Goal: Communication & Community: Answer question/provide support

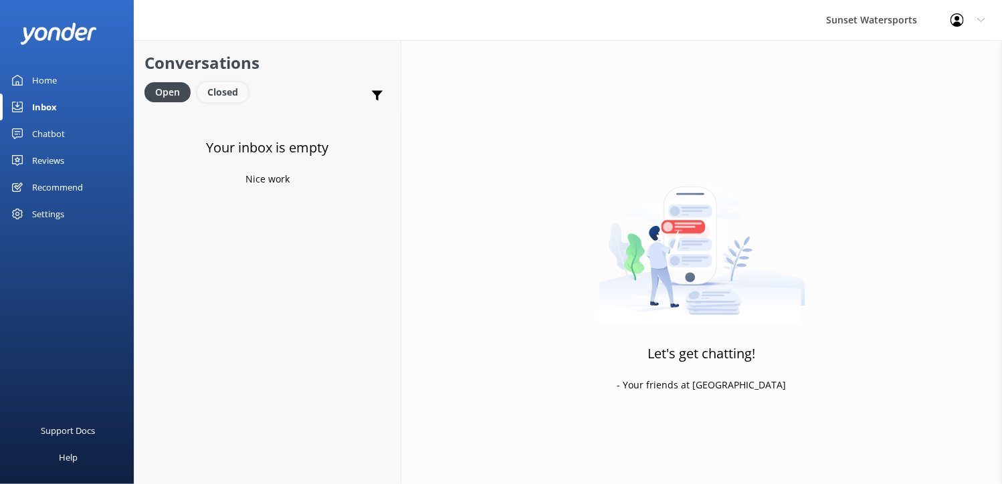
click at [212, 88] on div "Closed" at bounding box center [222, 92] width 51 height 20
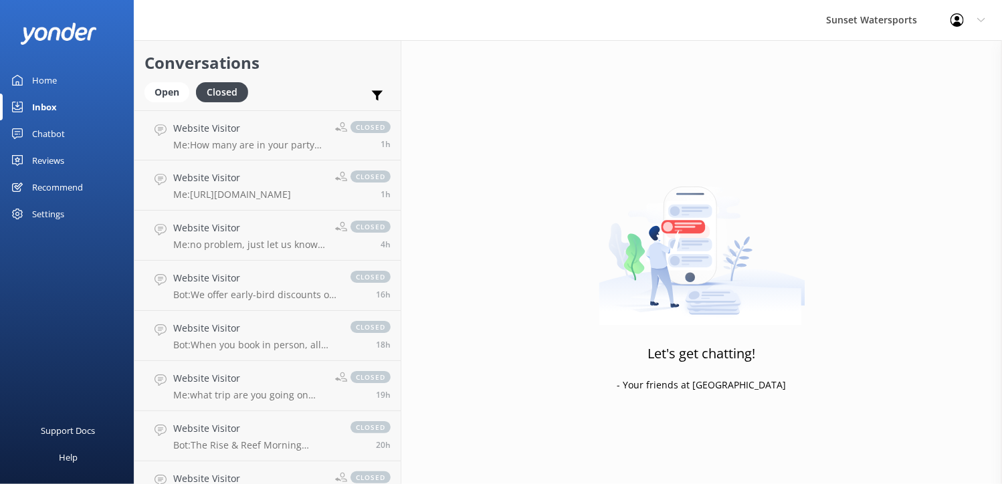
click at [141, 85] on div "Conversations Open Closed Important Assigned to me Unassigned SMS" at bounding box center [268, 75] width 266 height 70
click at [163, 90] on div "Open" at bounding box center [167, 92] width 45 height 20
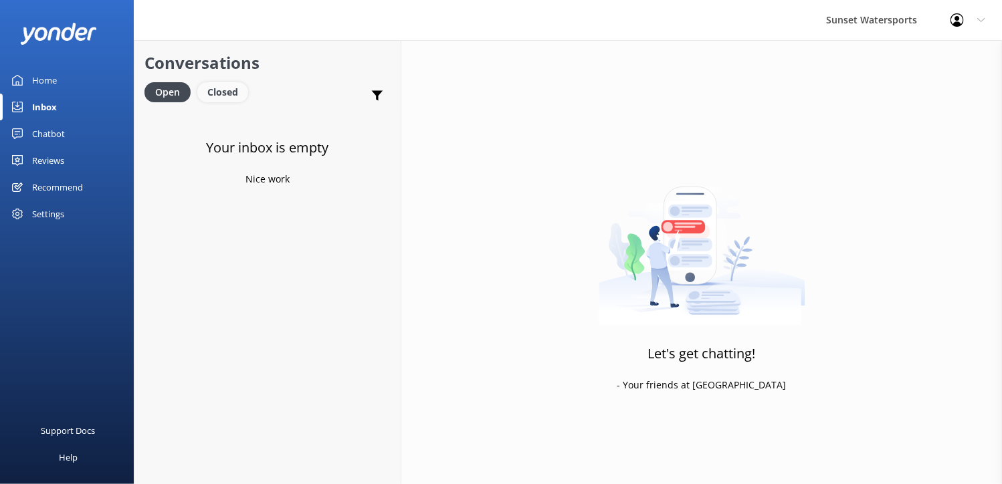
click at [224, 96] on div "Closed" at bounding box center [222, 92] width 51 height 20
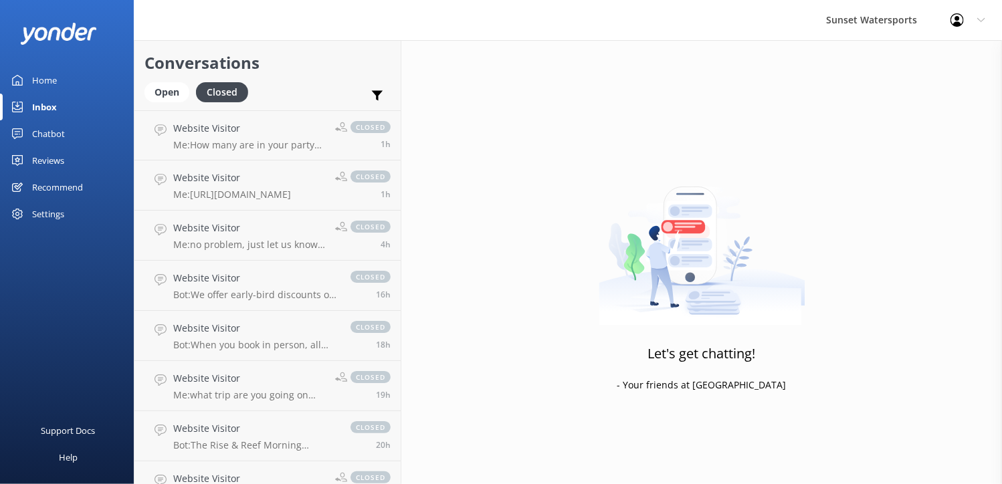
click at [161, 102] on div "Open Closed" at bounding box center [200, 98] width 110 height 32
click at [162, 89] on div "Open" at bounding box center [167, 92] width 45 height 20
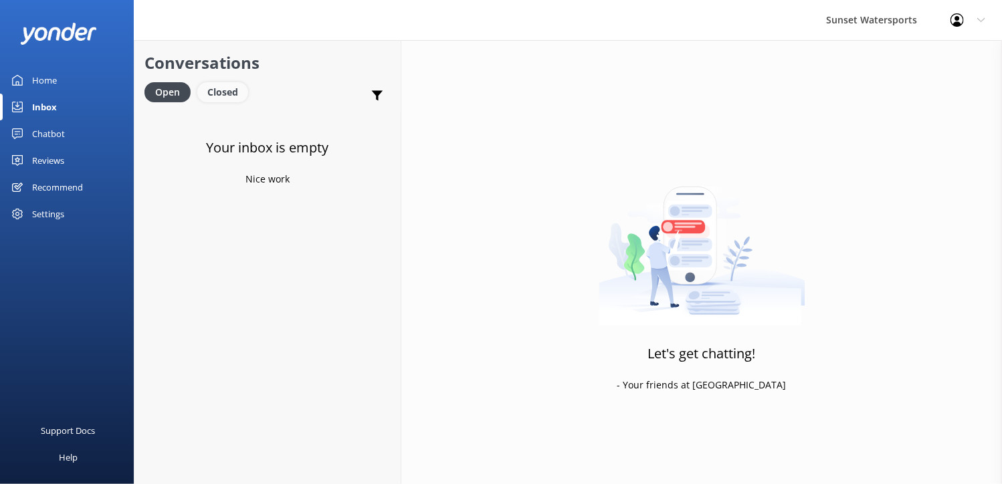
click at [205, 97] on div "Closed" at bounding box center [222, 92] width 51 height 20
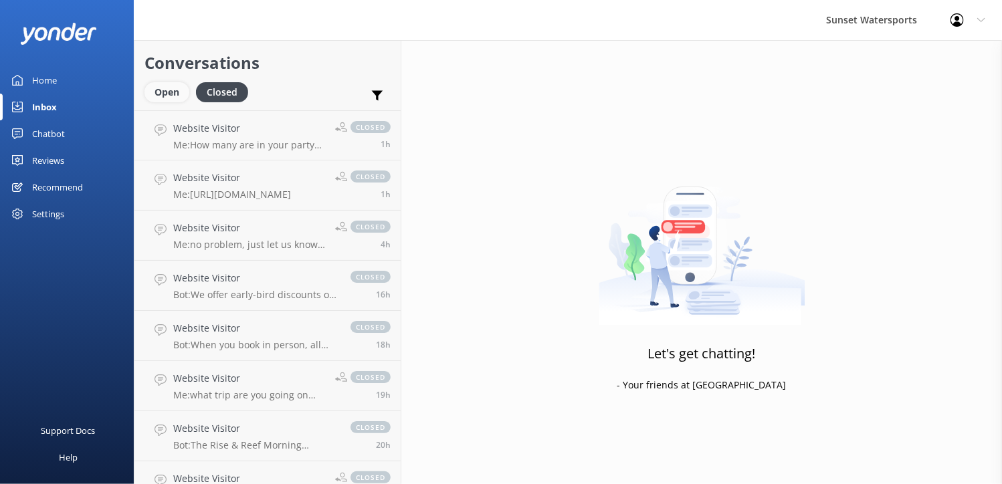
click at [174, 98] on div "Open" at bounding box center [167, 92] width 45 height 20
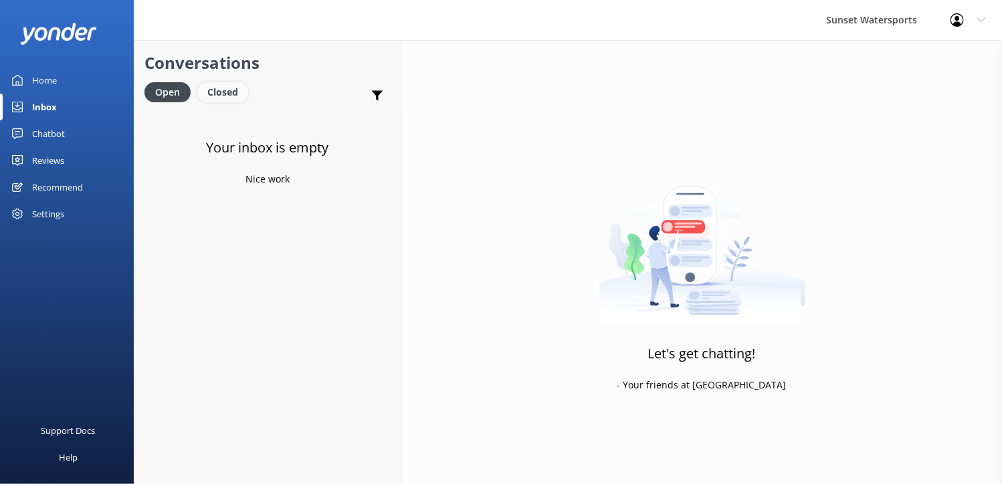
click at [216, 86] on div "Closed" at bounding box center [222, 92] width 51 height 20
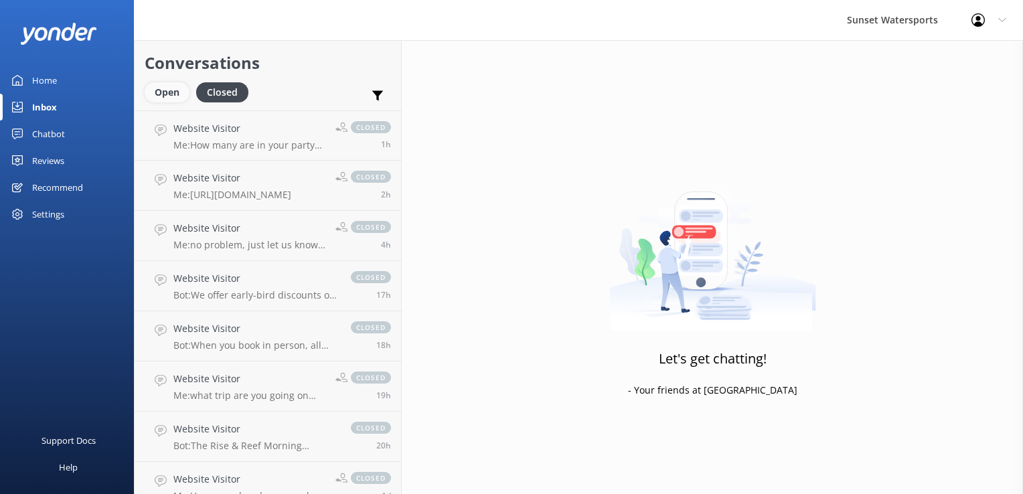
click at [175, 91] on div "Open" at bounding box center [167, 92] width 45 height 20
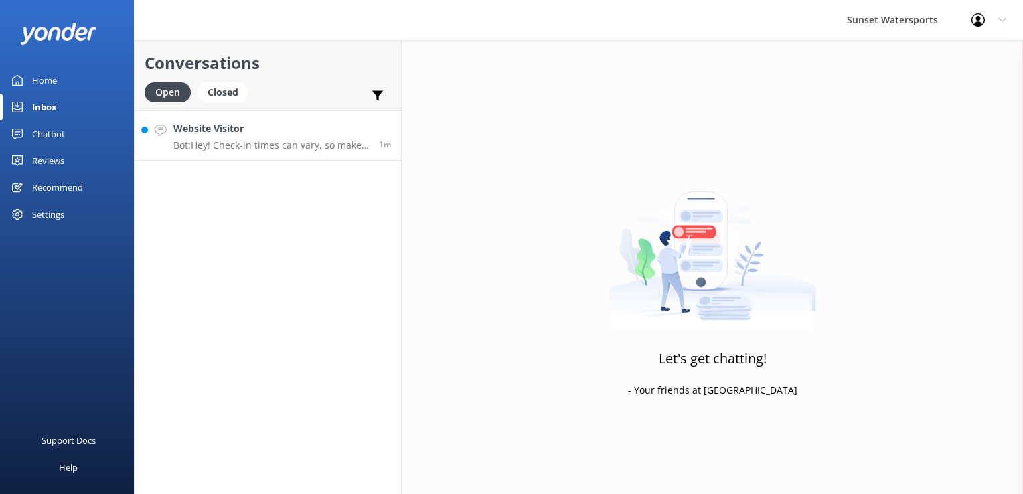
click at [224, 137] on div "Website Visitor Bot: Hey! Check-in times can vary, so make sure to check your c…" at bounding box center [270, 135] width 195 height 29
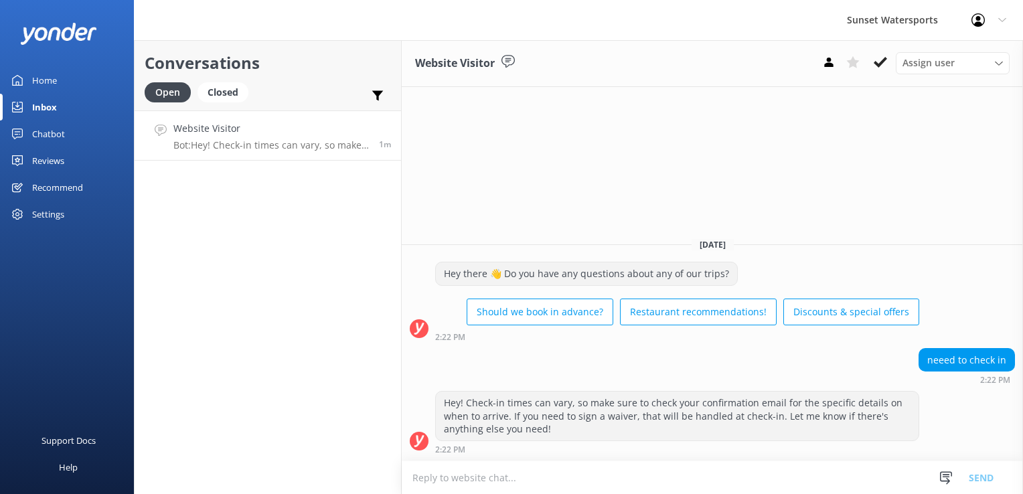
click at [725, 469] on textarea at bounding box center [712, 477] width 621 height 33
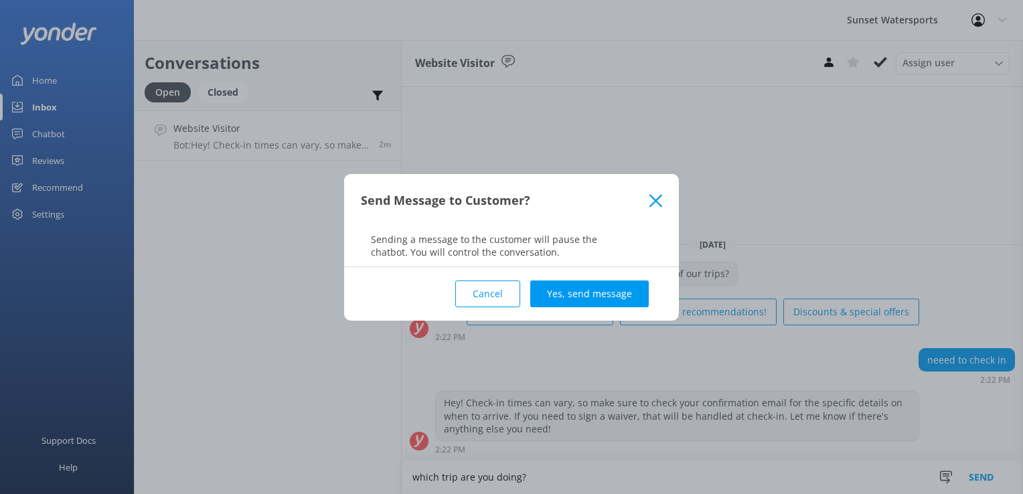
type textarea "which trip are you doing?"
click at [567, 277] on div "Cancel Yes, send message" at bounding box center [511, 294] width 301 height 54
click at [568, 293] on button "Yes, send message" at bounding box center [589, 293] width 118 height 27
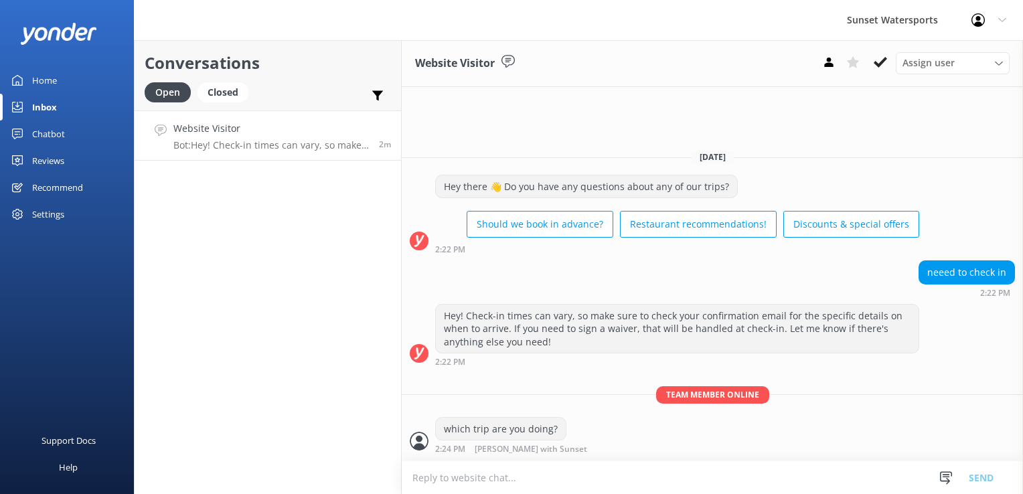
click at [340, 400] on div "Conversations Open Closed Important Assigned to me Unassigned SMS Website Visit…" at bounding box center [268, 267] width 268 height 454
click at [545, 480] on textarea at bounding box center [712, 477] width 621 height 33
type textarea "hello?"
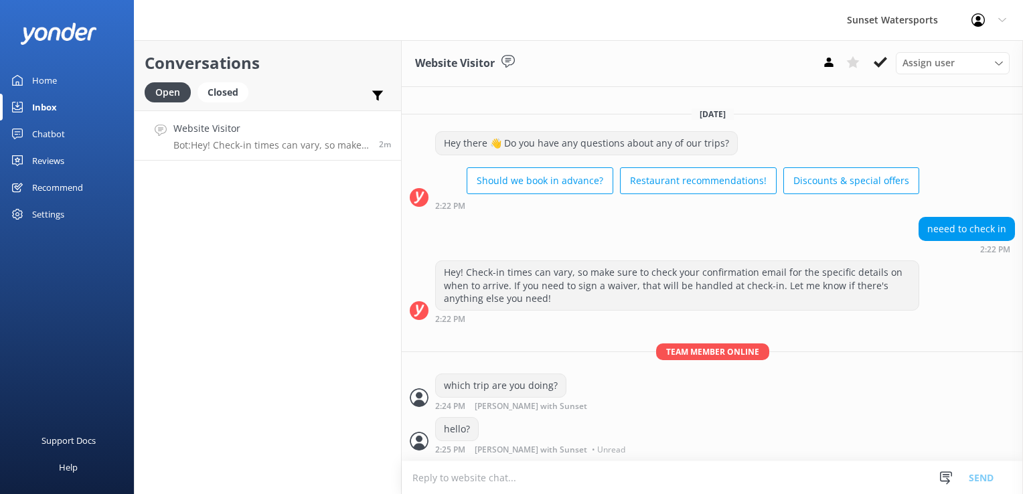
click at [444, 480] on textarea at bounding box center [712, 477] width 621 height 33
click at [876, 58] on icon at bounding box center [879, 62] width 13 height 13
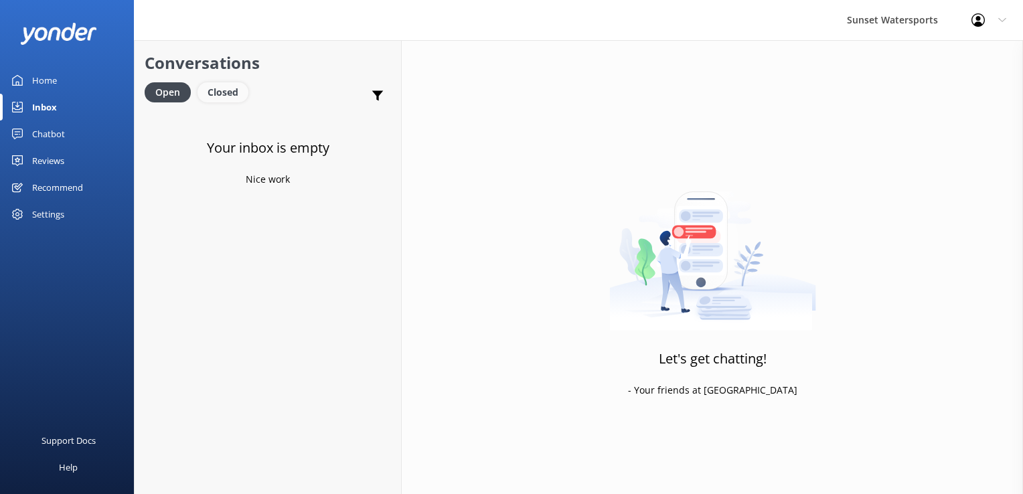
click at [219, 94] on div "Closed" at bounding box center [222, 92] width 51 height 20
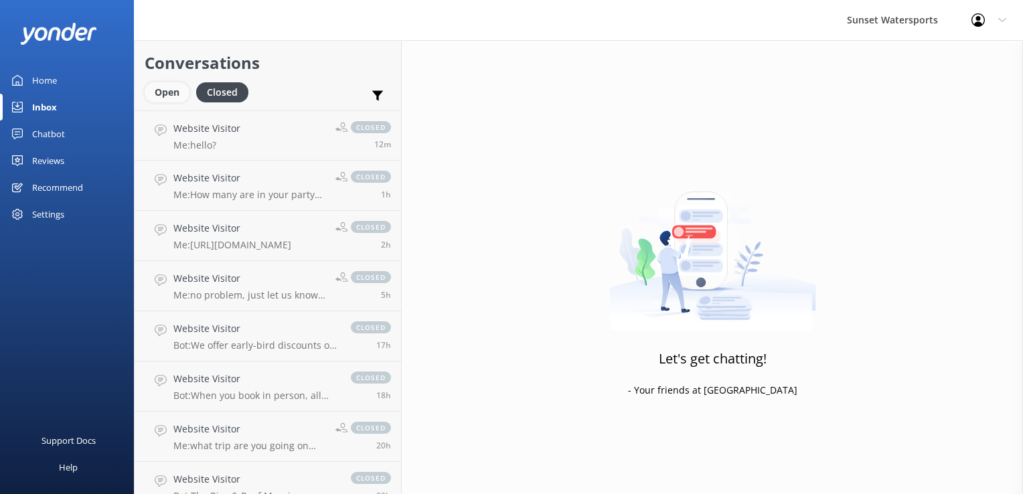
click at [167, 90] on div "Open" at bounding box center [167, 92] width 45 height 20
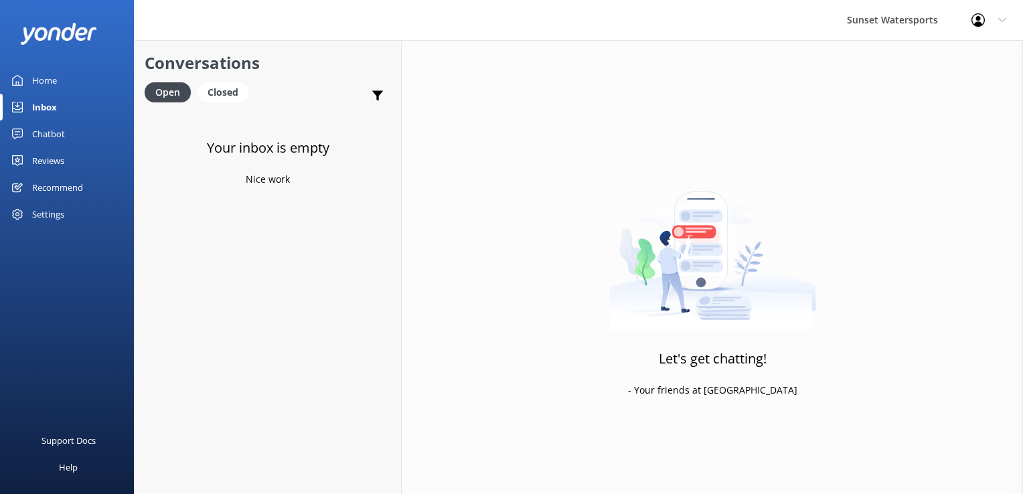
click at [196, 84] on link "Open" at bounding box center [171, 91] width 53 height 15
click at [218, 99] on div "Closed" at bounding box center [222, 92] width 51 height 20
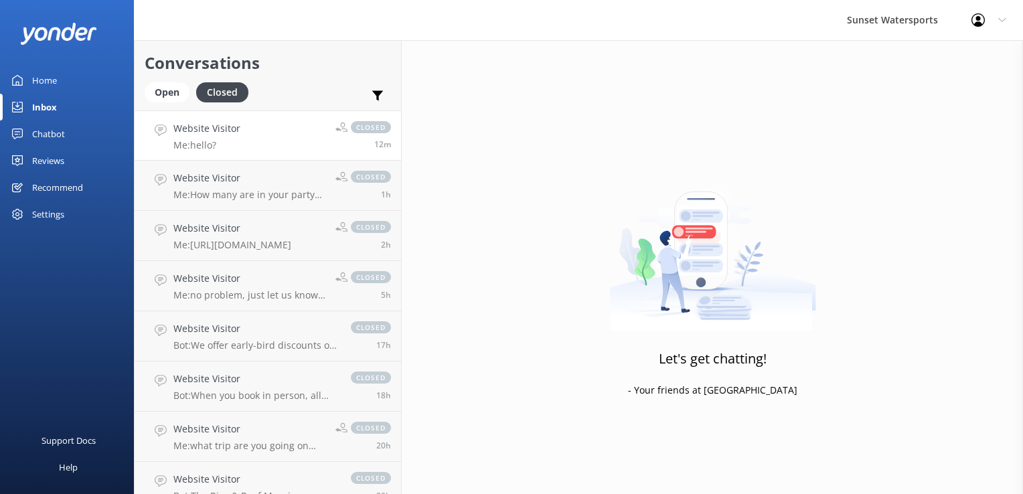
click at [222, 134] on h4 "Website Visitor" at bounding box center [206, 128] width 67 height 15
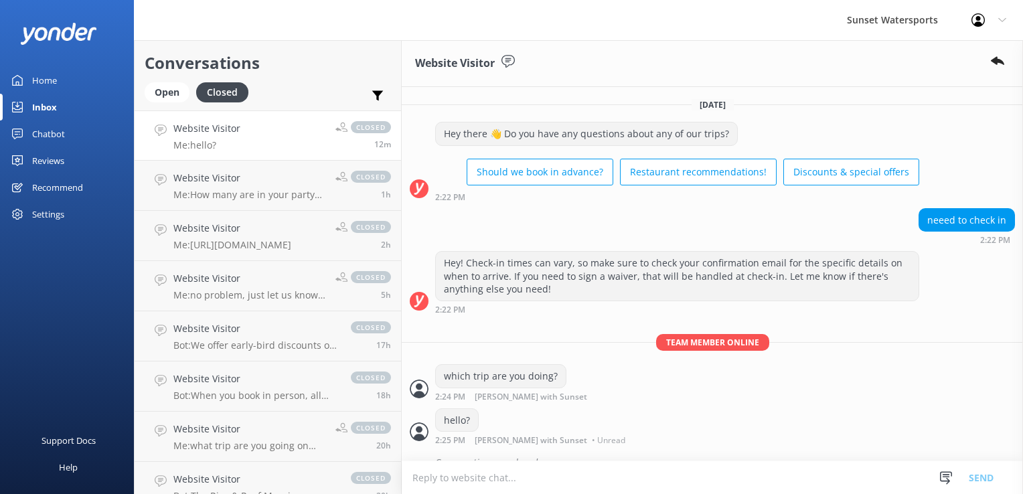
scroll to position [17, 0]
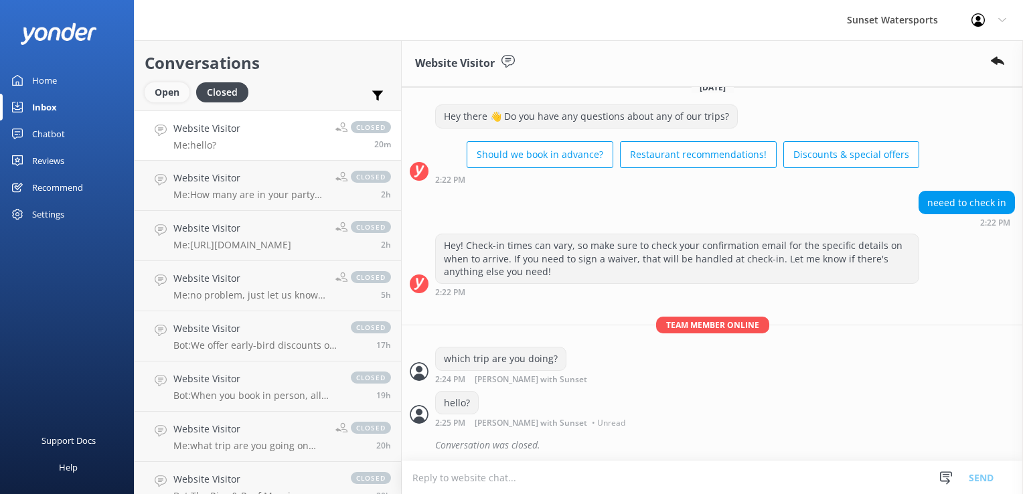
click at [159, 101] on div "Open" at bounding box center [167, 92] width 45 height 20
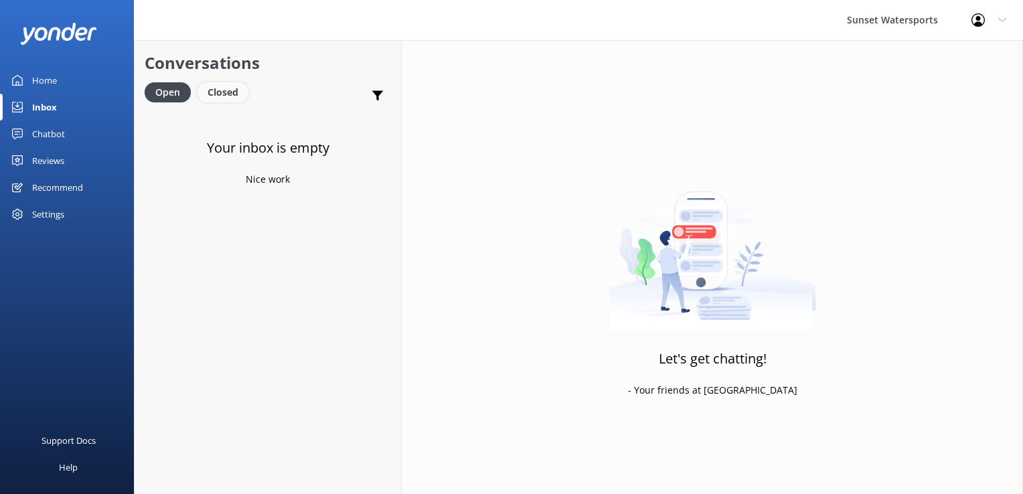
click at [236, 89] on div "Closed" at bounding box center [222, 92] width 51 height 20
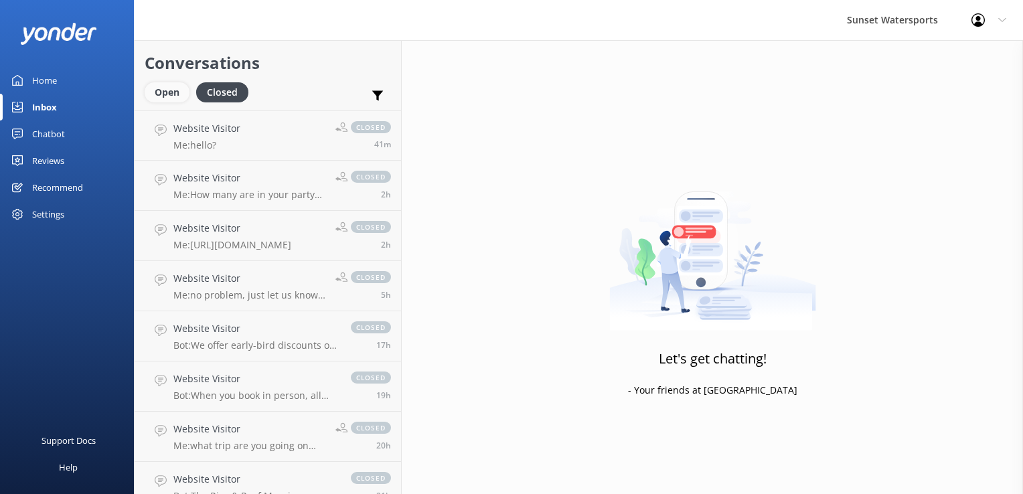
click at [161, 98] on div "Open" at bounding box center [167, 92] width 45 height 20
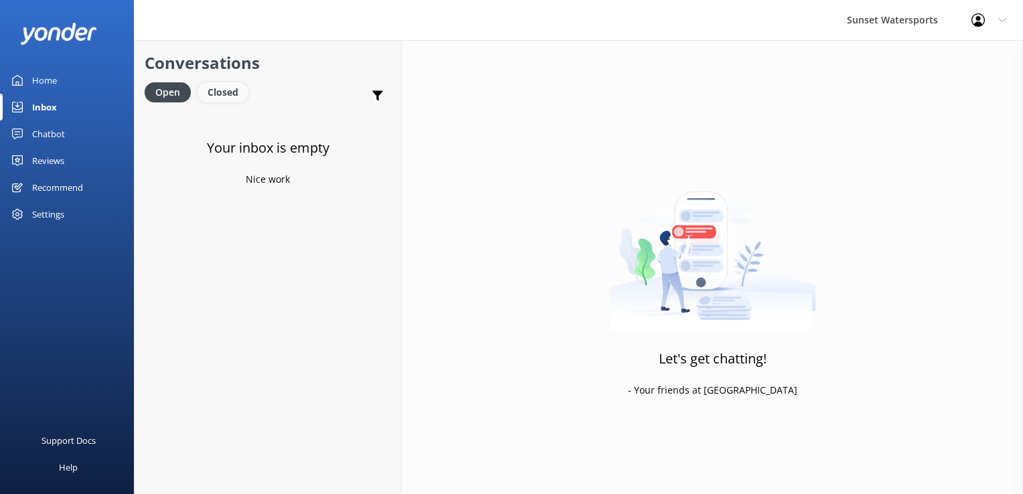
click at [236, 95] on div "Closed" at bounding box center [222, 92] width 51 height 20
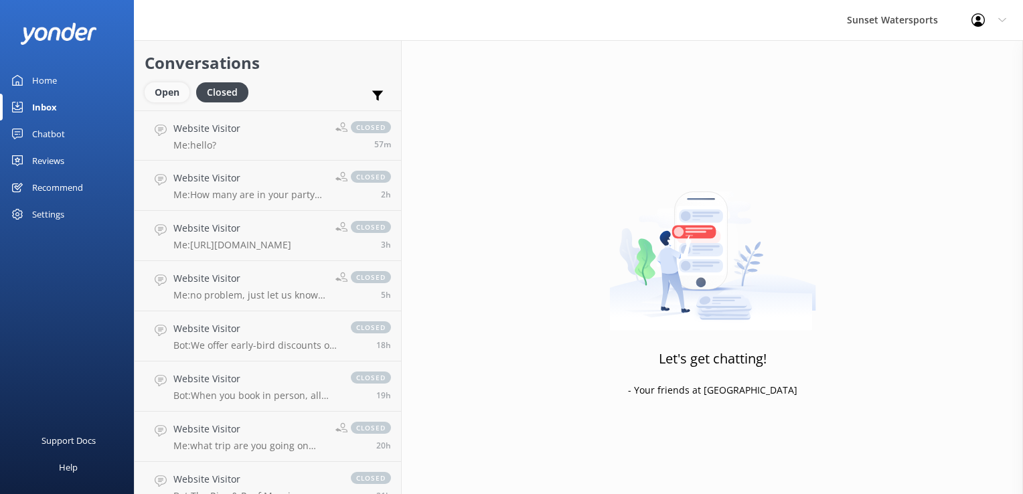
click at [157, 94] on div "Open" at bounding box center [167, 92] width 45 height 20
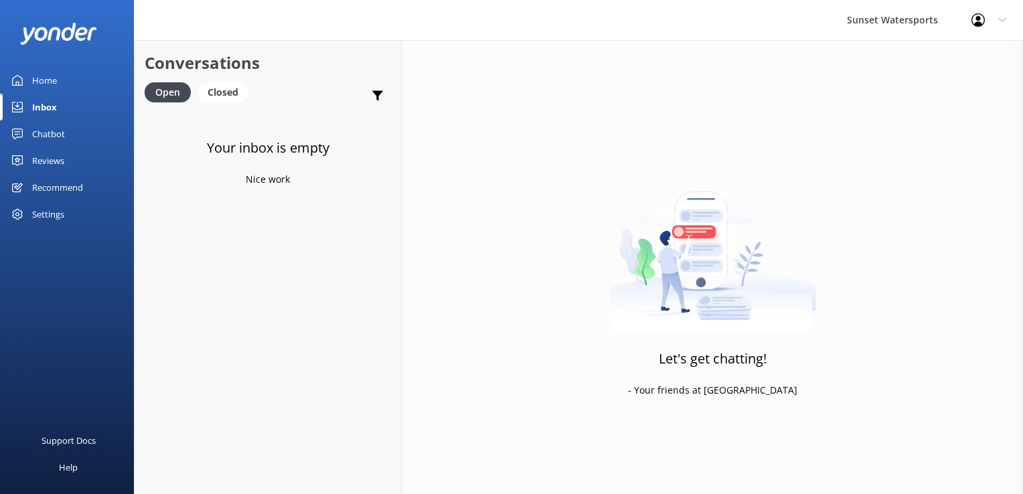
click at [214, 82] on div "Closed" at bounding box center [222, 92] width 51 height 20
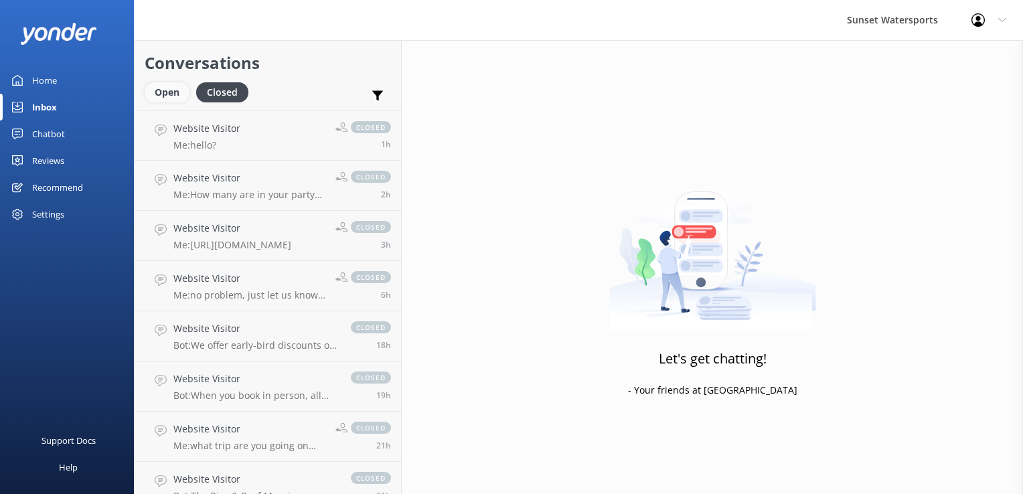
click at [163, 92] on div "Open" at bounding box center [167, 92] width 45 height 20
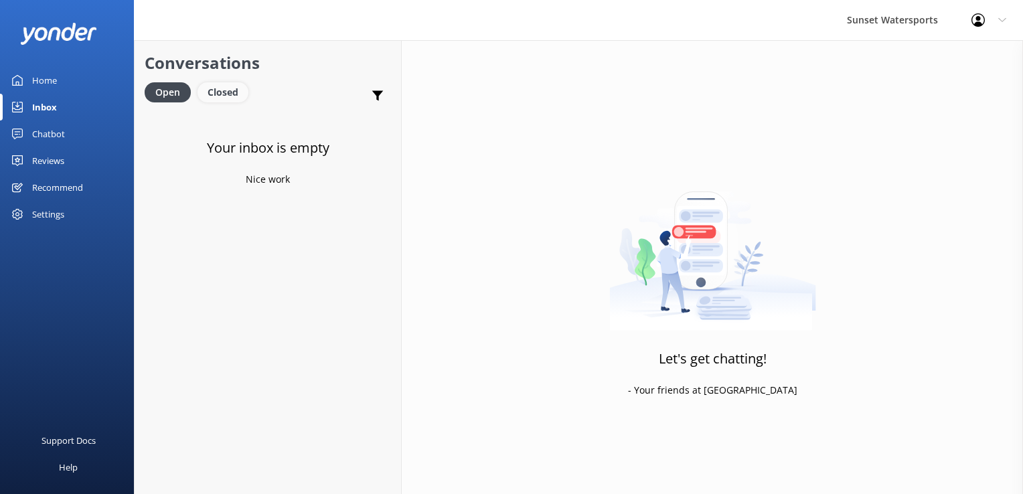
click at [238, 87] on div "Closed" at bounding box center [222, 92] width 51 height 20
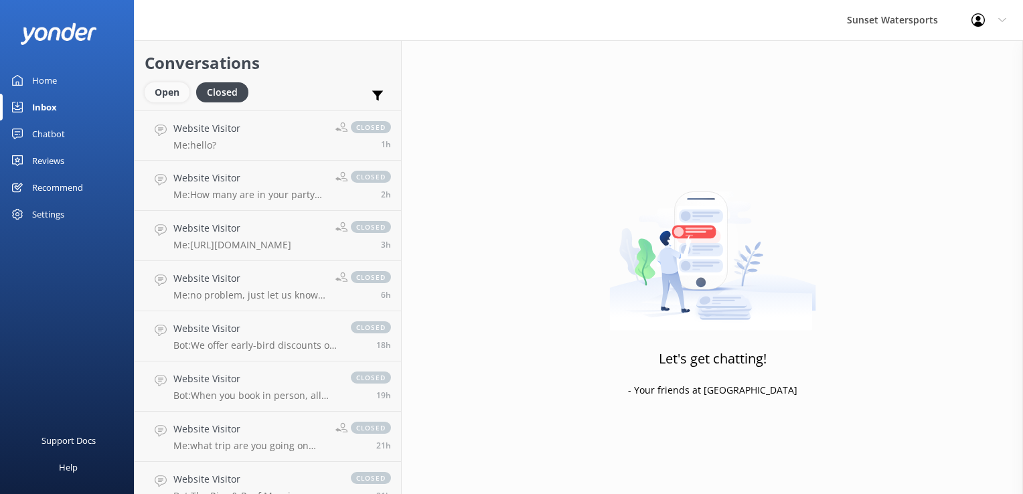
click at [162, 86] on div "Open" at bounding box center [167, 92] width 45 height 20
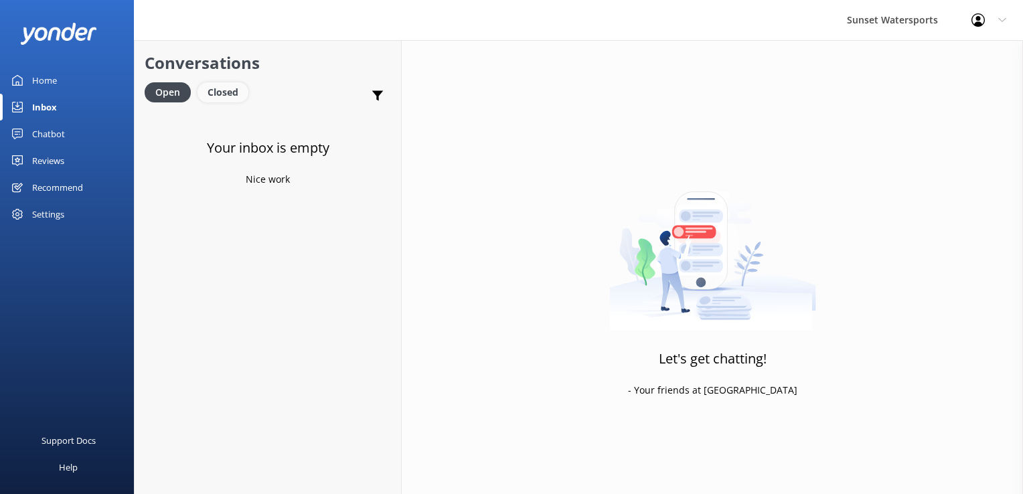
click at [223, 84] on div "Closed" at bounding box center [222, 92] width 51 height 20
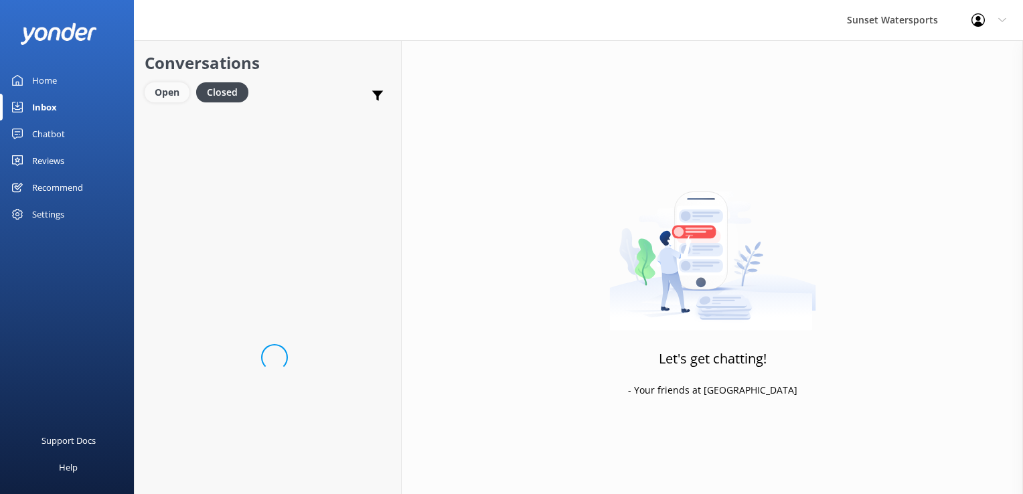
click at [177, 84] on div "Open" at bounding box center [167, 92] width 45 height 20
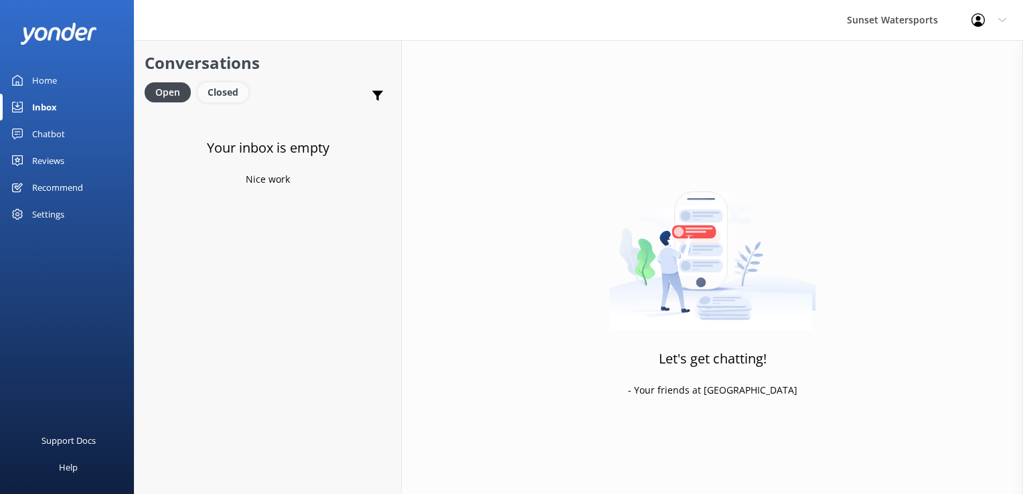
click at [228, 84] on div "Closed" at bounding box center [222, 92] width 51 height 20
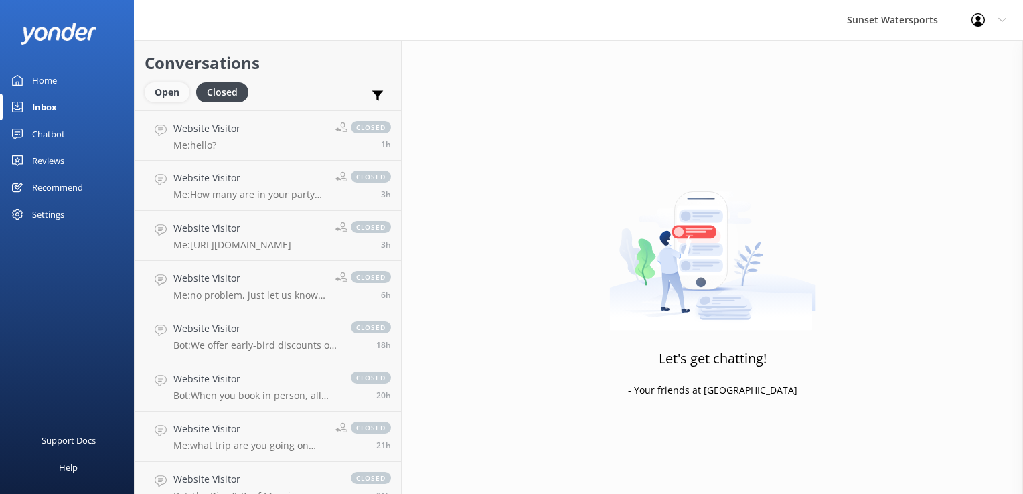
click at [179, 84] on div "Open" at bounding box center [167, 92] width 45 height 20
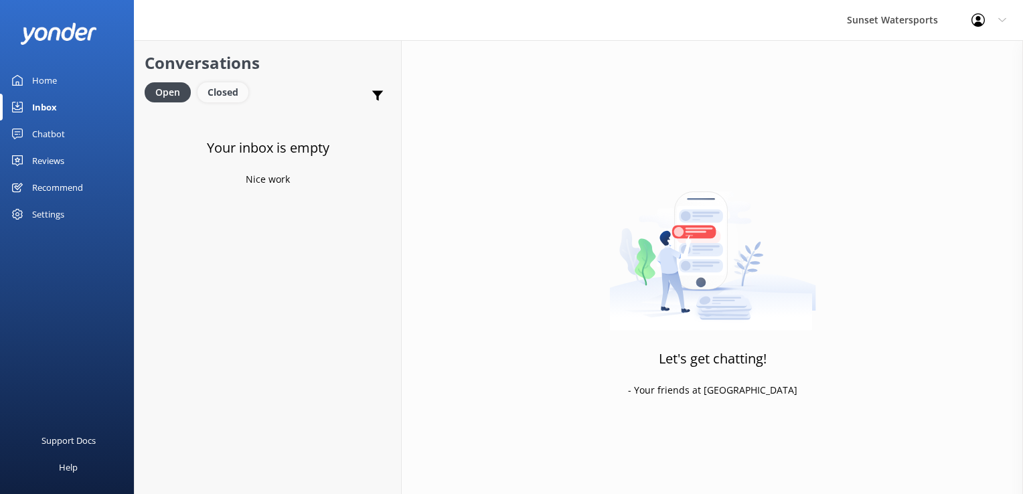
click at [223, 83] on div "Closed" at bounding box center [222, 92] width 51 height 20
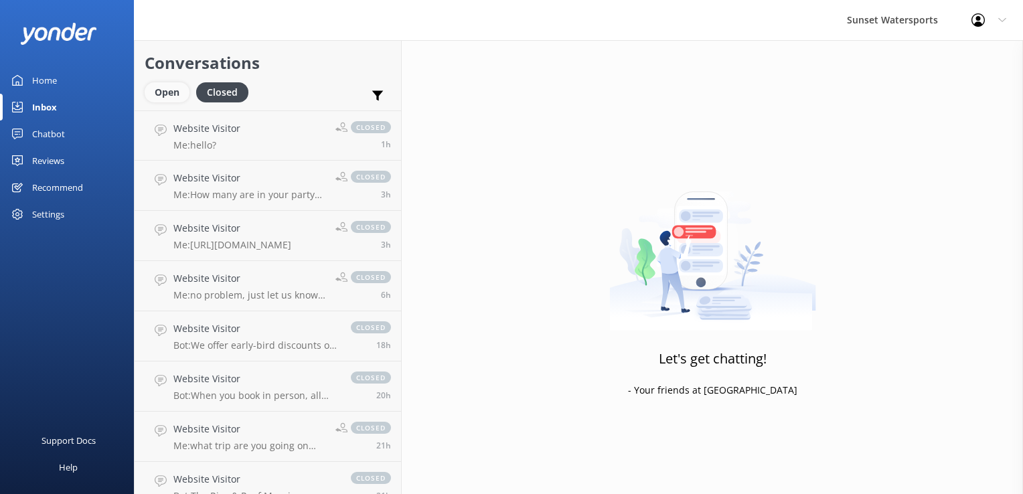
click at [182, 92] on div "Open" at bounding box center [167, 92] width 45 height 20
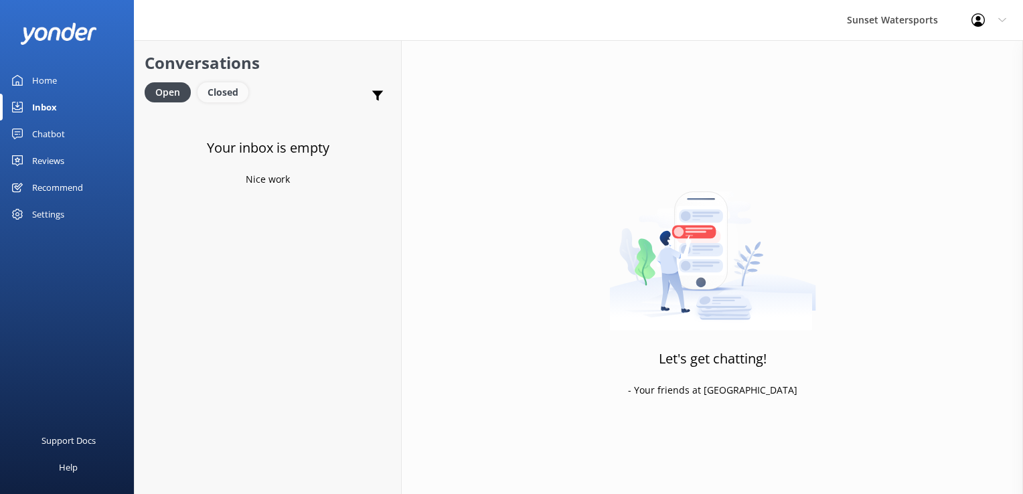
click at [244, 94] on div "Closed" at bounding box center [222, 92] width 51 height 20
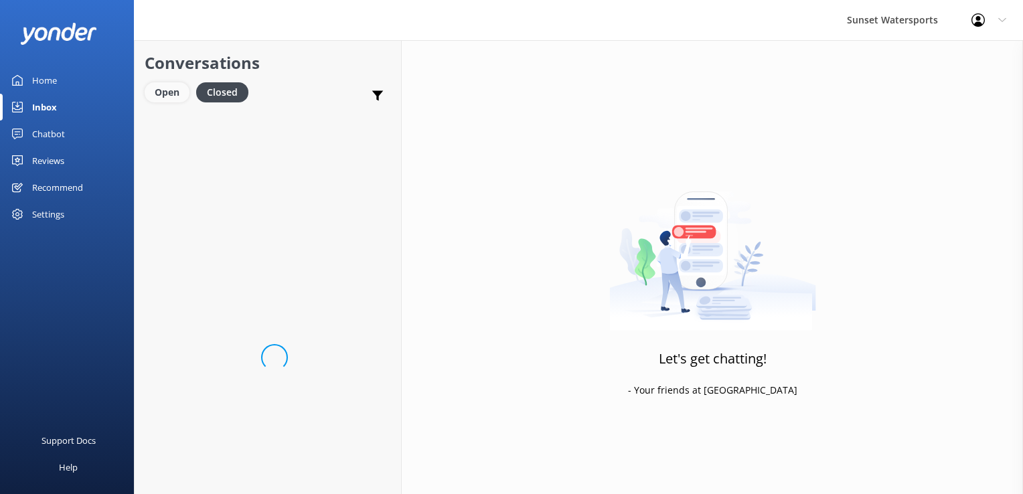
click at [179, 92] on div "Open" at bounding box center [167, 92] width 45 height 20
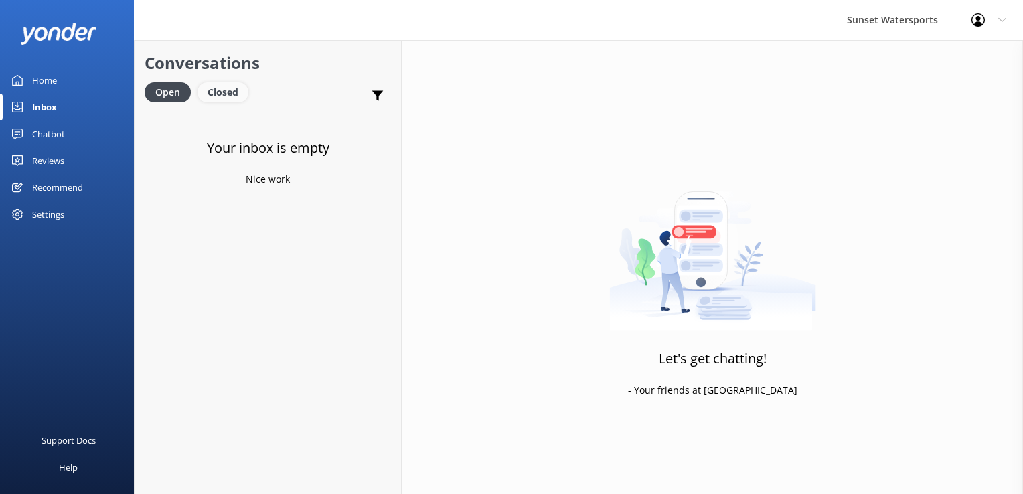
click at [203, 85] on div "Closed" at bounding box center [222, 92] width 51 height 20
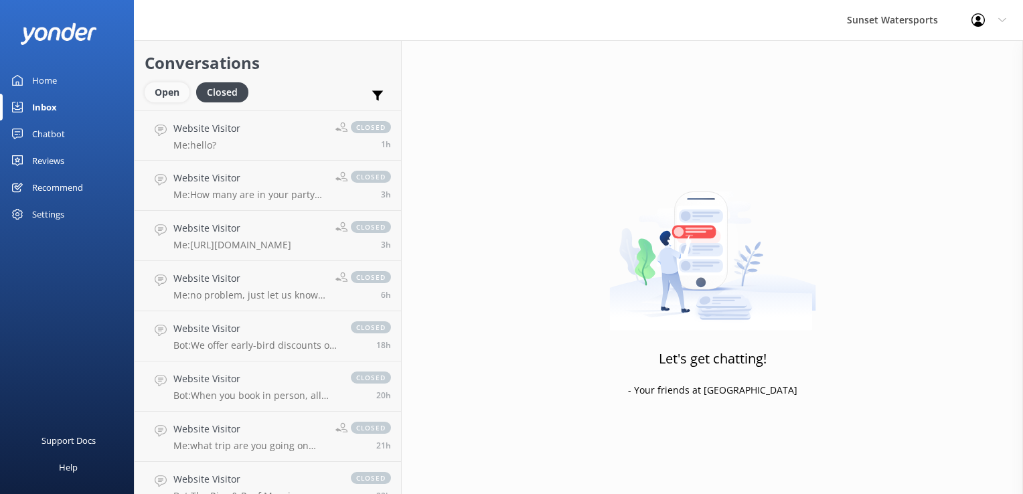
click at [159, 92] on div "Open" at bounding box center [167, 92] width 45 height 20
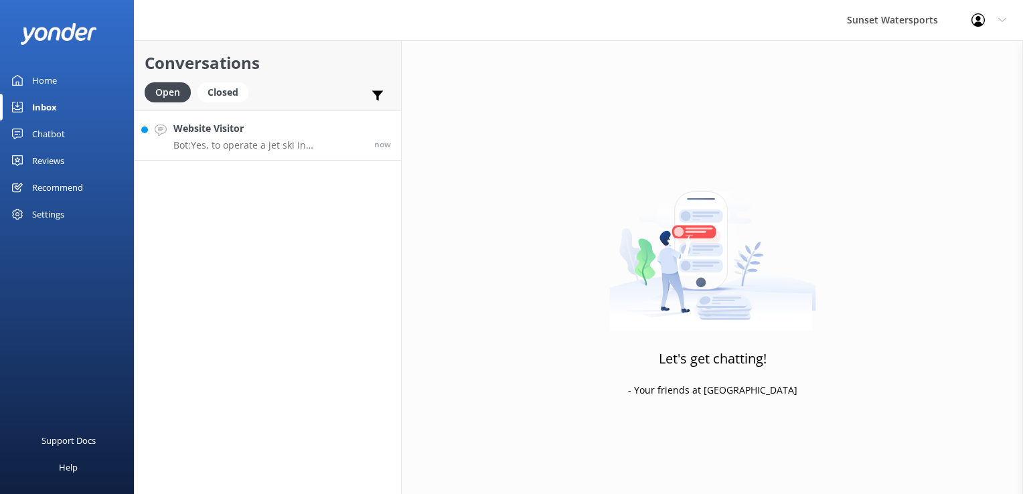
click at [228, 146] on p "Bot: Yes, to operate a jet ski in [GEOGRAPHIC_DATA], you need a valid driver's …" at bounding box center [268, 145] width 191 height 12
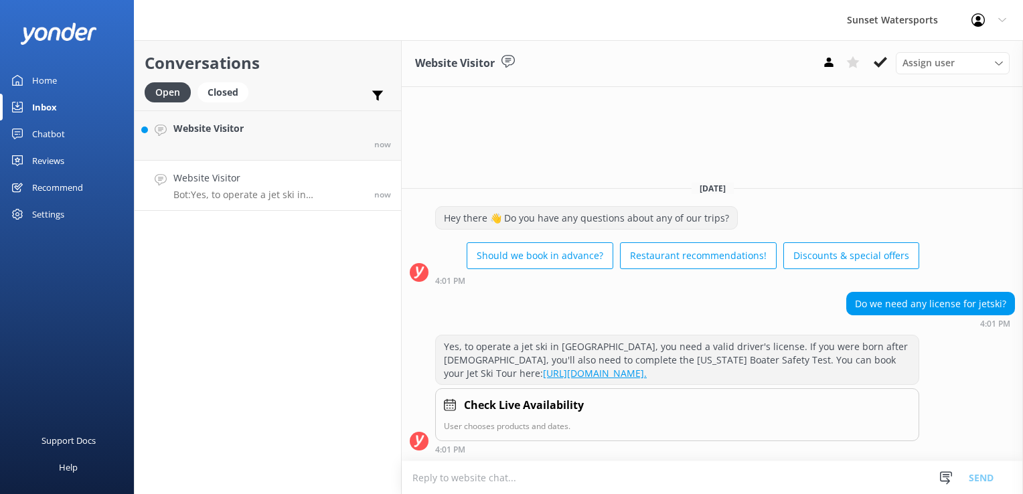
click at [490, 480] on textarea at bounding box center [712, 477] width 621 height 33
type textarea "w"
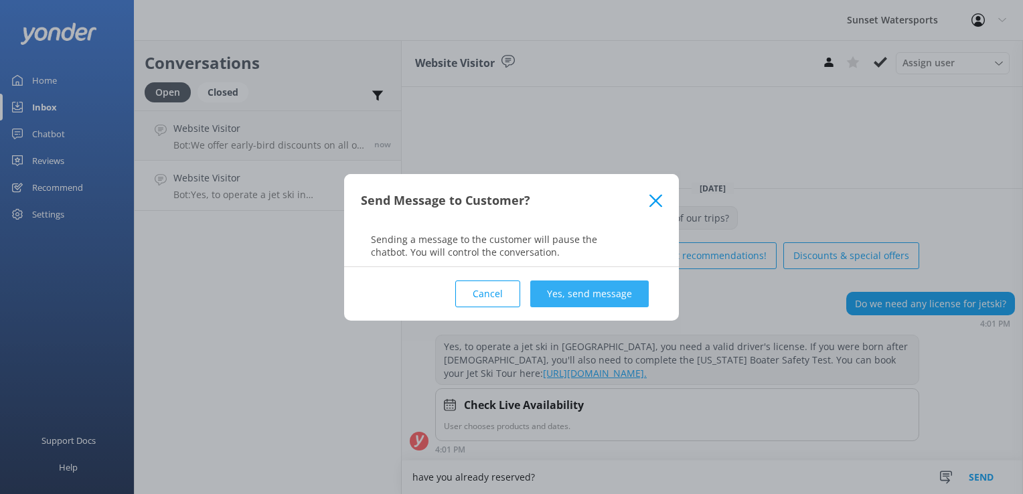
type textarea "have you already reserved?"
click at [563, 293] on button "Yes, send message" at bounding box center [589, 293] width 118 height 27
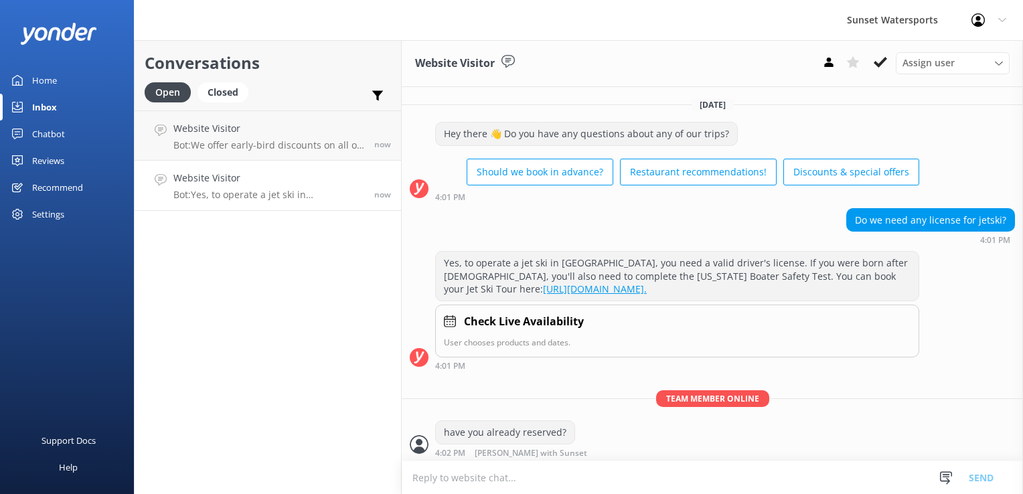
scroll to position [1, 0]
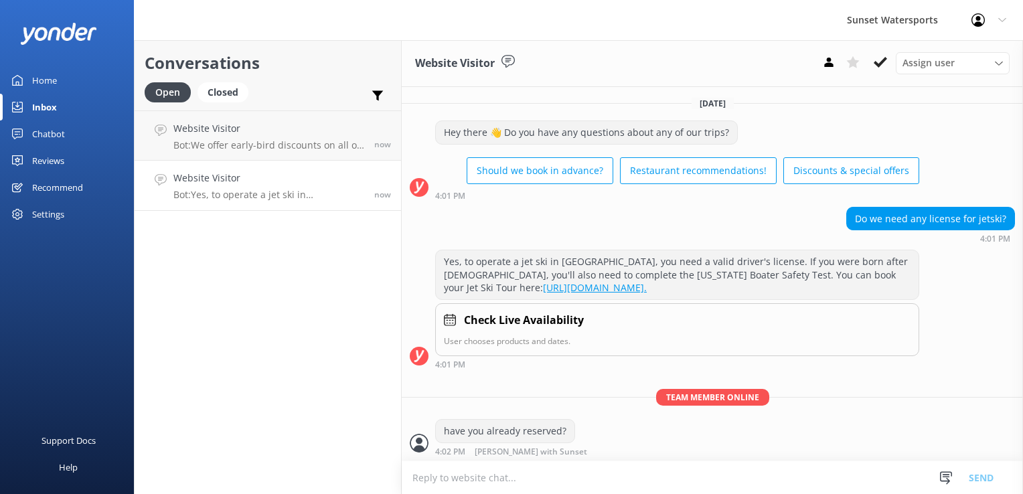
click at [521, 477] on textarea at bounding box center [712, 477] width 621 height 33
click at [511, 482] on textarea at bounding box center [712, 477] width 621 height 33
type textarea "a"
type textarea "we can send you a link if needed"
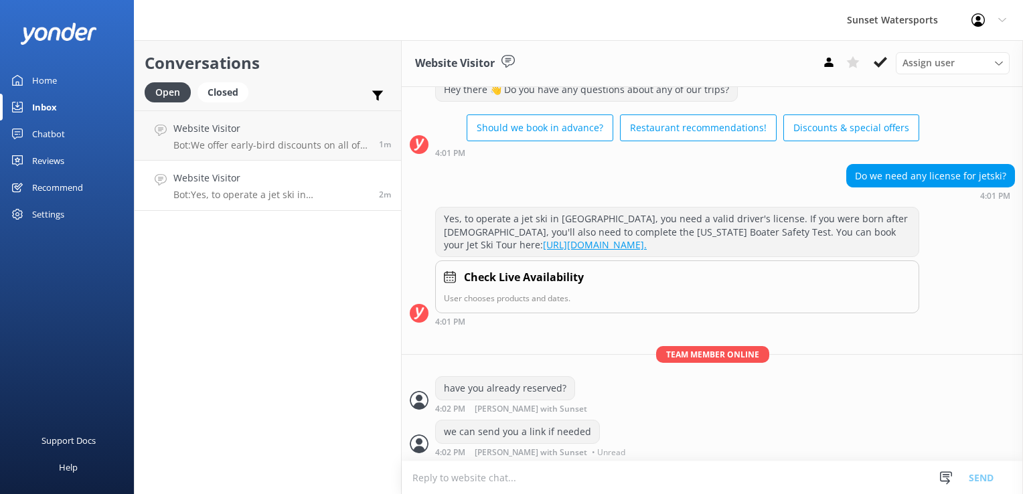
click at [490, 475] on textarea at bounding box center [712, 477] width 621 height 33
click at [440, 476] on textarea at bounding box center [712, 477] width 621 height 33
paste textarea "[URL][DOMAIN_NAME]"
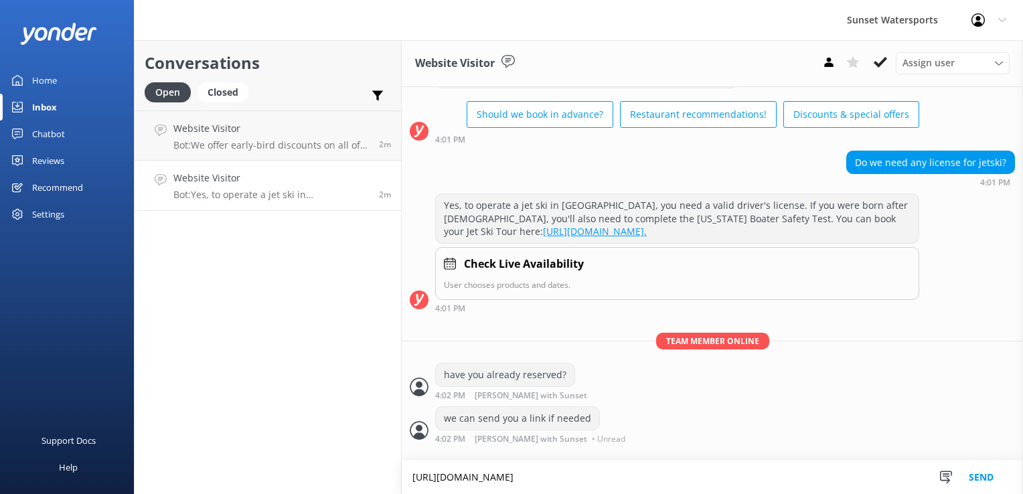
click at [410, 460] on textarea "[URL][DOMAIN_NAME]" at bounding box center [712, 476] width 621 height 33
type textarea "[URL][DOMAIN_NAME]"
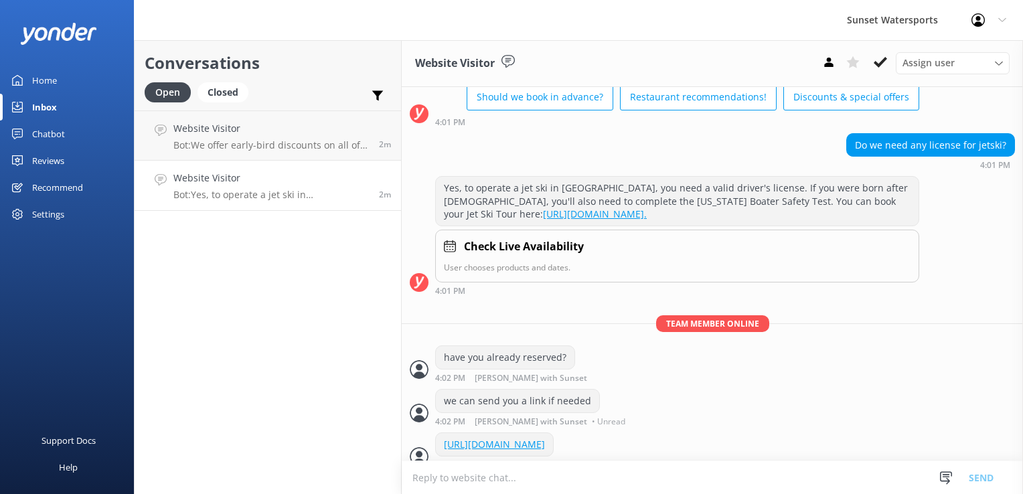
scroll to position [100, 0]
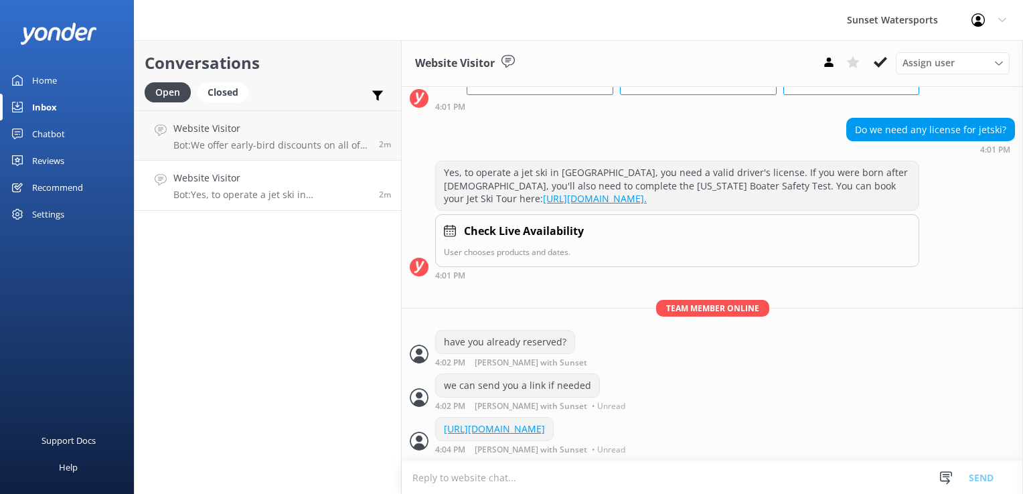
click at [171, 379] on div "Conversations Open Closed Important Assigned to me Unassigned SMS Website Visit…" at bounding box center [268, 267] width 268 height 454
click at [247, 153] on link "Website Visitor Bot: We offer early-bird discounts on all of our morning trips.…" at bounding box center [268, 135] width 266 height 50
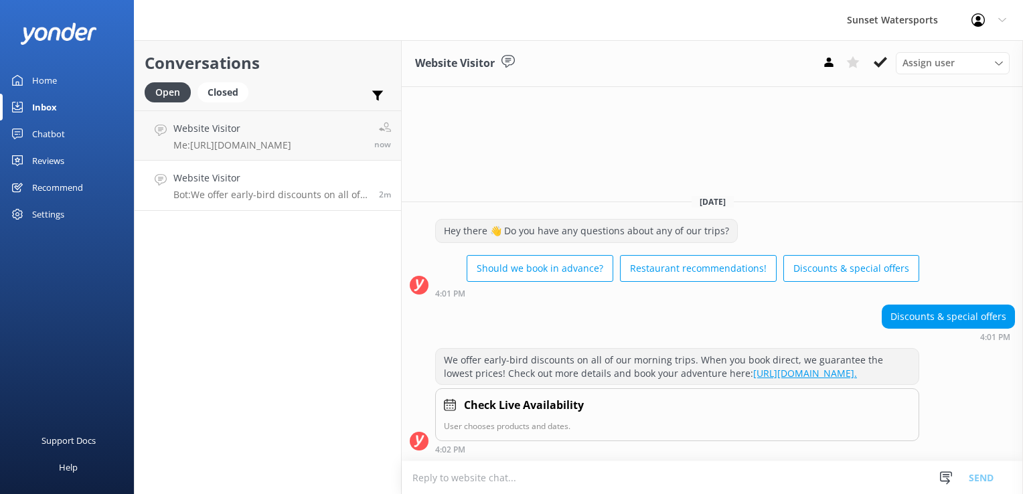
click at [589, 456] on div "We offer early-bird discounts on all of our morning trips. When you book direct…" at bounding box center [712, 404] width 621 height 112
drag, startPoint x: 573, startPoint y: 469, endPoint x: 571, endPoint y: 460, distance: 9.7
click at [573, 469] on textarea at bounding box center [712, 477] width 621 height 33
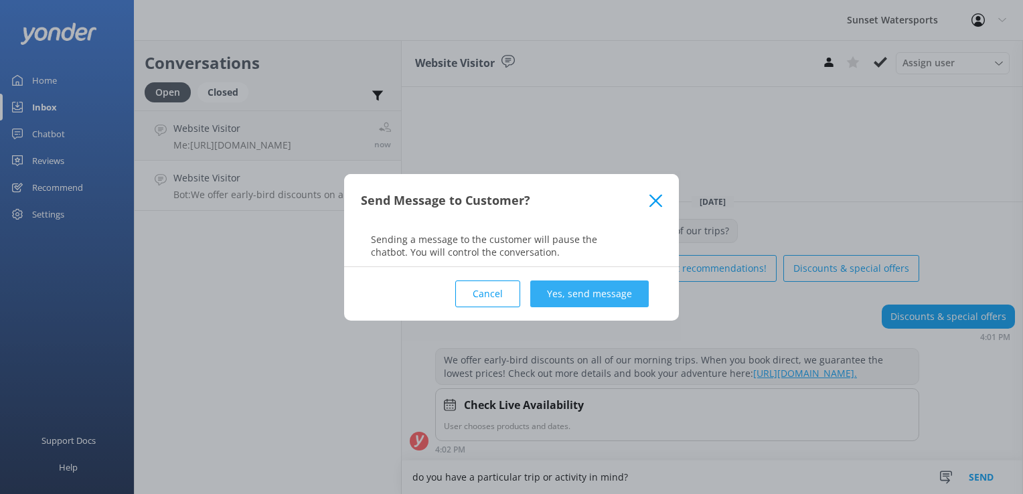
type textarea "do you have a particular trip or activity in mind?"
click at [584, 304] on button "Yes, send message" at bounding box center [589, 293] width 118 height 27
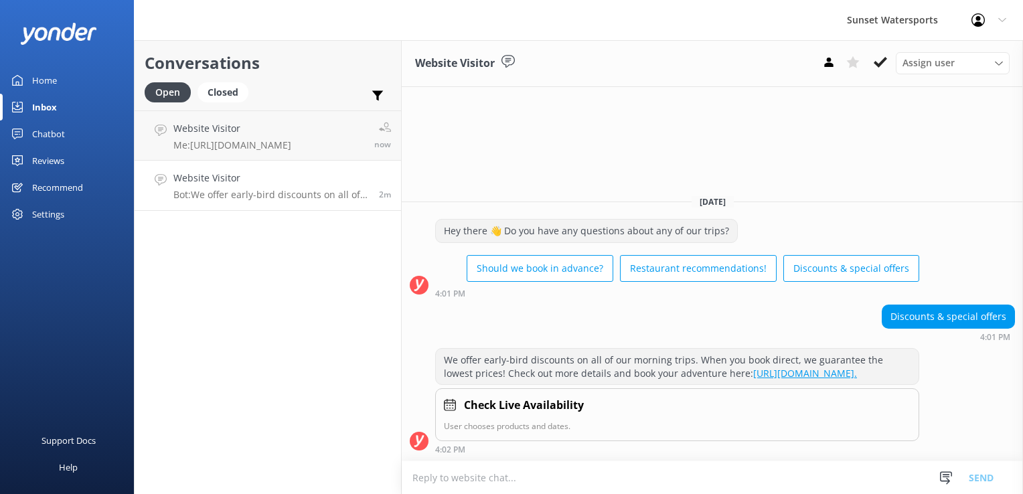
scroll to position [1, 0]
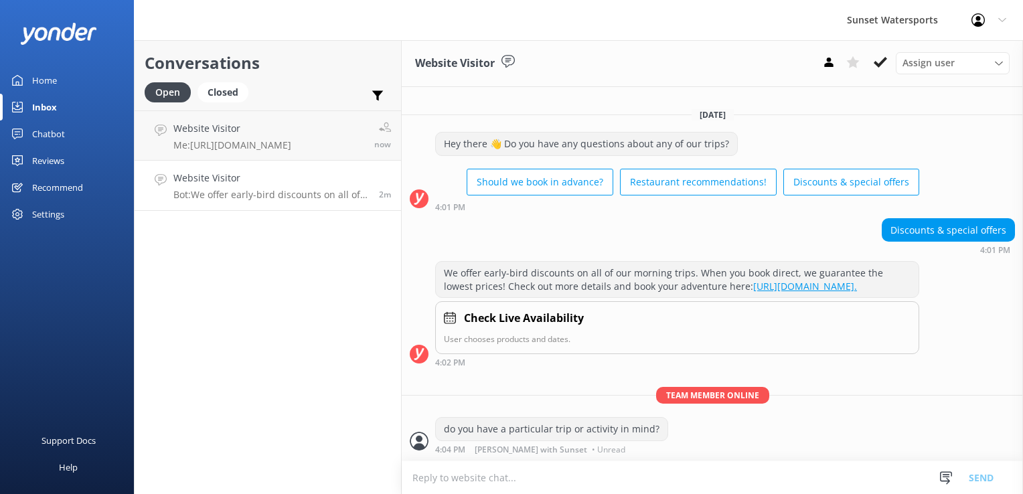
click at [372, 438] on div "Conversations Open Closed Important Assigned to me Unassigned SMS Website Visit…" at bounding box center [268, 267] width 268 height 454
click at [236, 95] on div "Closed" at bounding box center [222, 92] width 51 height 20
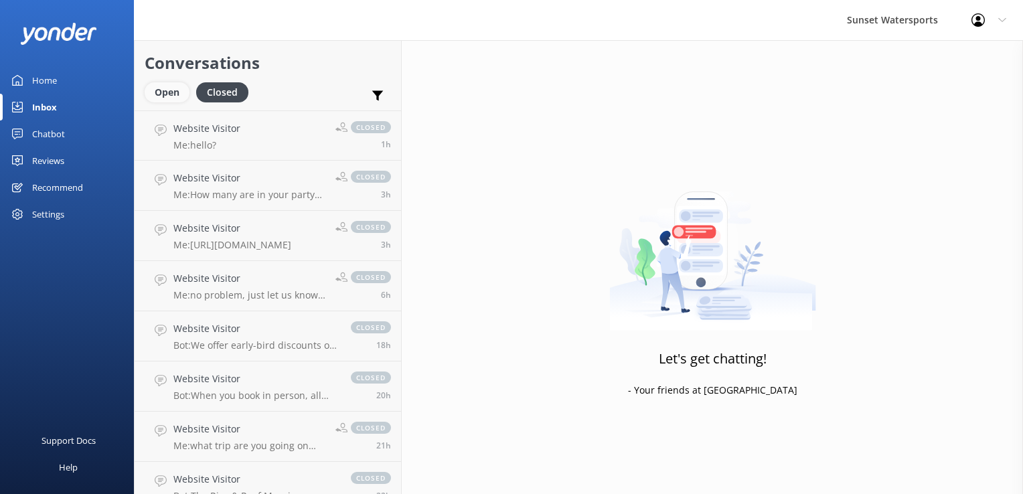
click at [157, 95] on div "Open" at bounding box center [167, 92] width 45 height 20
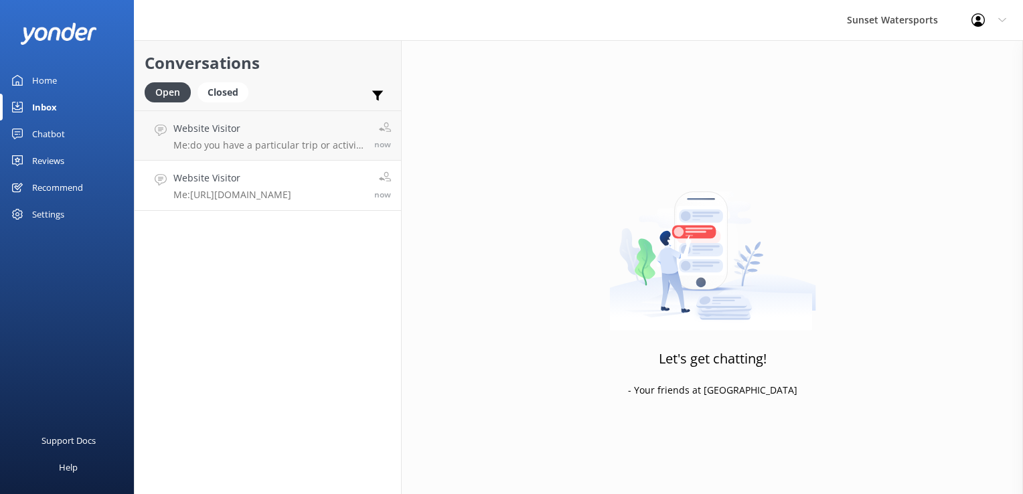
click at [274, 185] on h4 "Website Visitor" at bounding box center [232, 178] width 118 height 15
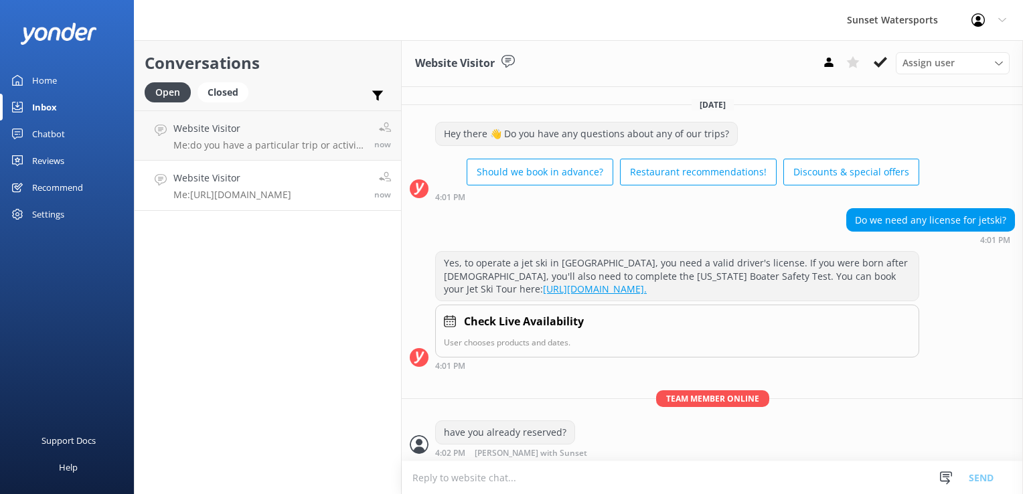
scroll to position [100, 0]
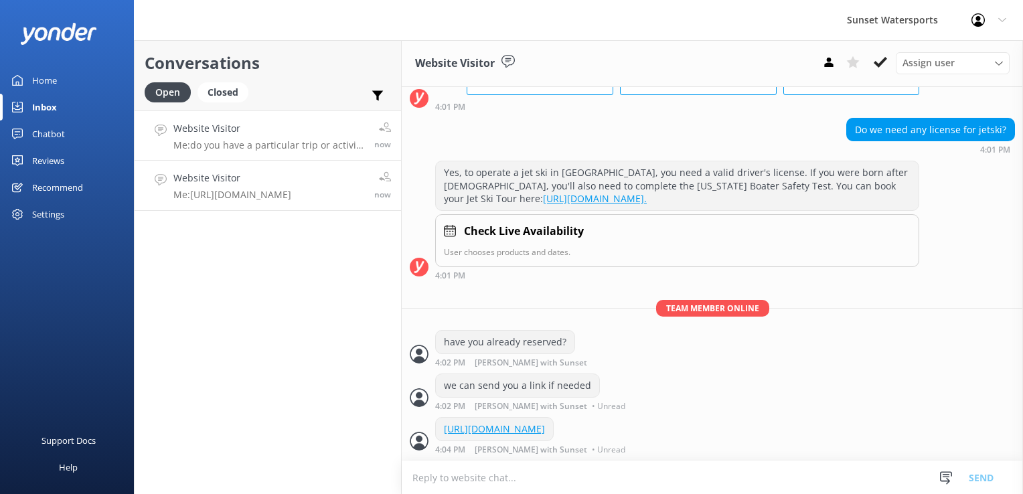
click at [280, 136] on div "Website Visitor Me: do you have a particular trip or activity in mind?" at bounding box center [268, 135] width 191 height 29
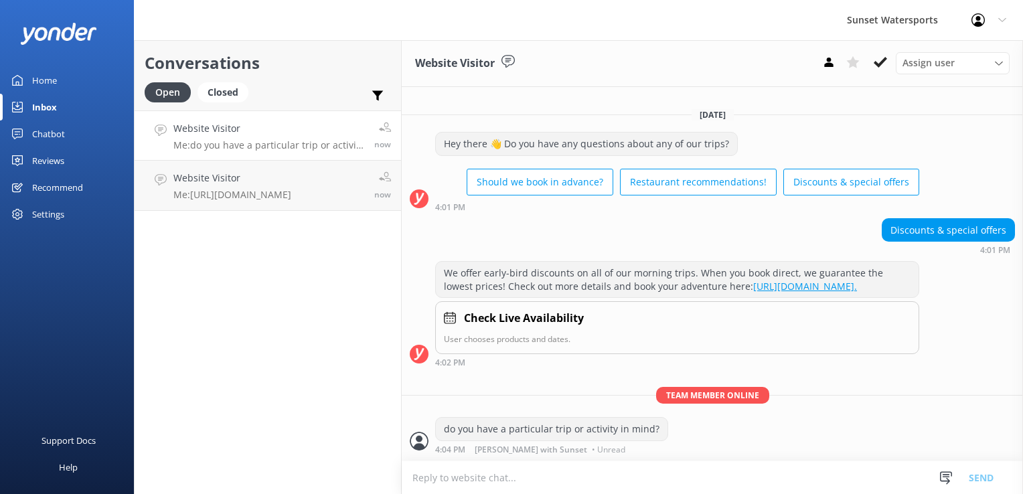
scroll to position [1, 0]
click at [288, 186] on div "Website Visitor Me: [URL][DOMAIN_NAME]" at bounding box center [232, 185] width 118 height 29
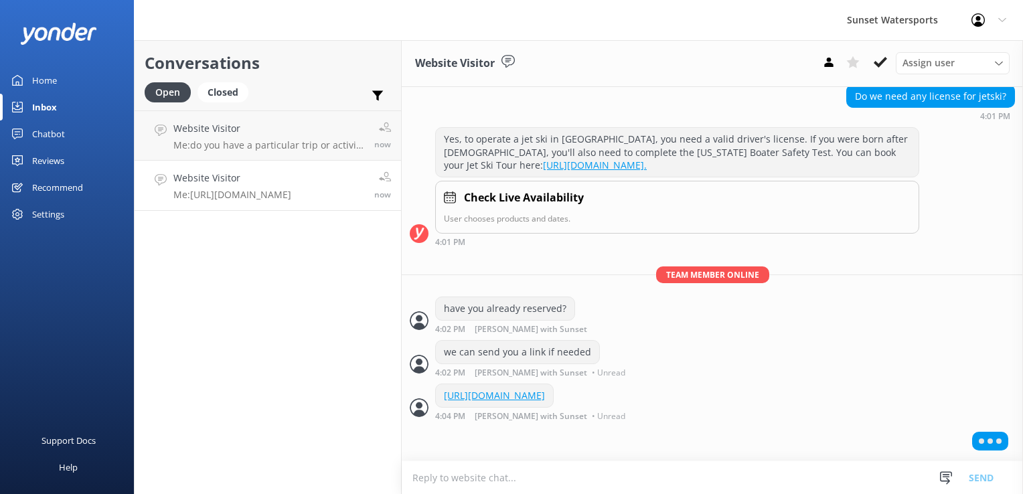
scroll to position [132, 0]
click at [626, 481] on textarea at bounding box center [712, 477] width 621 height 33
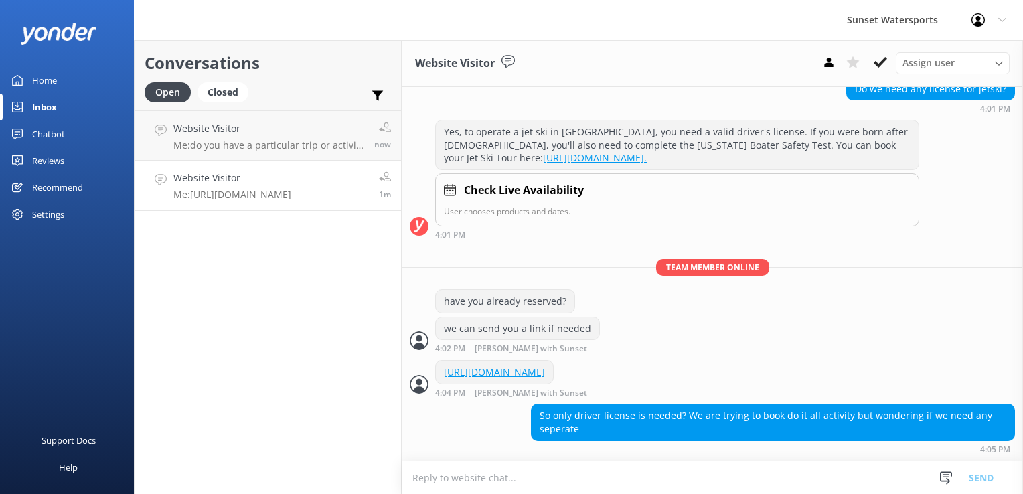
scroll to position [169, 0]
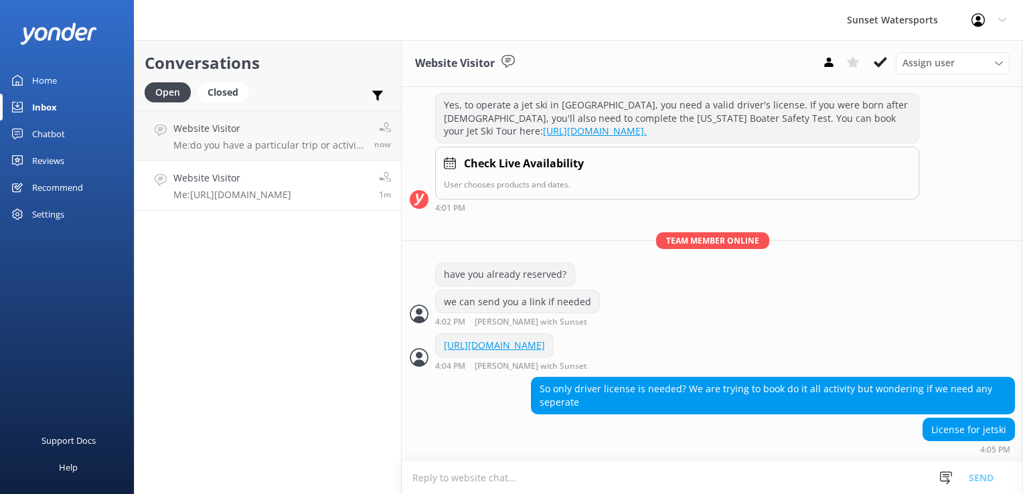
click at [498, 484] on textarea at bounding box center [712, 477] width 621 height 33
click at [436, 478] on textarea at bounding box center [712, 477] width 621 height 33
type textarea "s"
type textarea "w"
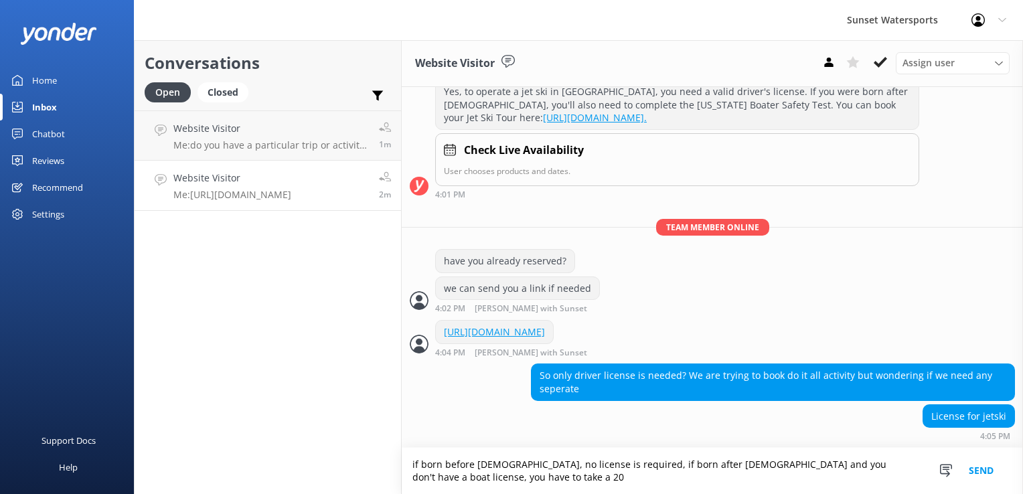
scroll to position [181, 0]
type textarea "if born before [DEMOGRAPHIC_DATA], no license is required, if born after [DEMOG…"
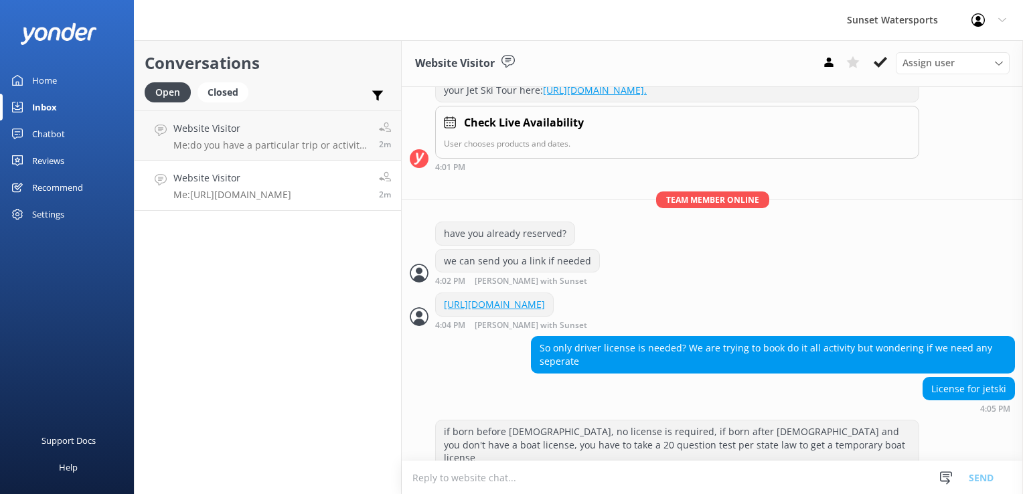
scroll to position [224, 0]
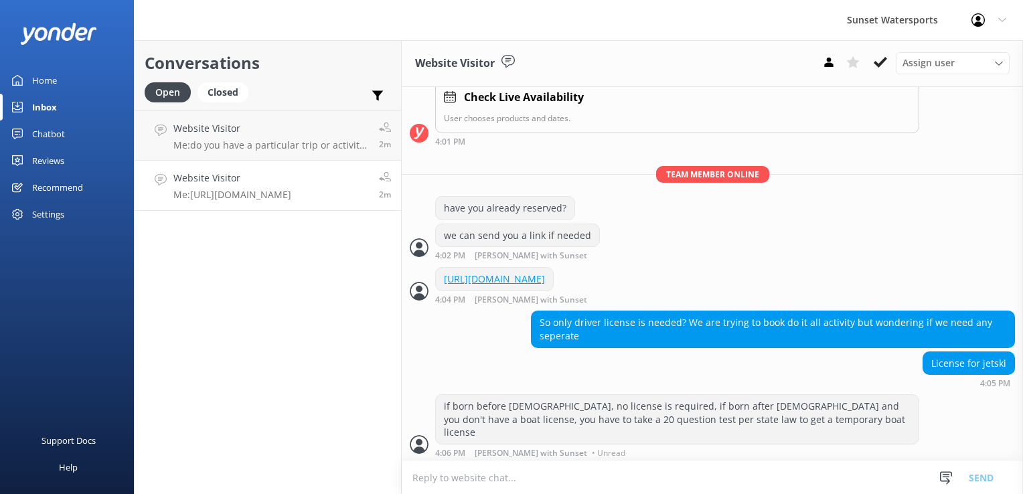
click at [438, 478] on textarea at bounding box center [712, 477] width 621 height 33
type textarea "only applies to people driving jetskis, passengers do not need it"
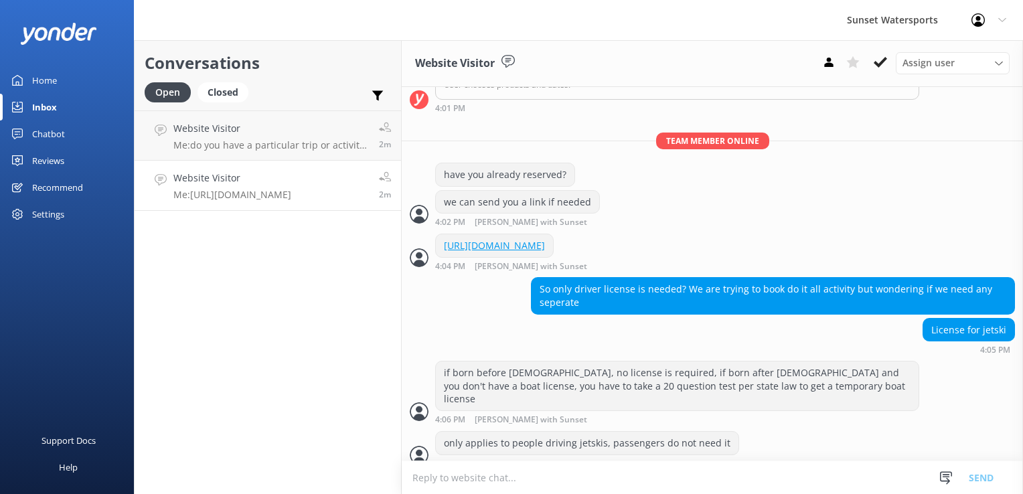
scroll to position [268, 0]
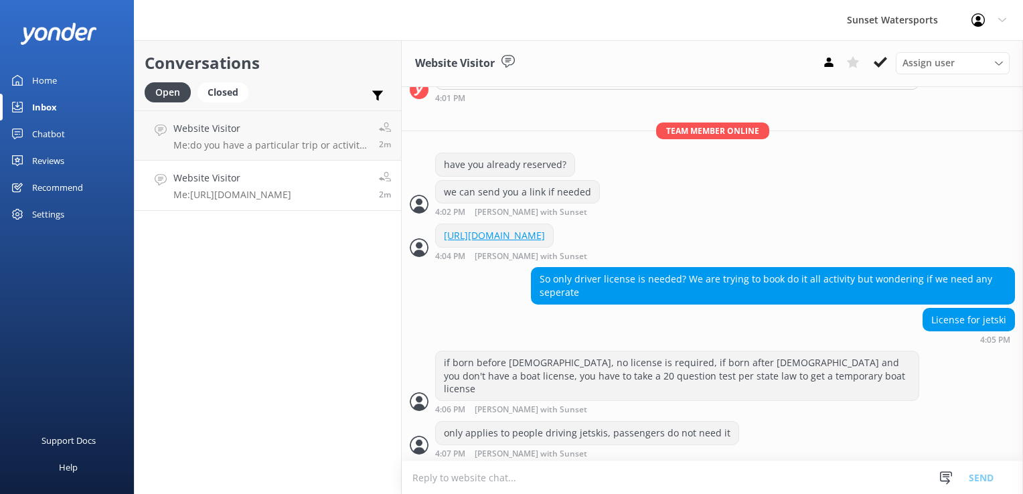
click at [438, 478] on textarea at bounding box center [712, 477] width 621 height 33
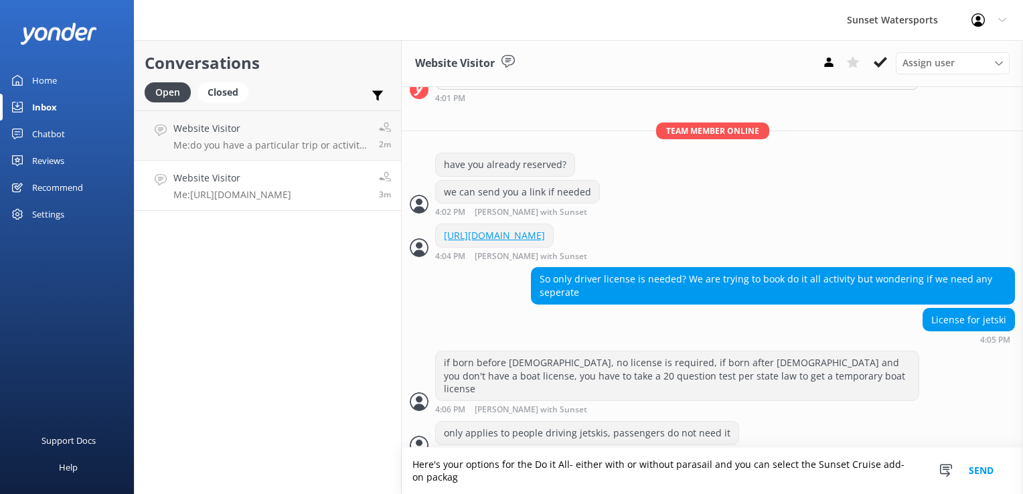
scroll to position [281, 0]
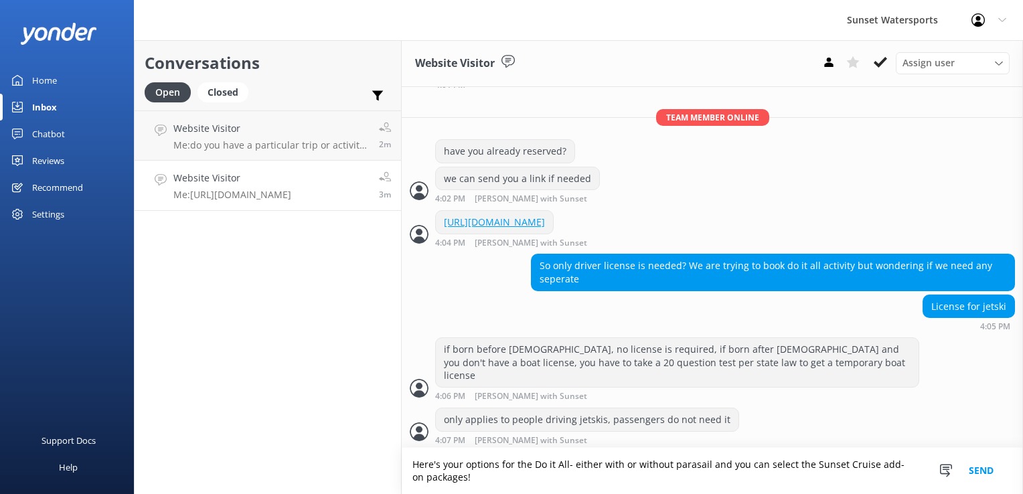
type textarea "Here's your options for the Do it All- either with or without parasail and you …"
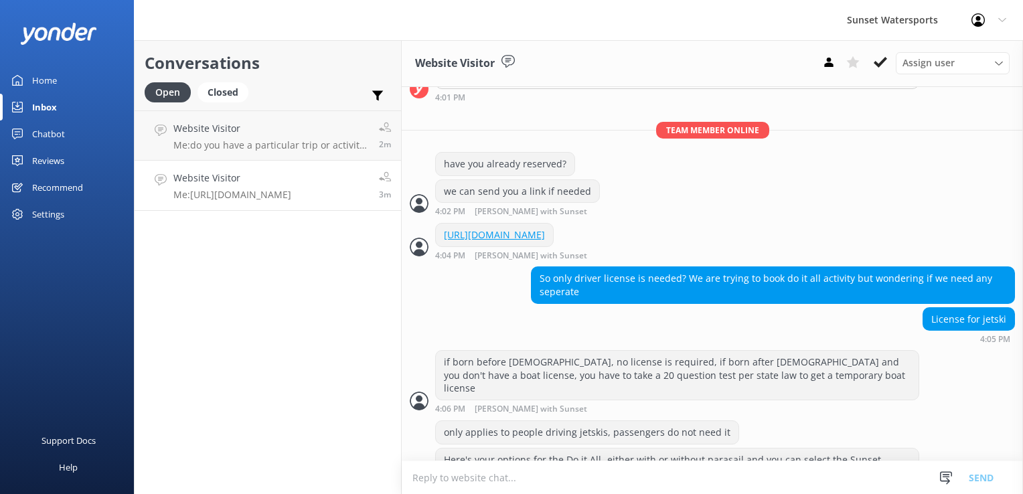
scroll to position [308, 0]
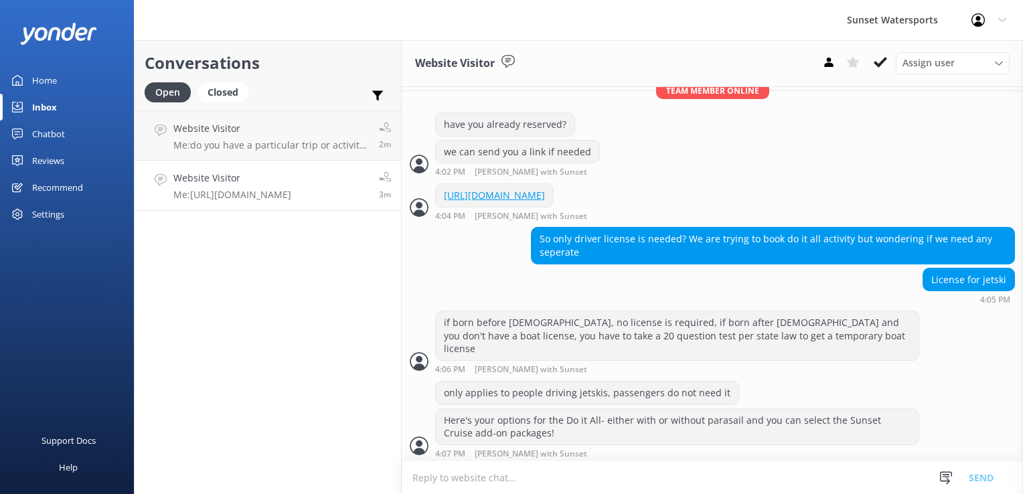
click at [437, 480] on textarea at bounding box center [712, 477] width 621 height 33
paste textarea "[URL][DOMAIN_NAME]"
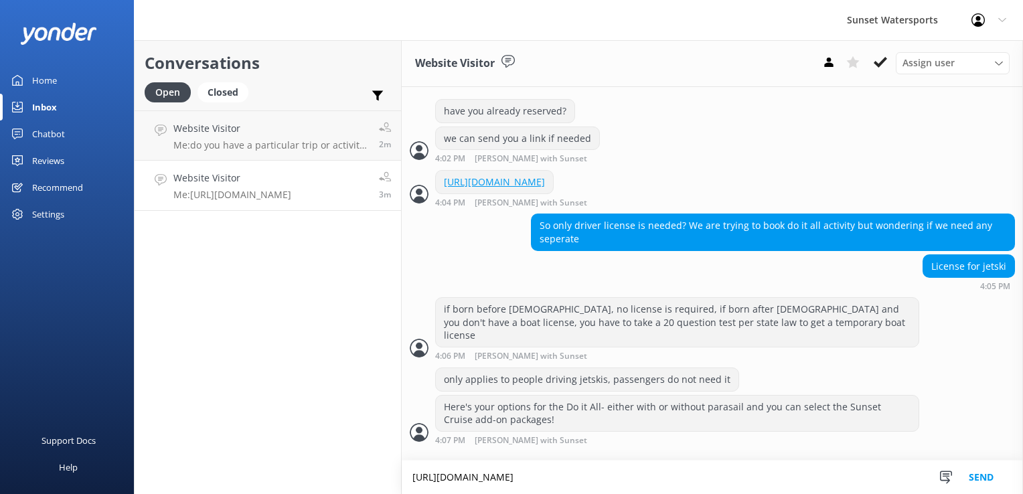
type textarea "[URL][DOMAIN_NAME]"
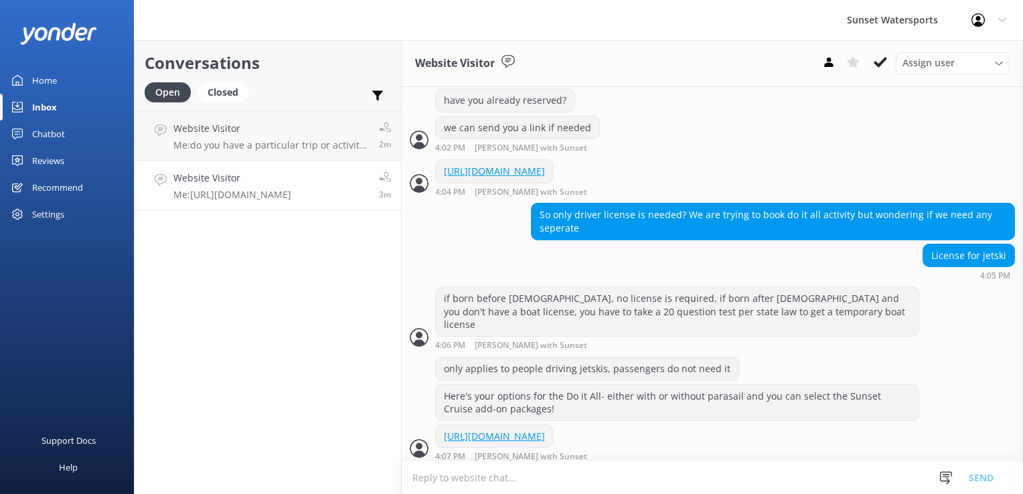
scroll to position [348, 0]
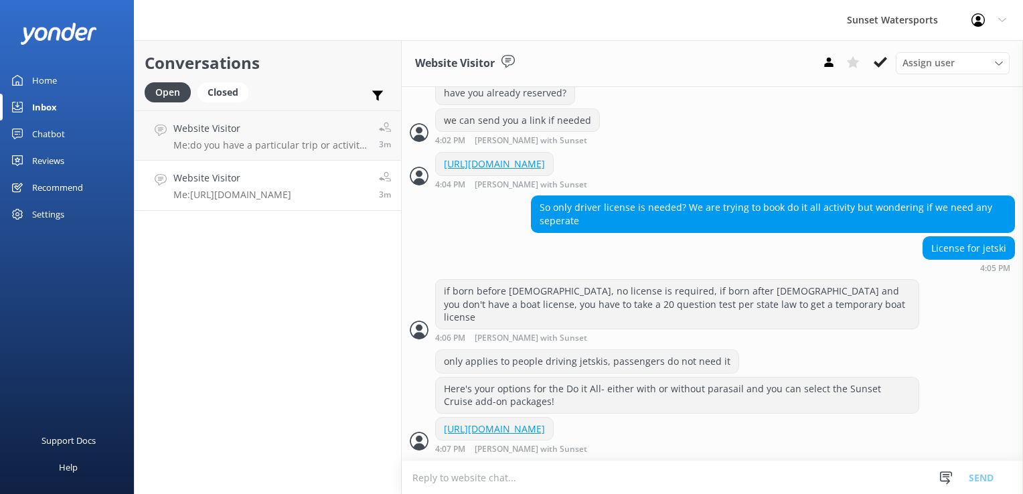
click at [187, 393] on div "Conversations Open Closed Important Assigned to me Unassigned SMS Website Visit…" at bounding box center [268, 267] width 268 height 454
click at [468, 484] on textarea at bounding box center [712, 477] width 621 height 33
type textarea "What date are you wanting to go?"
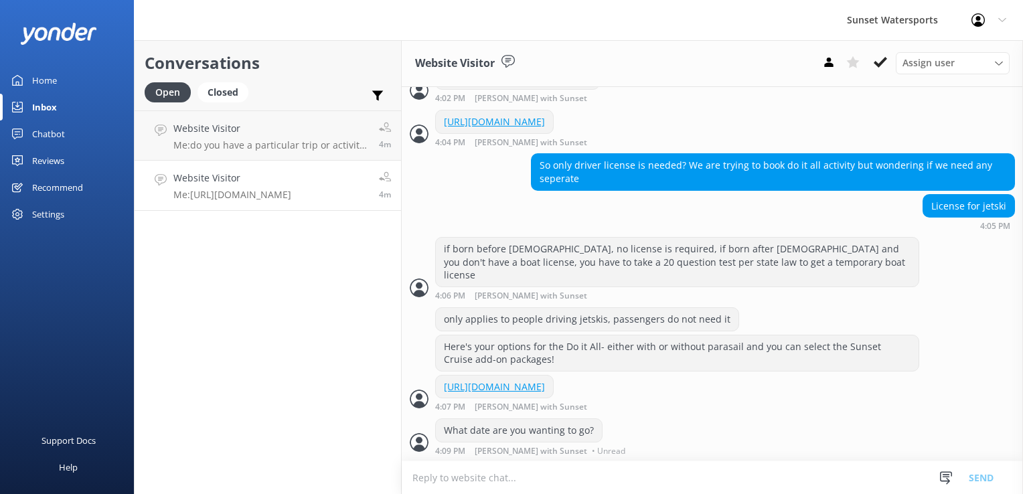
scroll to position [391, 0]
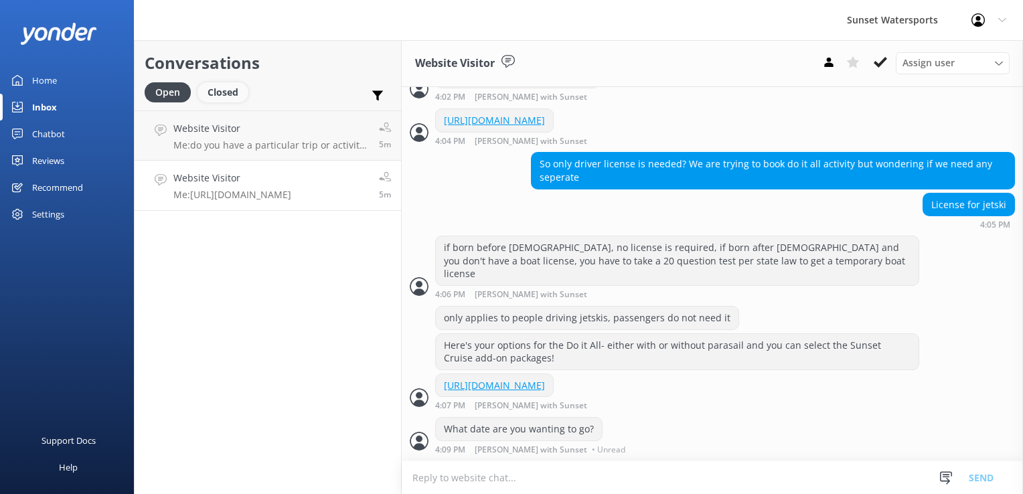
drag, startPoint x: 236, startPoint y: 94, endPoint x: 222, endPoint y: 94, distance: 14.7
click at [236, 94] on div "Closed" at bounding box center [222, 92] width 51 height 20
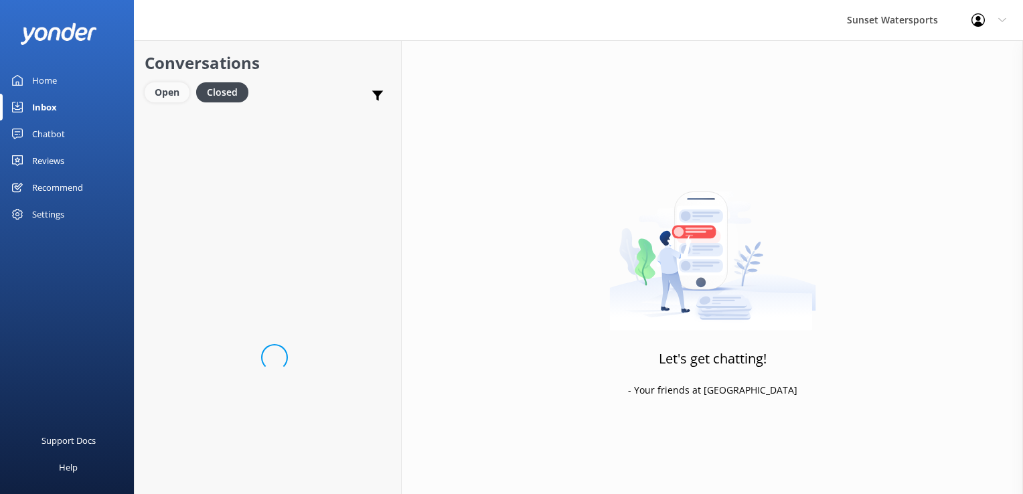
click at [175, 90] on div "Open" at bounding box center [167, 92] width 45 height 20
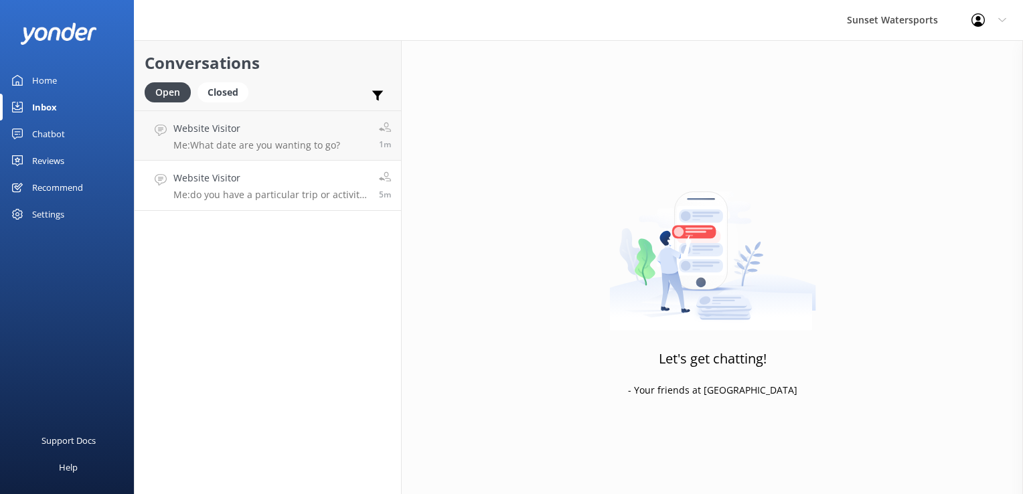
click at [268, 196] on p "Me: do you have a particular trip or activity in mind?" at bounding box center [270, 195] width 195 height 12
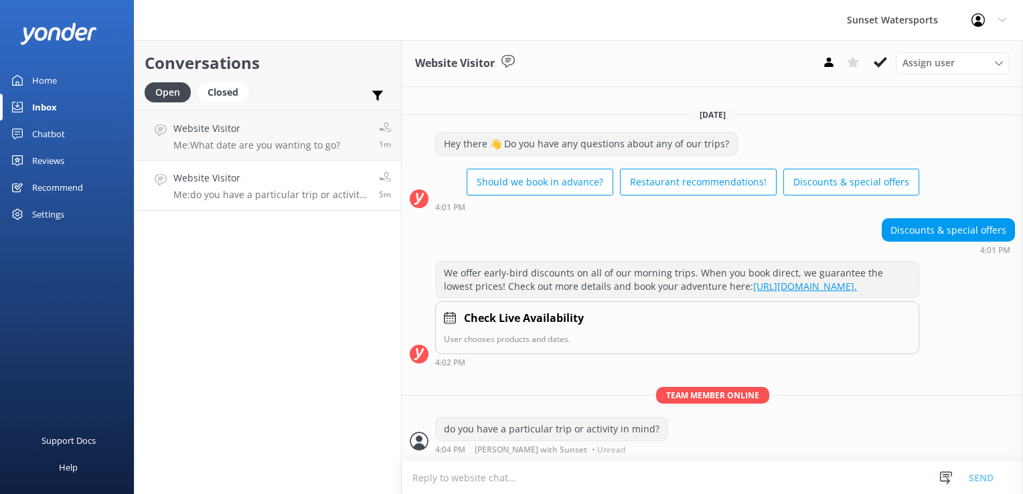
scroll to position [1, 0]
click at [886, 53] on button at bounding box center [880, 62] width 24 height 20
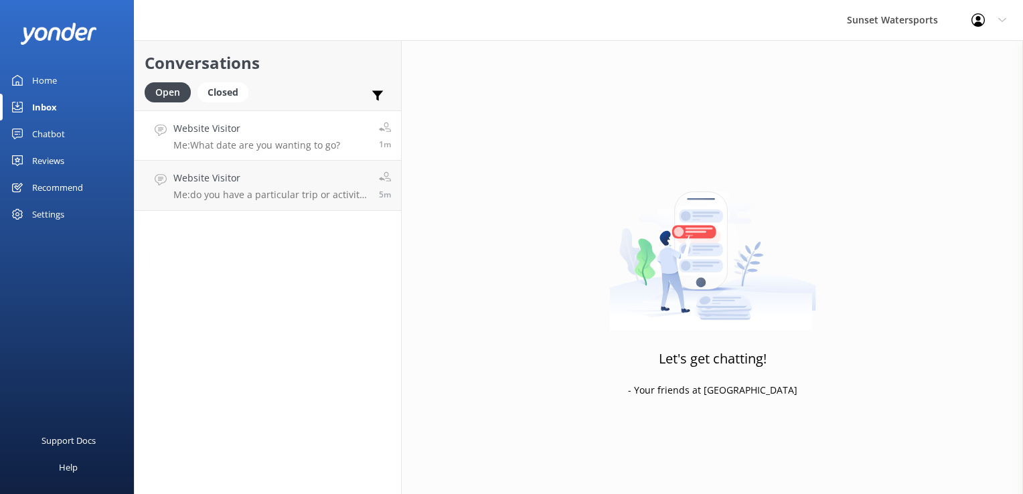
click at [345, 151] on link "Website Visitor Me: What date are you wanting to go? 1m" at bounding box center [268, 135] width 266 height 50
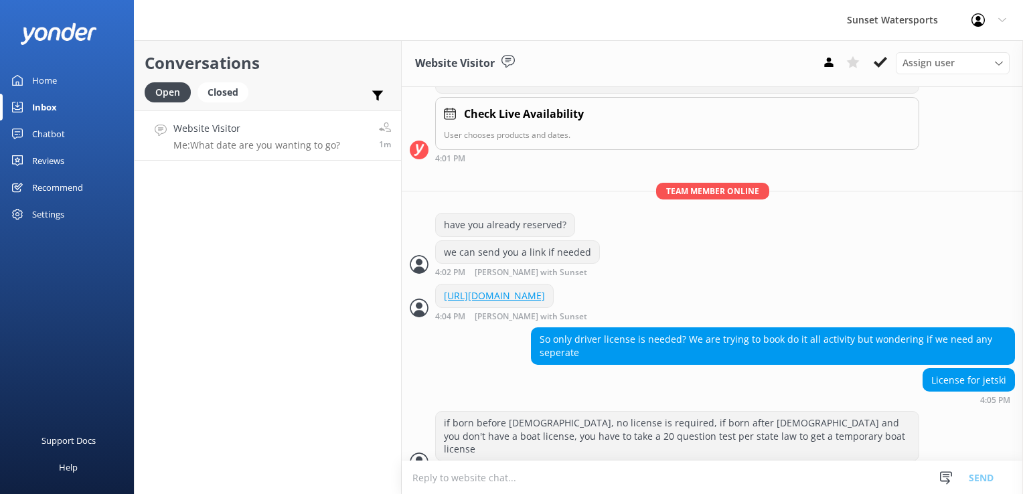
scroll to position [391, 0]
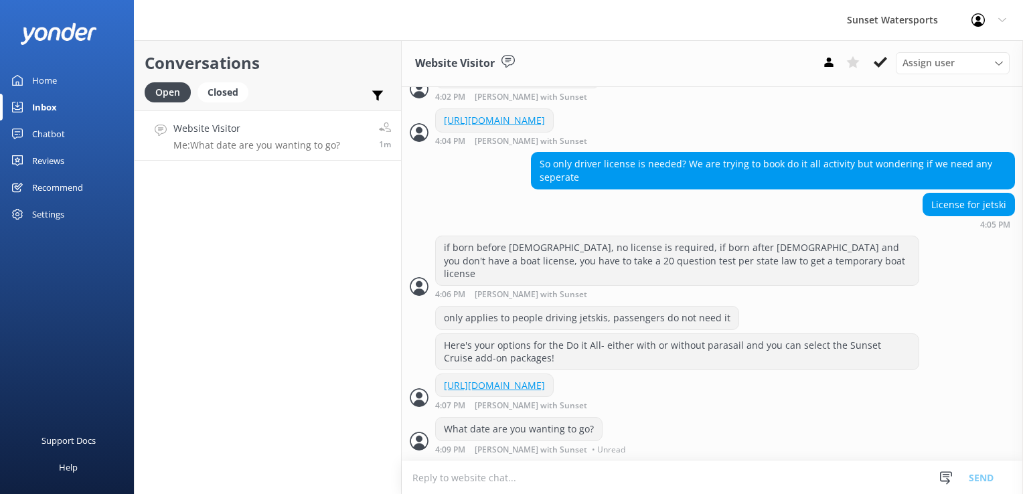
click at [220, 117] on link "Website Visitor Me: What date are you wanting to go? 1m" at bounding box center [268, 135] width 266 height 50
click at [222, 109] on div "Open Closed" at bounding box center [200, 98] width 110 height 32
click at [224, 100] on div "Closed" at bounding box center [222, 92] width 51 height 20
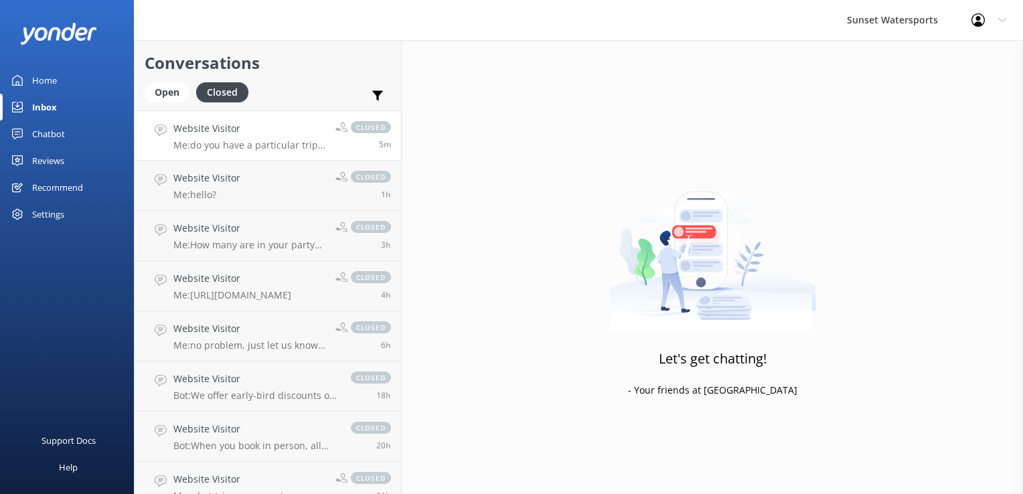
click at [252, 141] on p "Me: do you have a particular trip or activity in mind?" at bounding box center [249, 145] width 152 height 12
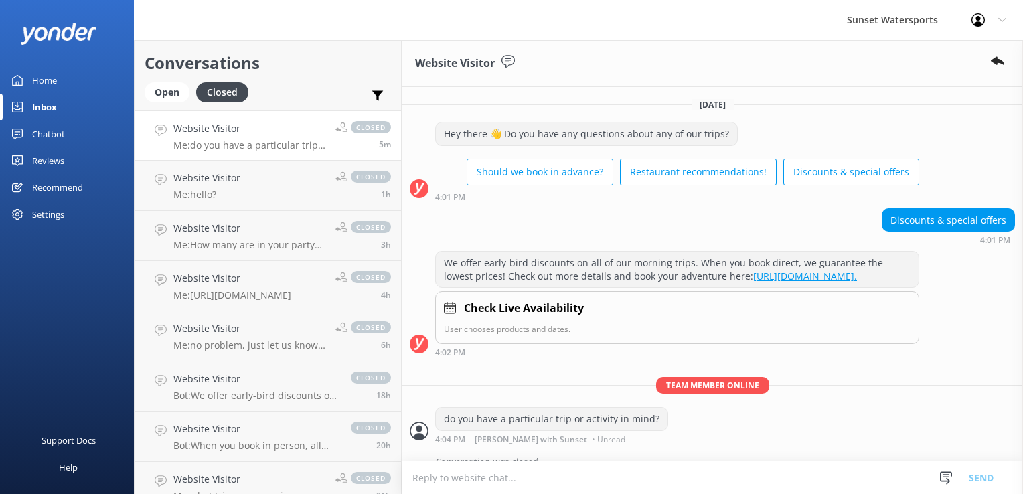
scroll to position [29, 0]
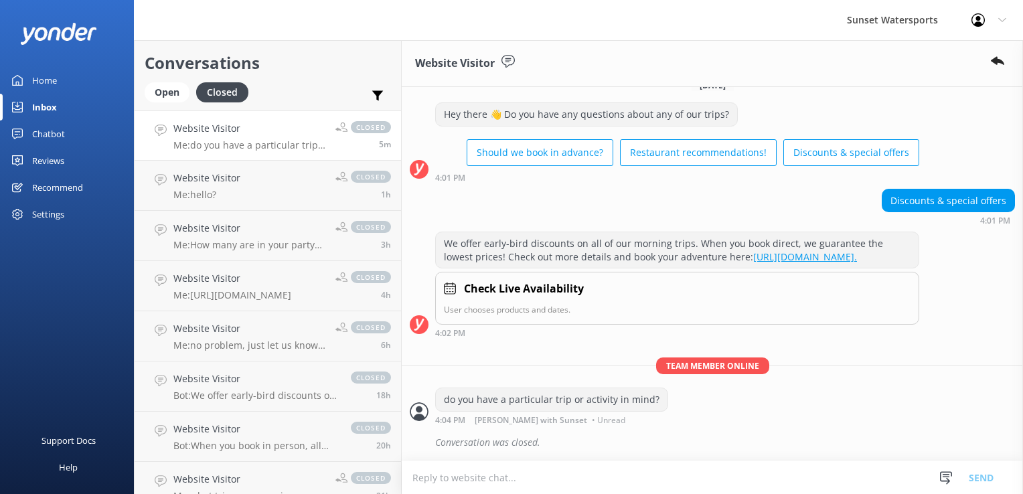
click at [440, 475] on textarea at bounding box center [712, 477] width 621 height 33
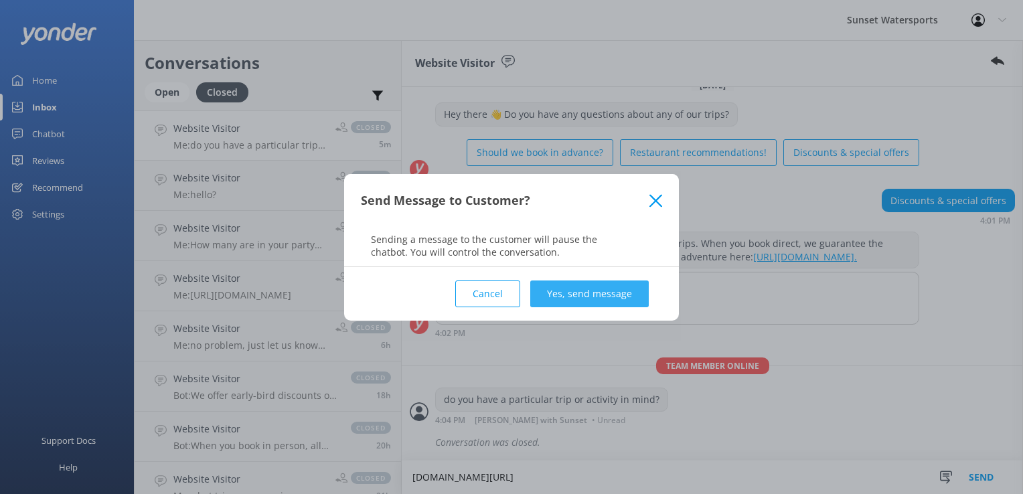
type textarea "[DOMAIN_NAME][URL]"
click at [646, 297] on button "Yes, send message" at bounding box center [589, 293] width 118 height 27
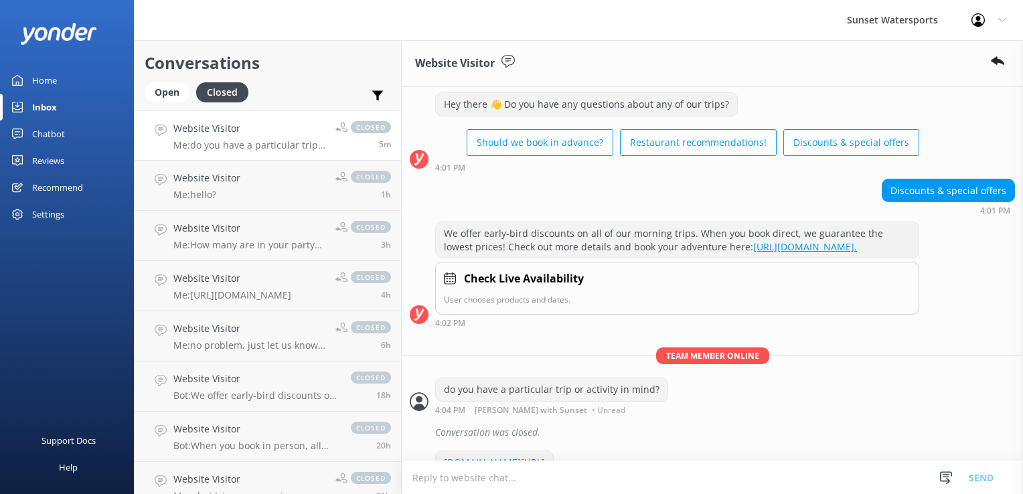
scroll to position [73, 0]
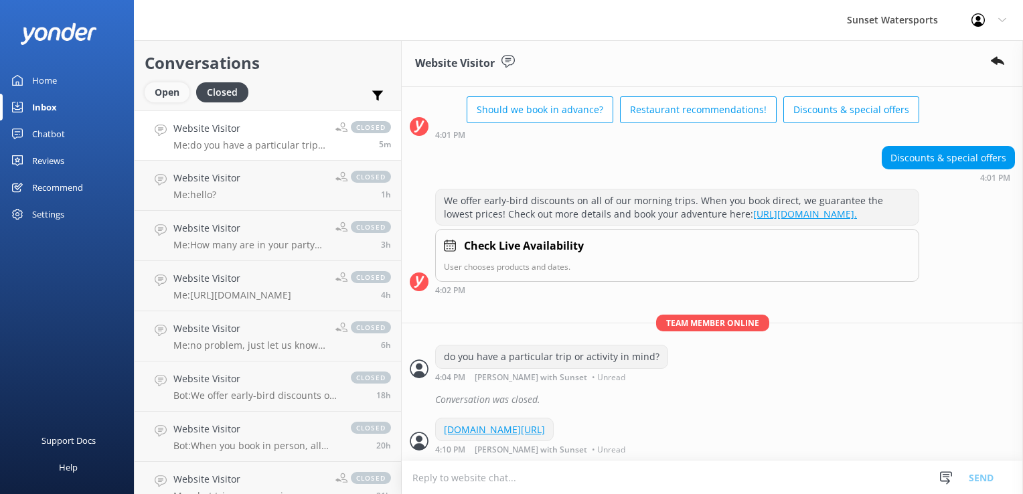
click at [175, 88] on div "Open" at bounding box center [167, 92] width 45 height 20
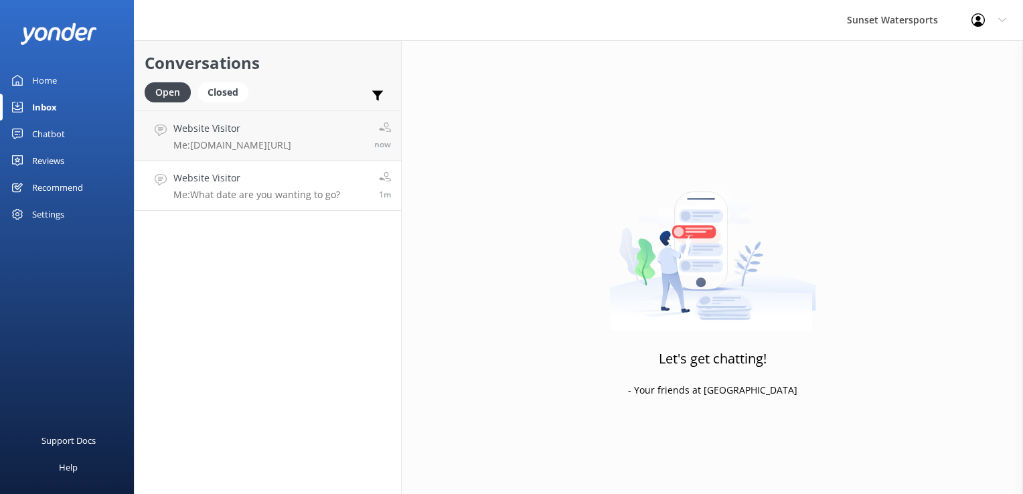
click at [200, 169] on link "Website Visitor Me: What date are you wanting to go? 1m" at bounding box center [268, 186] width 266 height 50
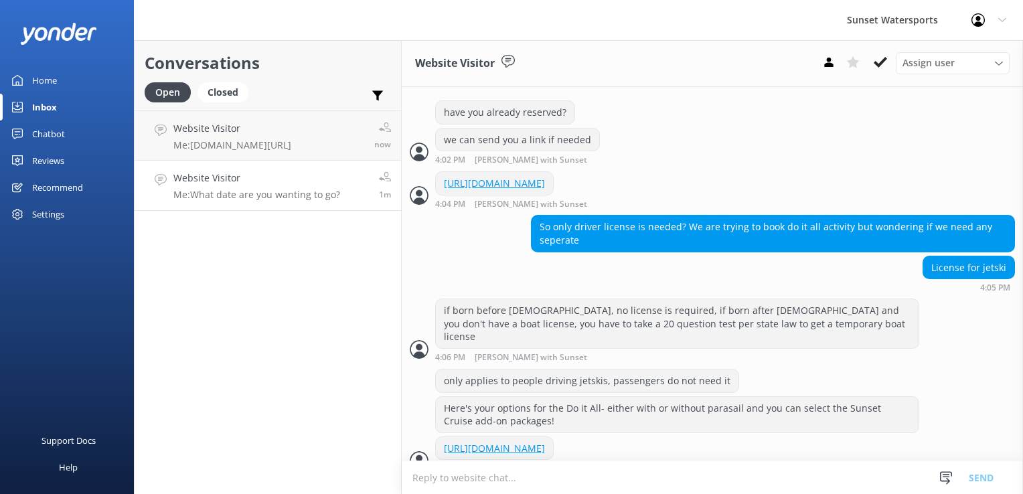
scroll to position [391, 0]
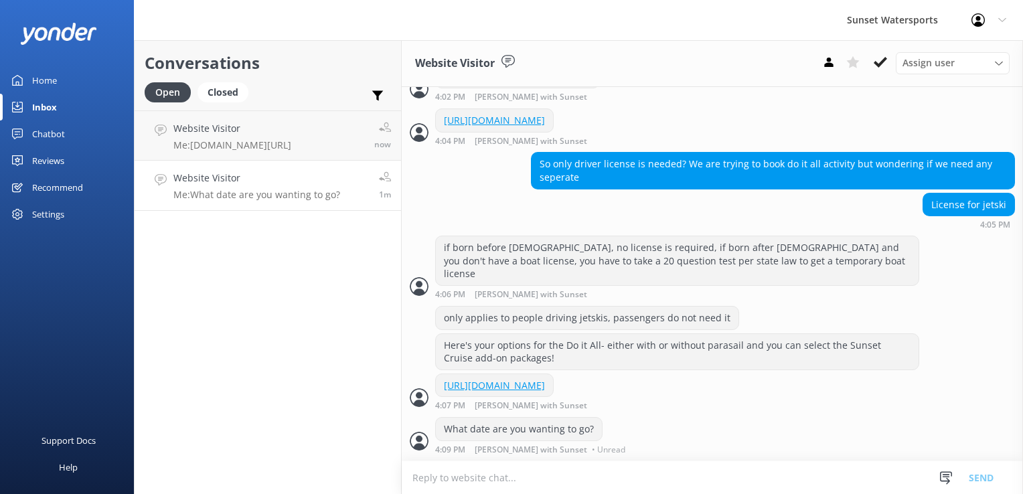
click at [309, 363] on div "Conversations Open Closed Important Assigned to me Unassigned SMS Website Visit…" at bounding box center [268, 267] width 268 height 454
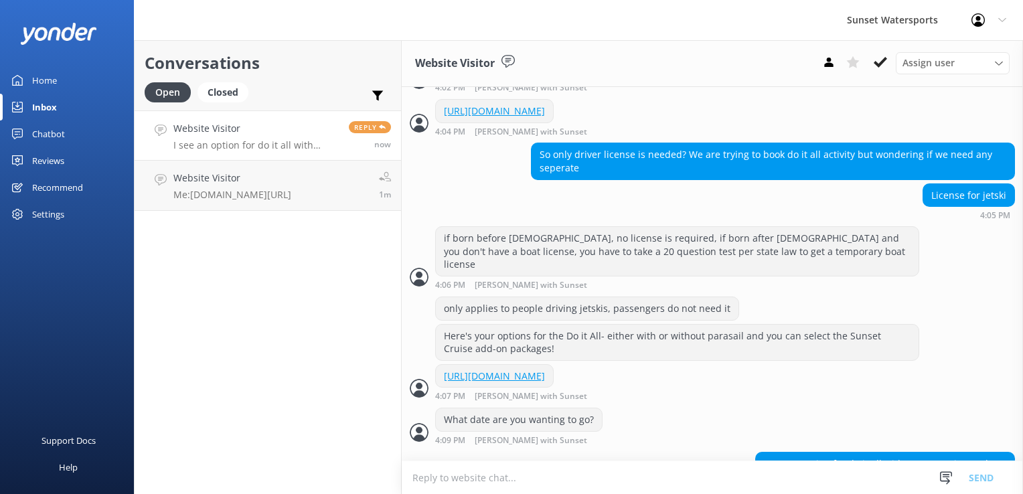
scroll to position [466, 0]
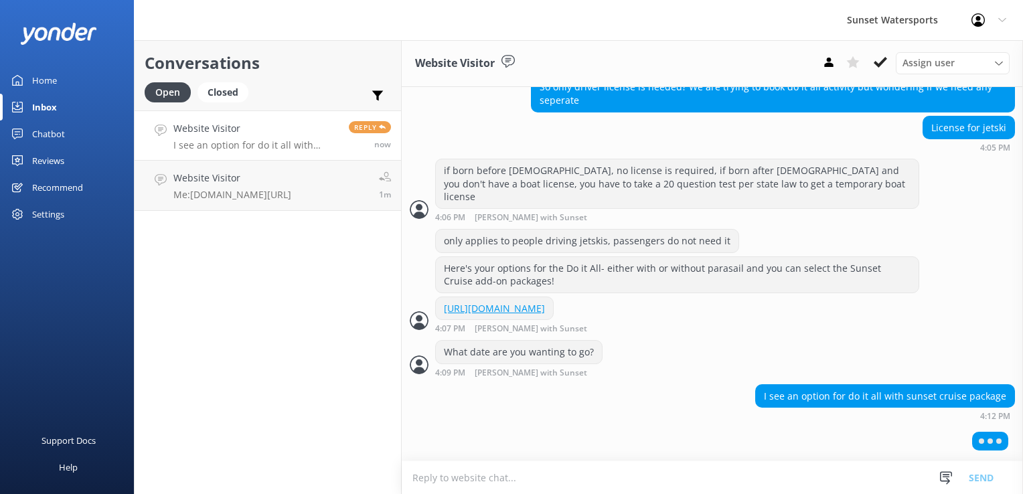
click at [636, 473] on textarea at bounding box center [712, 477] width 621 height 33
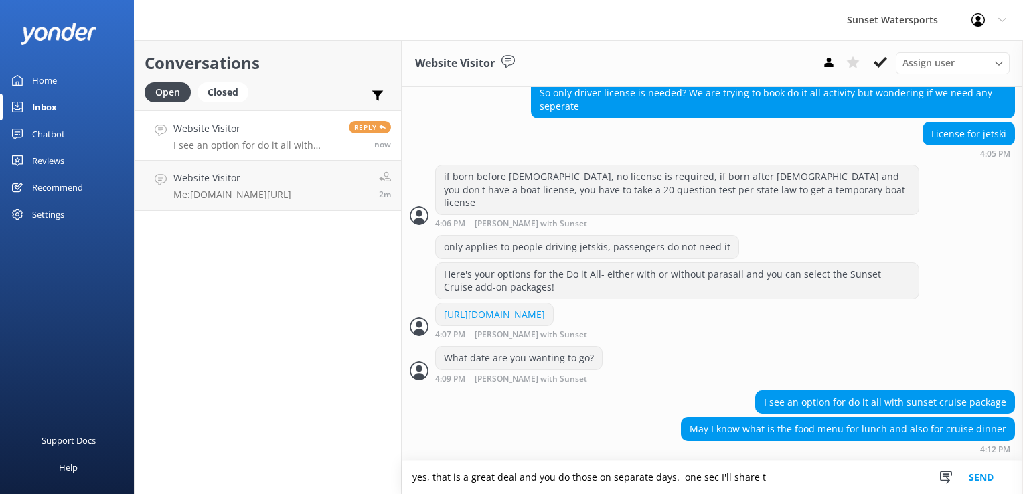
scroll to position [462, 0]
type textarea "yes, that is a great deal and you do those on separate days. one sec I'll share…"
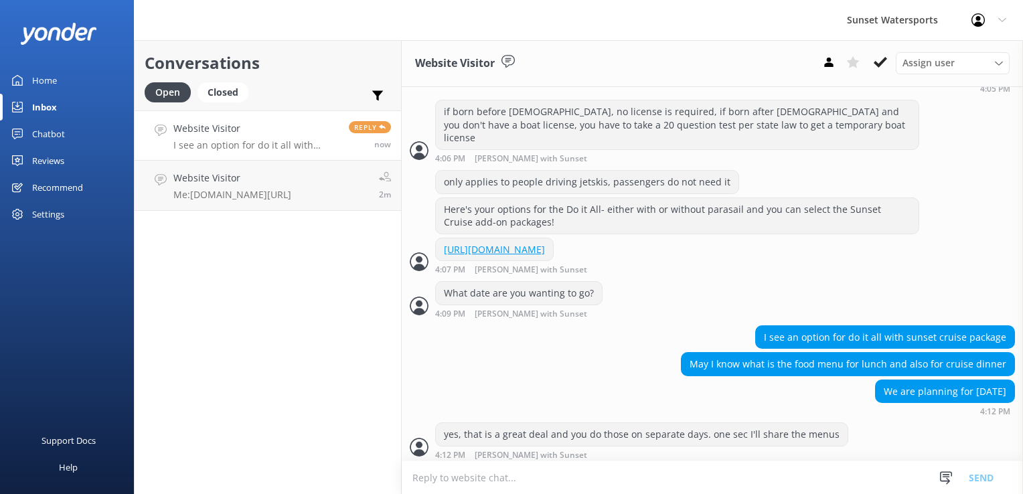
scroll to position [532, 0]
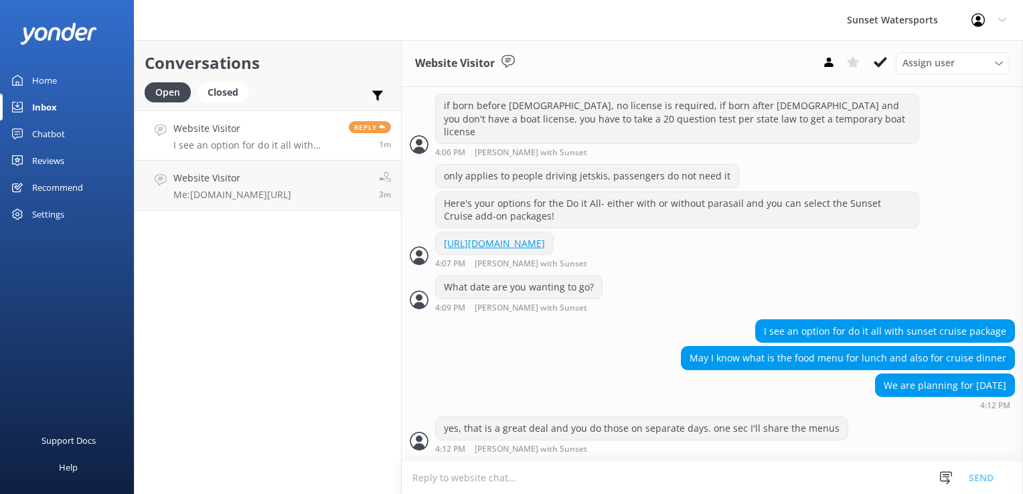
click at [512, 469] on textarea at bounding box center [712, 477] width 621 height 33
paste textarea "Grilled lunch includes: BBQ pulled pork sandwiches Hot dogs Chicken nuggets Ass…"
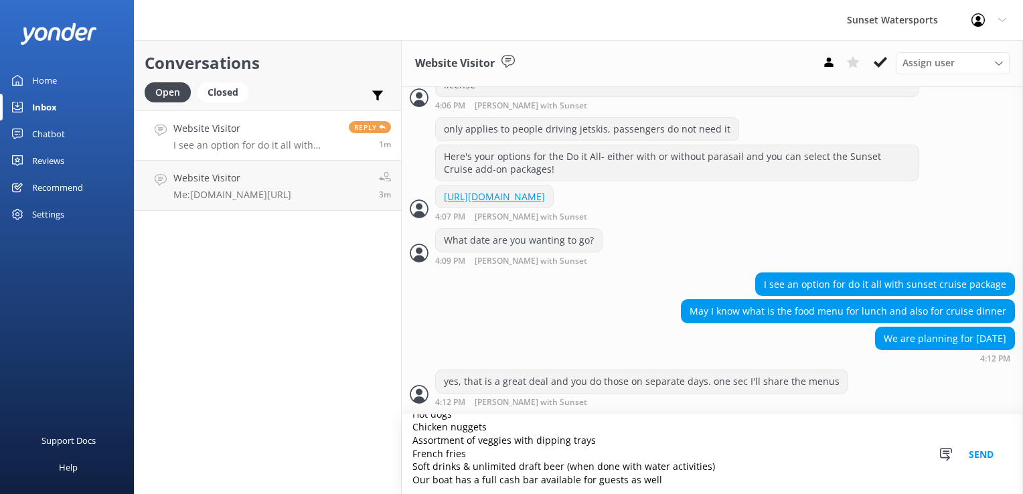
scroll to position [58, 0]
click at [510, 458] on textarea "Grilled lunch includes: BBQ pulled pork sandwiches Hot dogs Chicken nuggets Ass…" at bounding box center [712, 454] width 621 height 80
click at [484, 450] on textarea "Grilled lunch includes: BBQ pulled pork sandwiches Hot dogs Chicken nuggets Ass…" at bounding box center [712, 454] width 621 height 80
type textarea "Grilled lunch includes: BBQ pulled pork sandwiches Hot dogs Chicken nuggets Ass…"
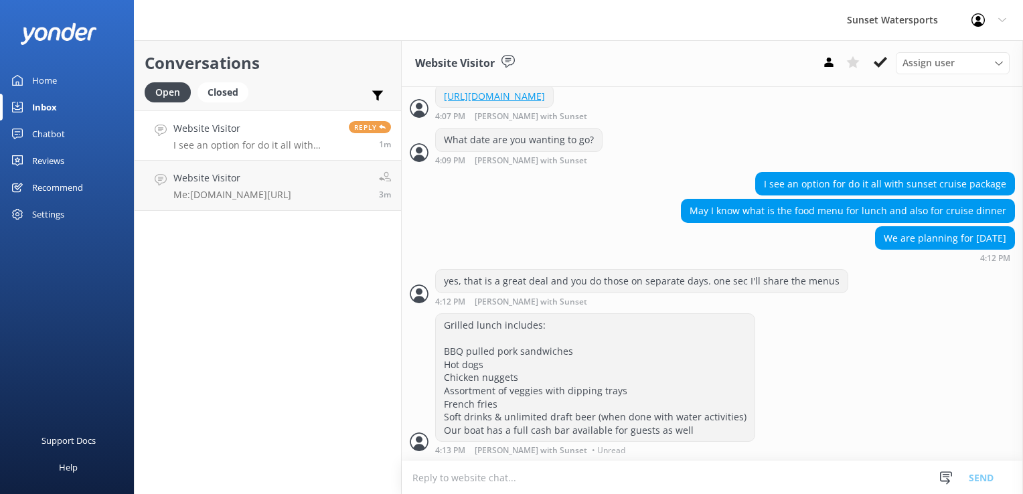
scroll to position [680, 0]
click at [503, 472] on textarea at bounding box center [712, 477] width 621 height 33
paste textarea "Featuring exciting new additions and enhanced local flavors from our Executive …"
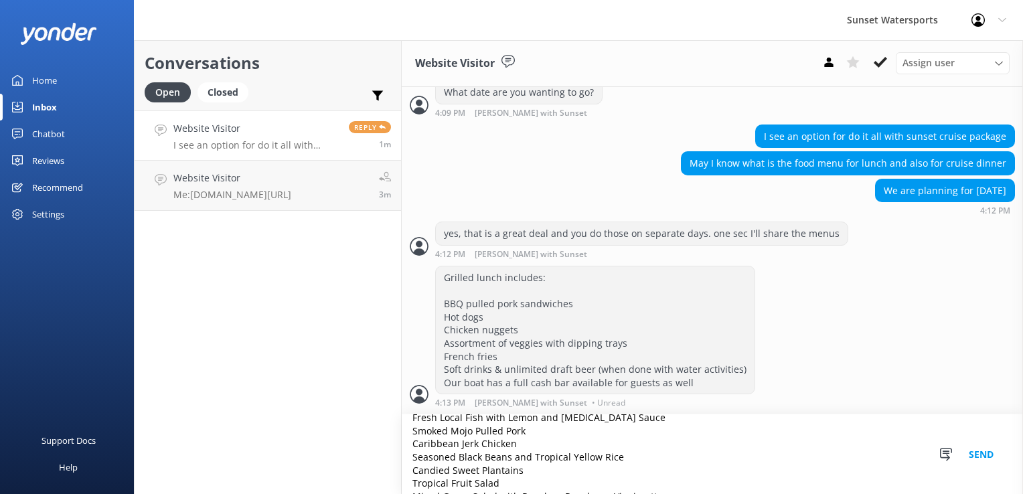
scroll to position [0, 0]
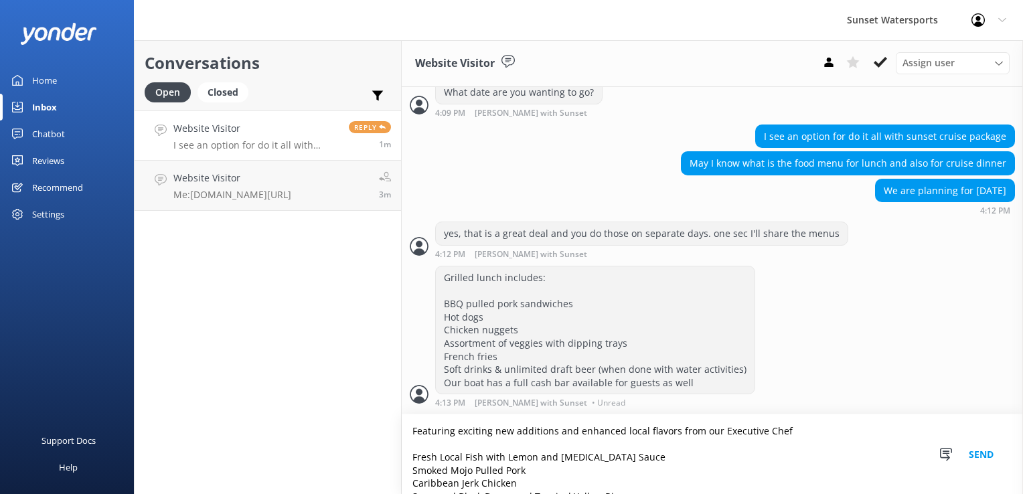
click at [414, 429] on textarea "Featuring exciting new additions and enhanced local flavors from our Executive …" at bounding box center [712, 454] width 621 height 80
type textarea "Dinner Cruise is Featuring exciting new additions and enhanced local flavors fr…"
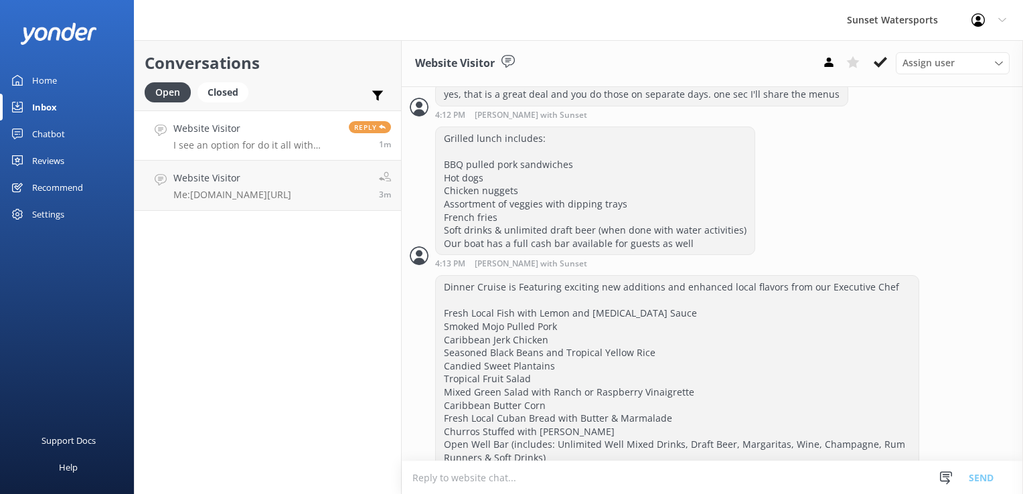
scroll to position [895, 0]
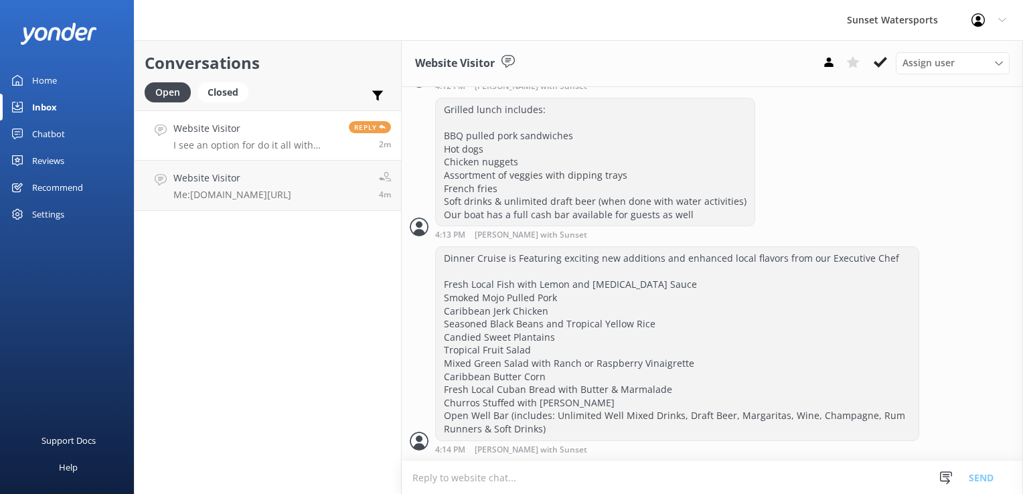
click at [450, 476] on textarea at bounding box center [712, 477] width 621 height 33
paste textarea "Selection of finger foods & appetizers consisting of: Jamaican jerk [DEMOGRAPHI…"
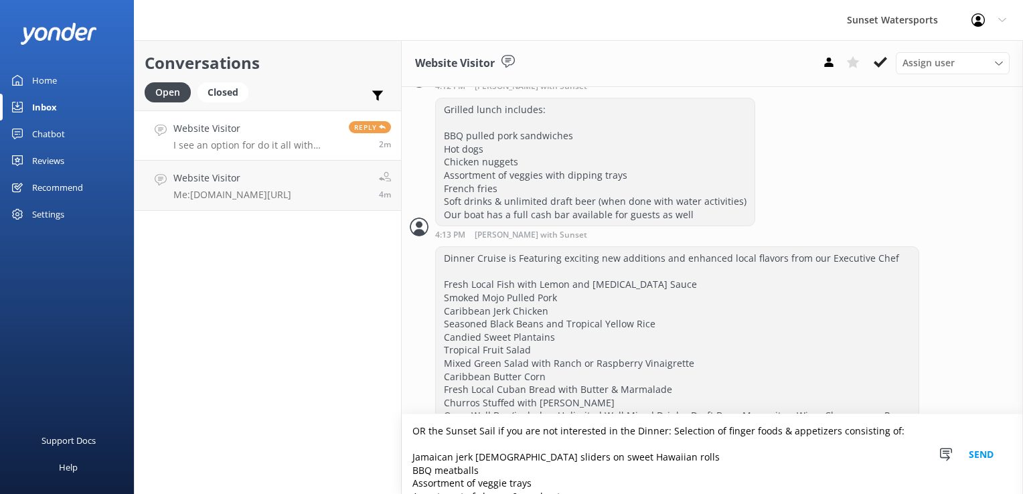
scroll to position [21, 0]
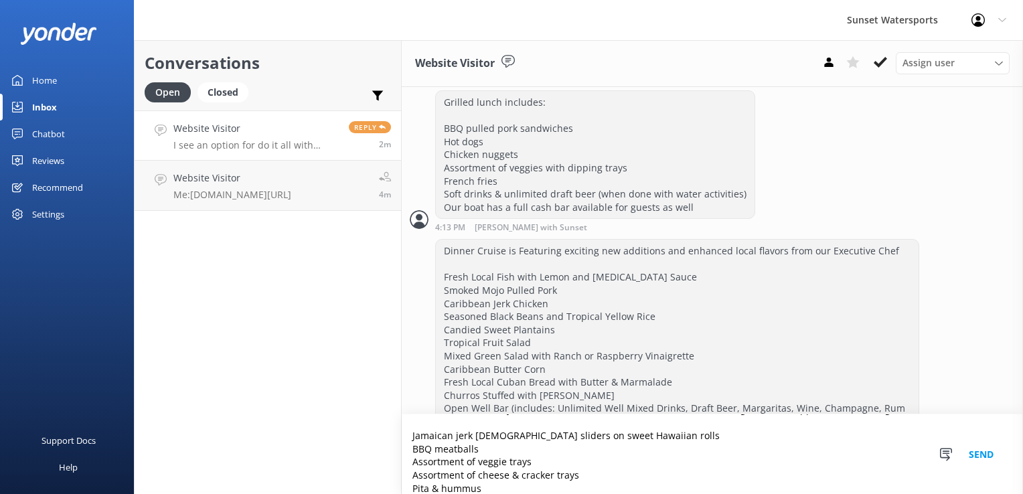
type textarea "OR the Sunset Sail if you are not interested in the Dinner: Selection of finger…"
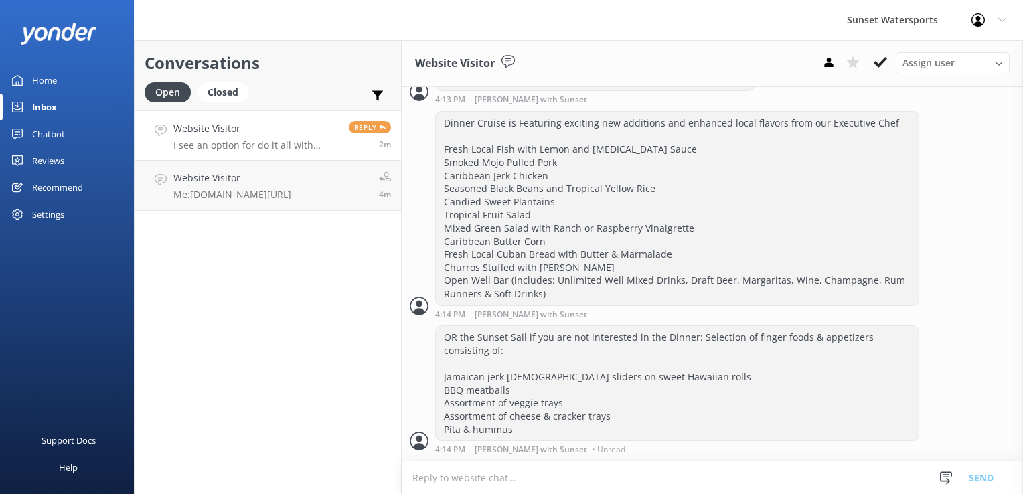
scroll to position [1029, 0]
click at [314, 368] on div "Conversations Open Closed Important Assigned to me Unassigned SMS Website Visit…" at bounding box center [268, 267] width 268 height 454
click at [268, 185] on h4 "Website Visitor" at bounding box center [232, 178] width 118 height 15
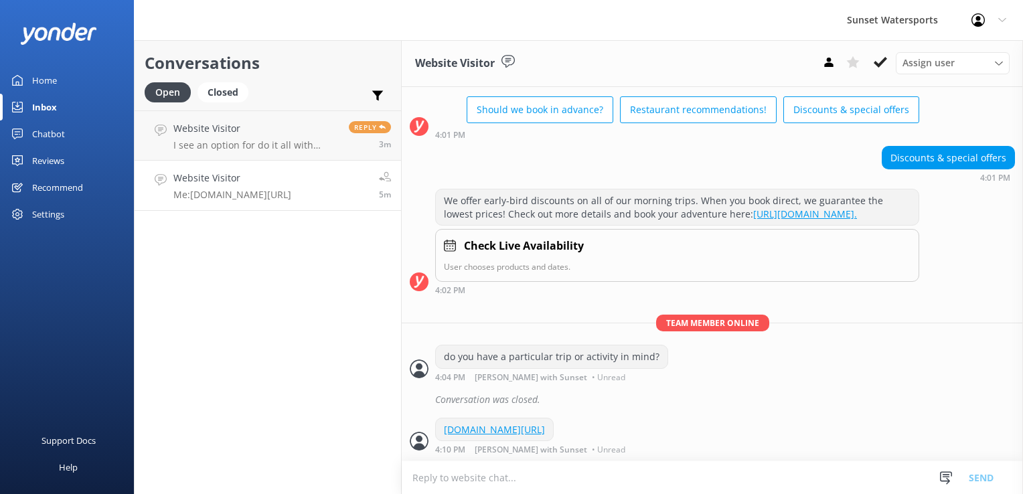
scroll to position [73, 0]
click at [289, 124] on h4 "Website Visitor" at bounding box center [255, 128] width 165 height 15
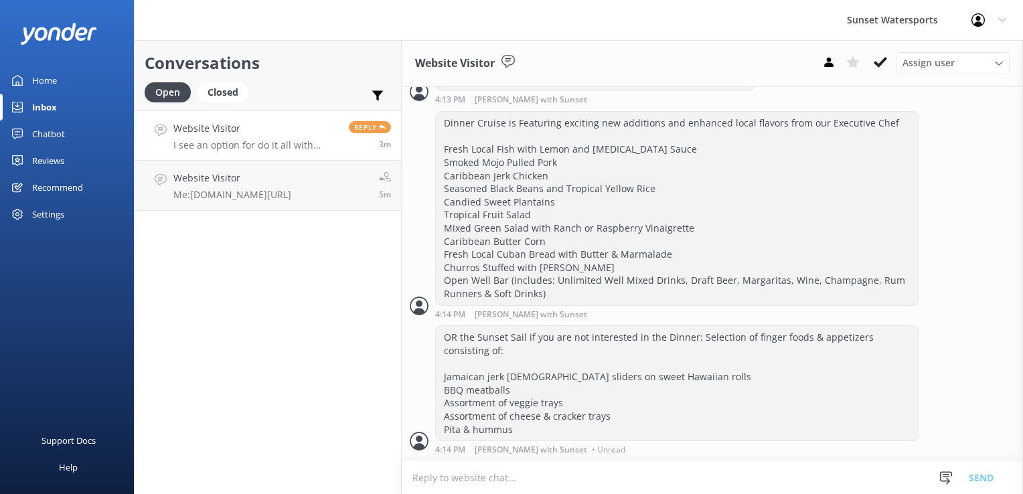
click at [327, 392] on div "Conversations Open Closed Important Assigned to me Unassigned SMS Website Visit…" at bounding box center [268, 267] width 268 height 454
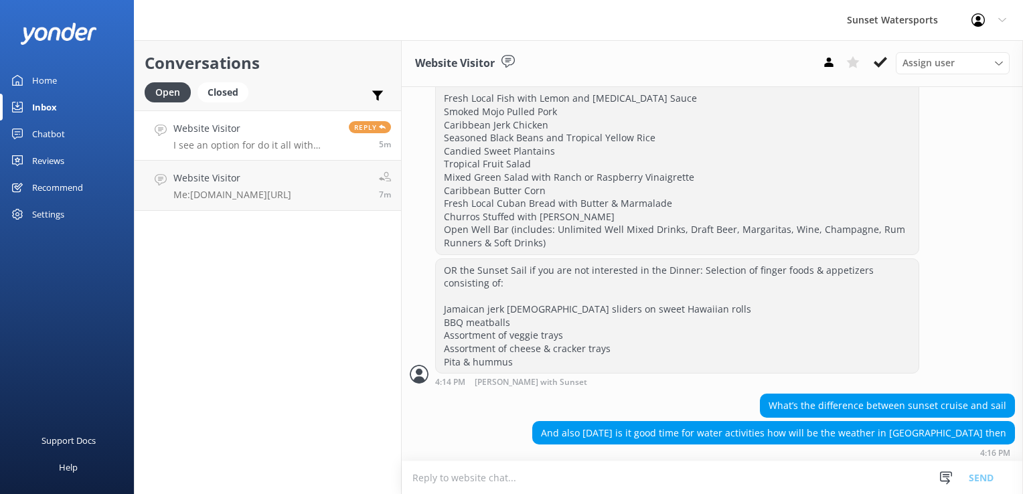
scroll to position [1083, 0]
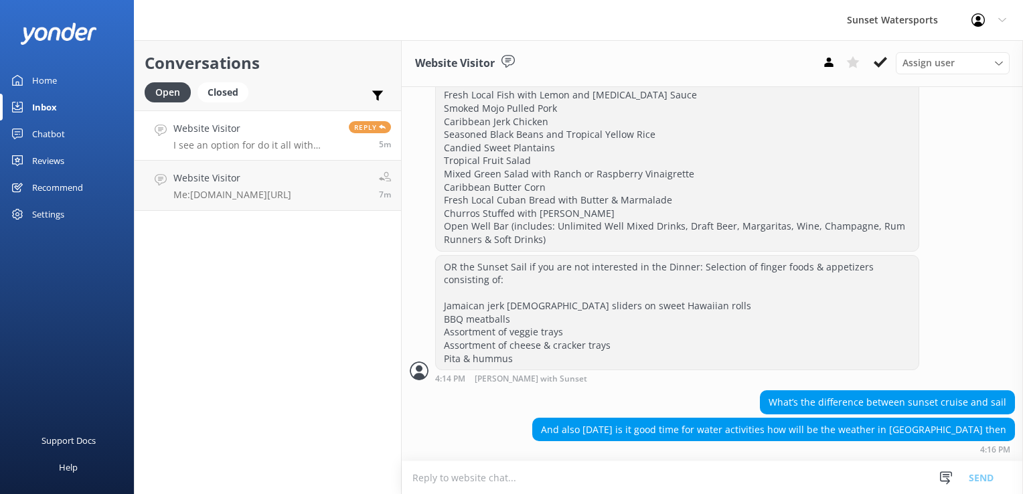
click at [476, 475] on textarea at bounding box center [712, 477] width 621 height 33
type textarea "m"
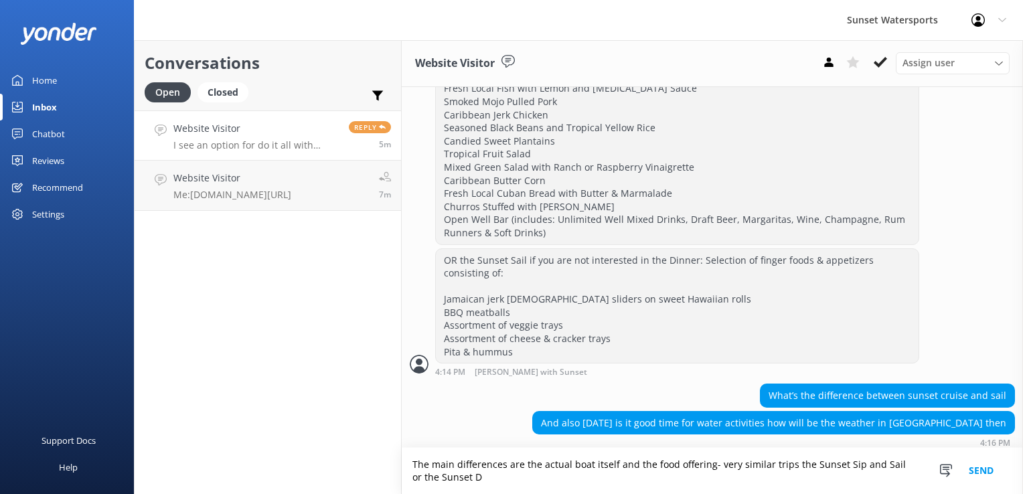
scroll to position [1097, 0]
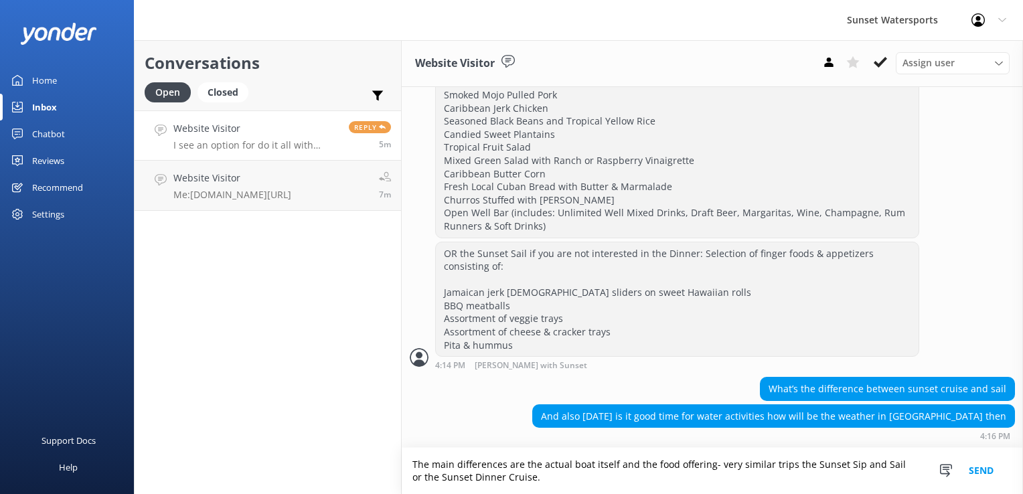
type textarea "The main differences are the actual boat itself and the food offering- very sim…"
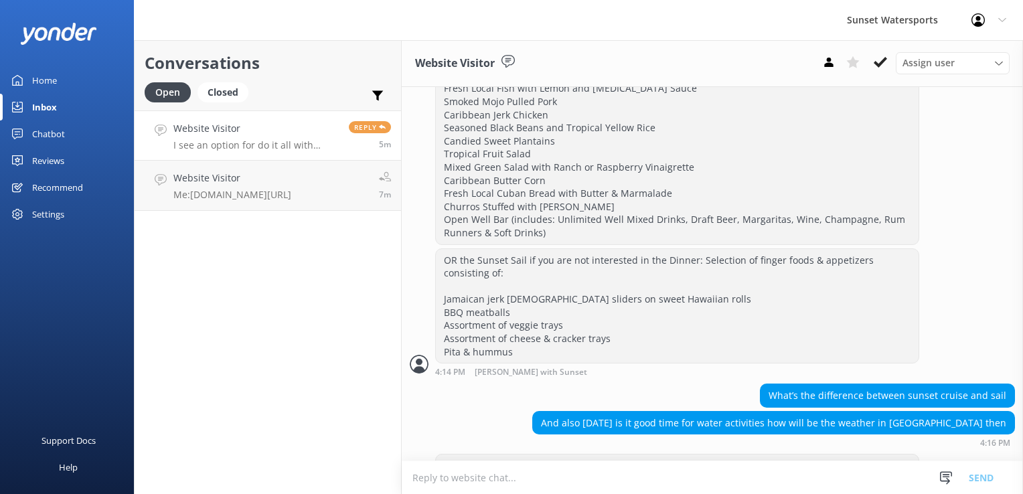
scroll to position [1140, 0]
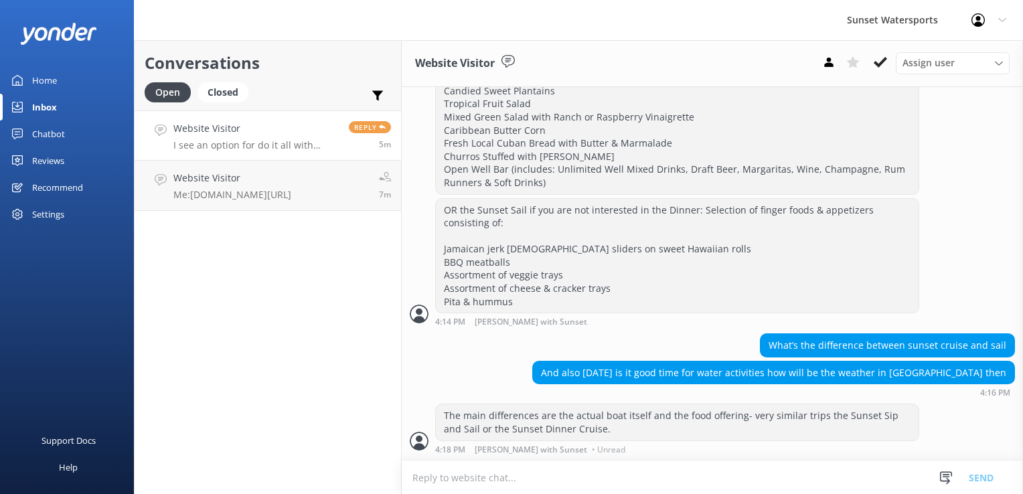
click at [476, 475] on textarea at bounding box center [712, 477] width 621 height 33
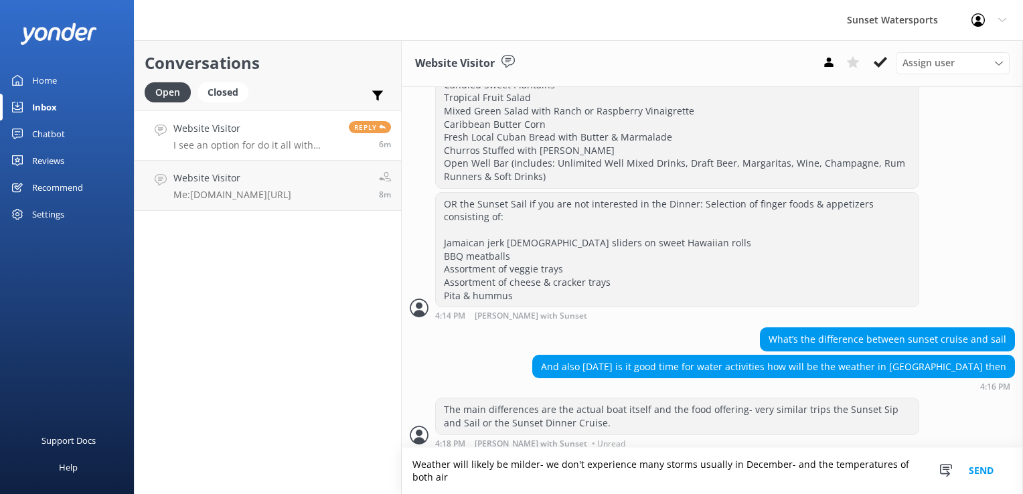
scroll to position [1153, 0]
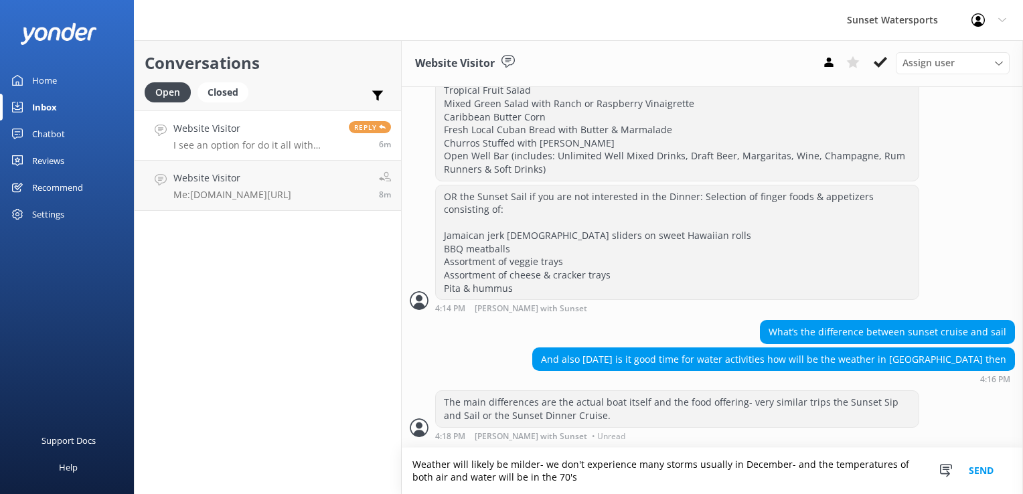
type textarea "Weather will likely be milder- we don't experience many storms usually in Decem…"
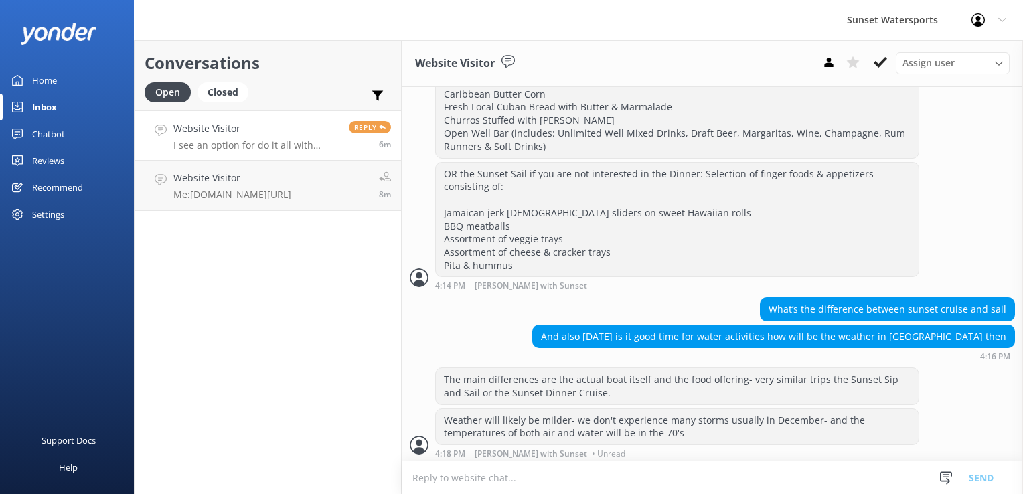
scroll to position [1179, 0]
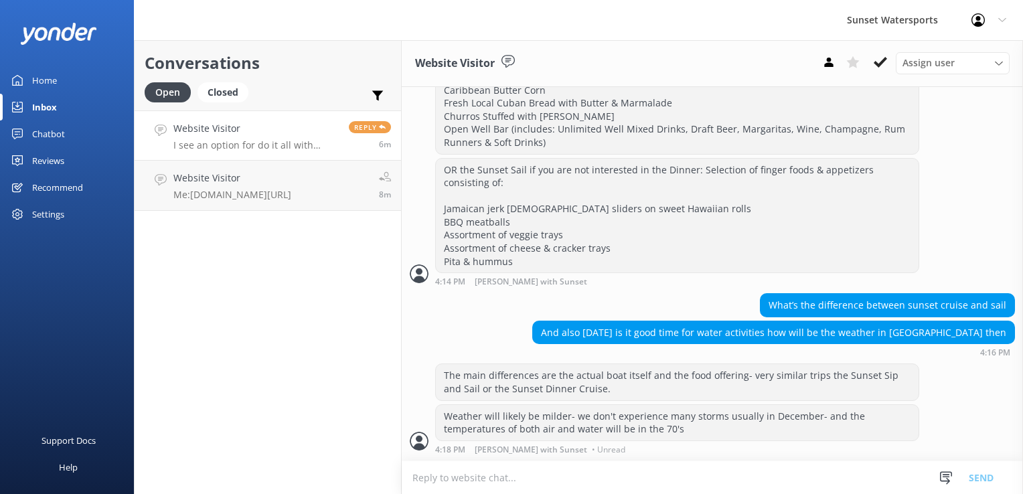
click at [476, 474] on textarea at bounding box center [712, 477] width 621 height 33
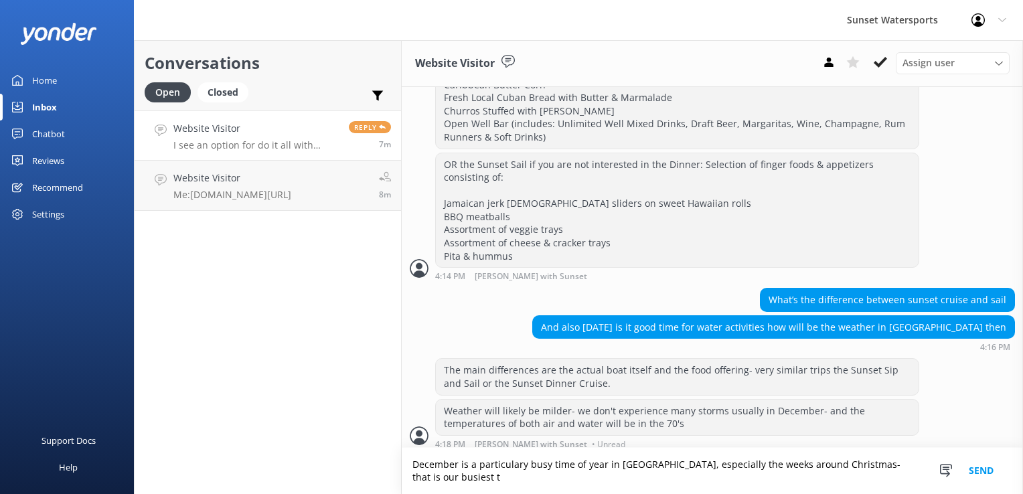
scroll to position [1192, 0]
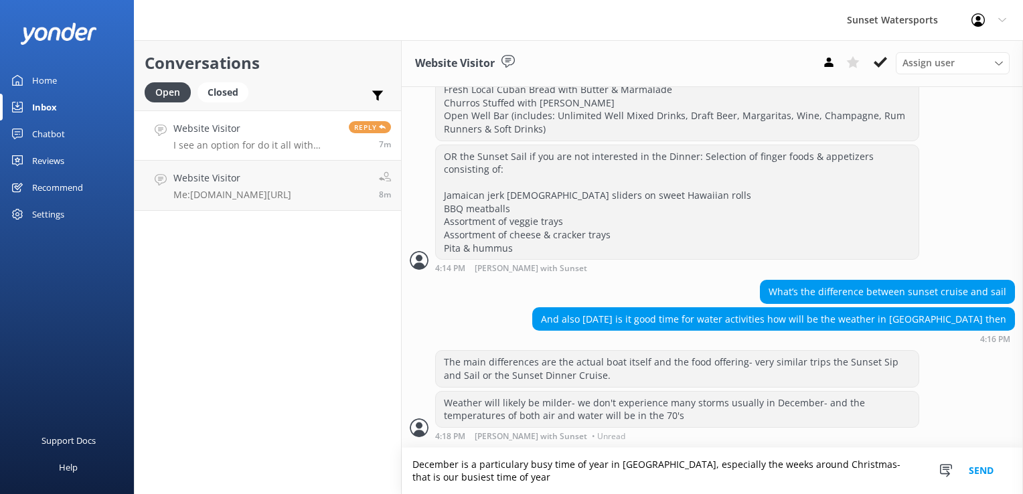
type textarea "December is a particulary busy time of year in [GEOGRAPHIC_DATA], especially th…"
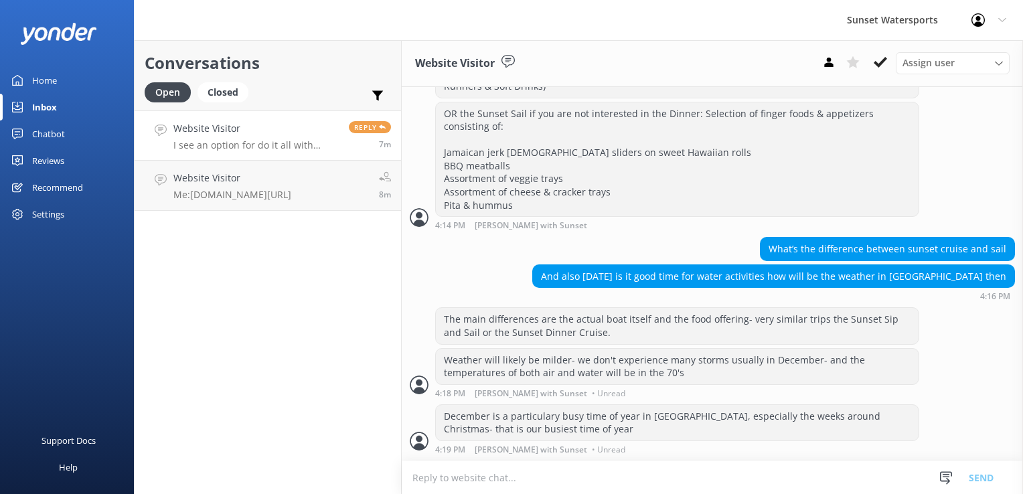
scroll to position [1235, 0]
click at [476, 480] on textarea at bounding box center [712, 477] width 621 height 33
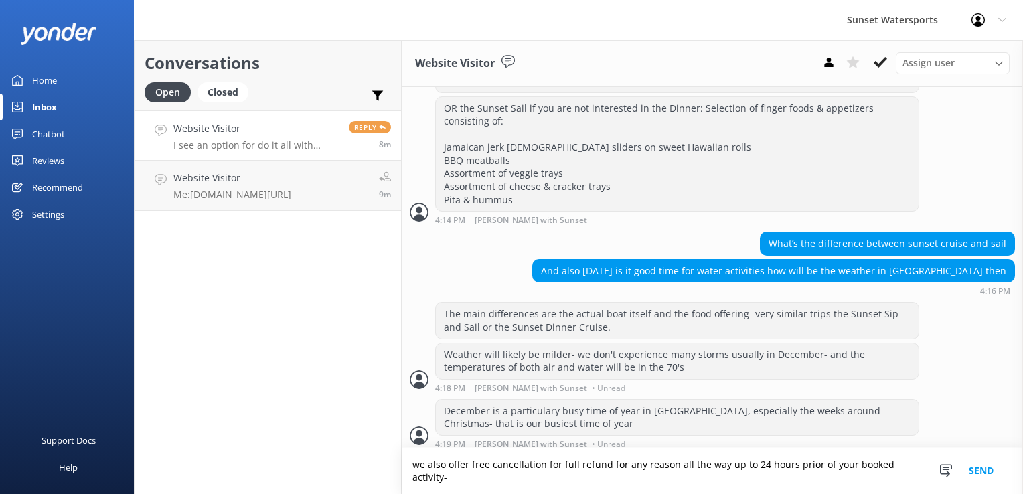
scroll to position [1249, 0]
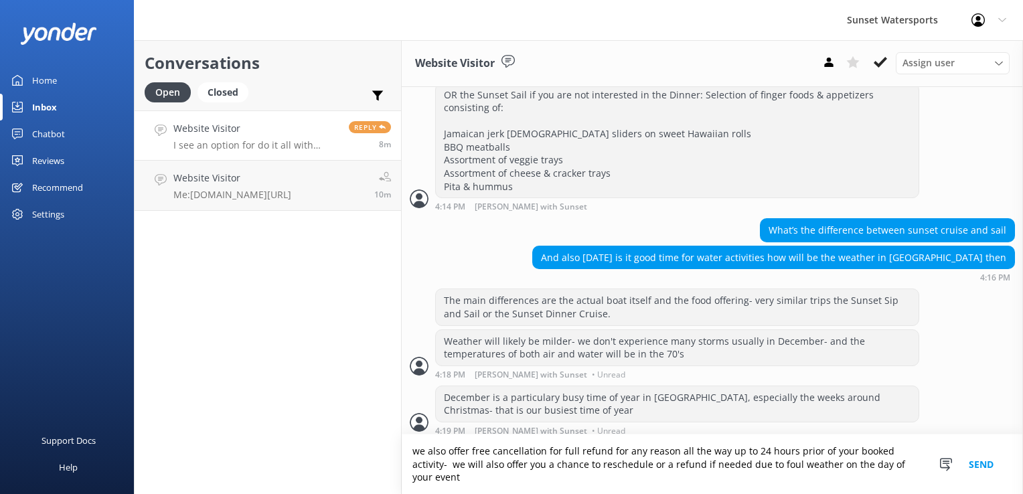
type textarea "we also offer free cancellation for full refund for any reason all the way up t…"
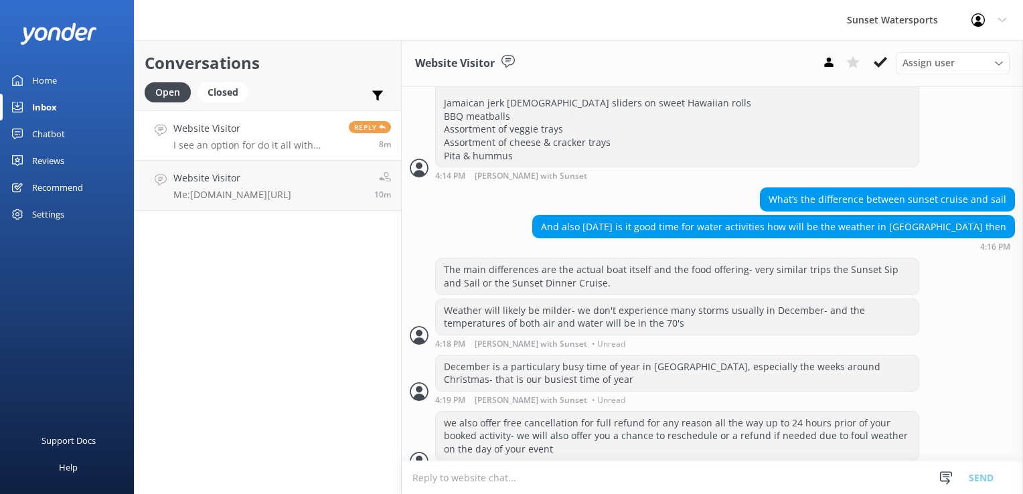
scroll to position [1304, 0]
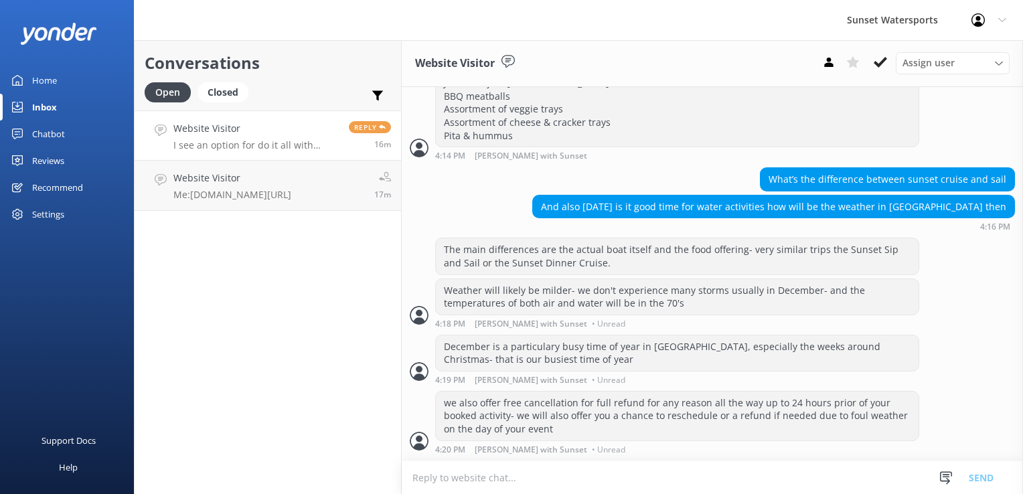
click at [300, 124] on h4 "Website Visitor" at bounding box center [255, 128] width 165 height 15
click at [300, 203] on link "Website Visitor Me: [DOMAIN_NAME][URL] 17m" at bounding box center [268, 186] width 266 height 50
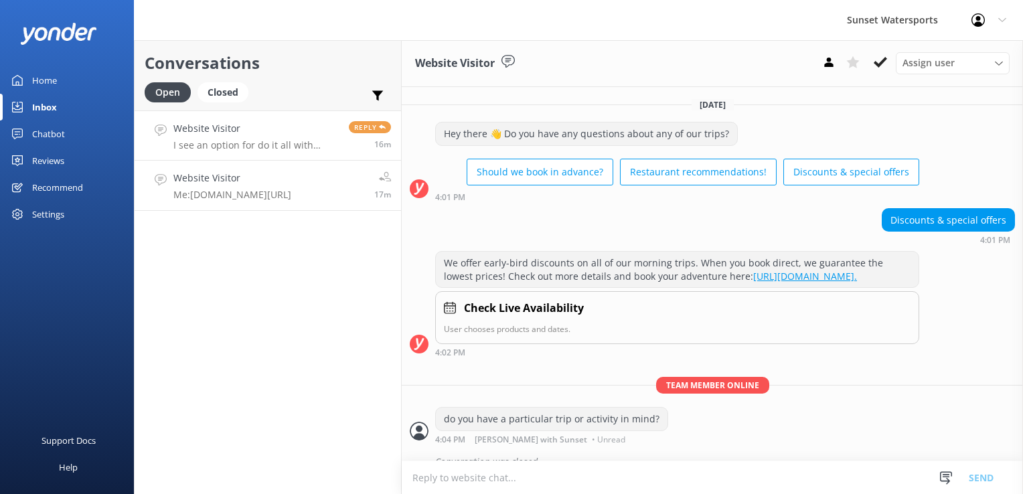
scroll to position [73, 0]
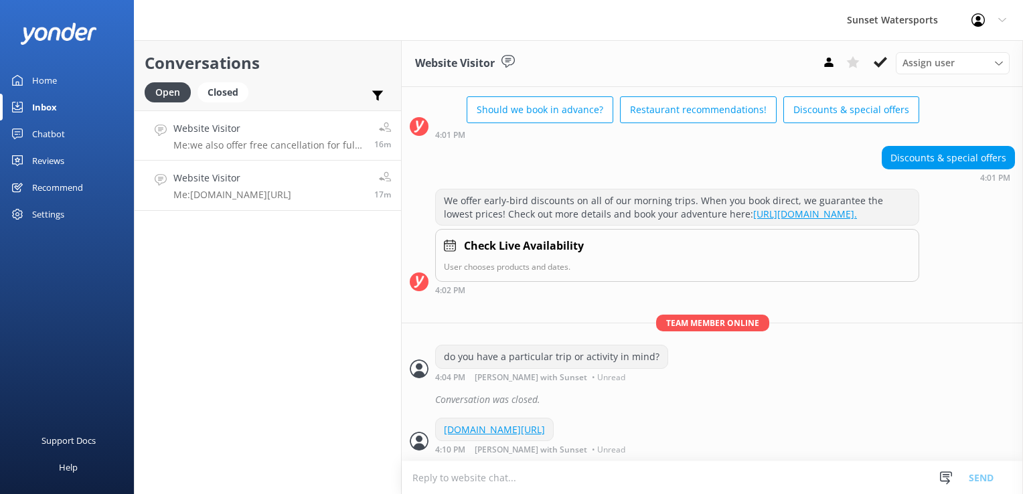
click at [280, 147] on p "Me: we also offer free cancellation for full refund for any reason all the way …" at bounding box center [268, 145] width 191 height 12
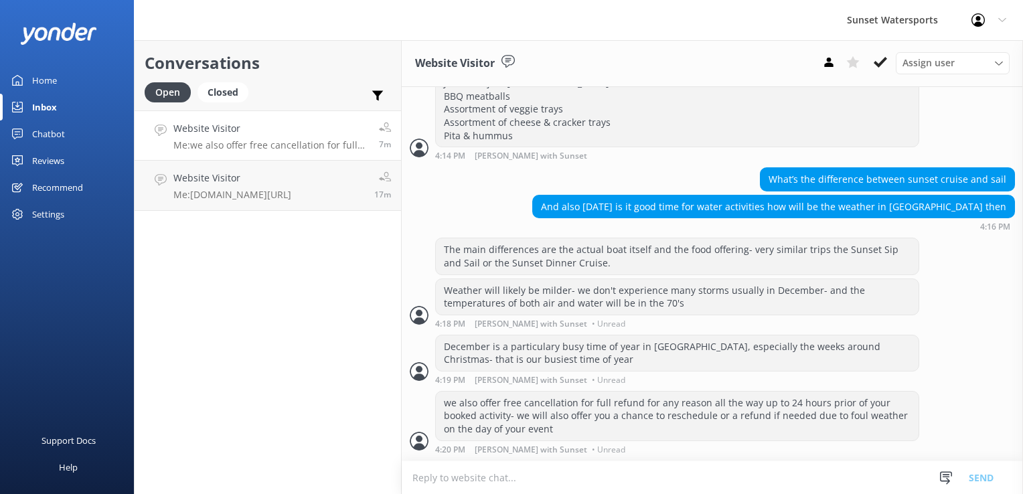
scroll to position [1304, 0]
click at [333, 393] on div "Conversations Open Closed Important Assigned to me Unassigned SMS Website Visit…" at bounding box center [268, 267] width 268 height 454
click at [453, 480] on textarea at bounding box center [712, 477] width 621 height 33
type textarea "How many will be in your party?"
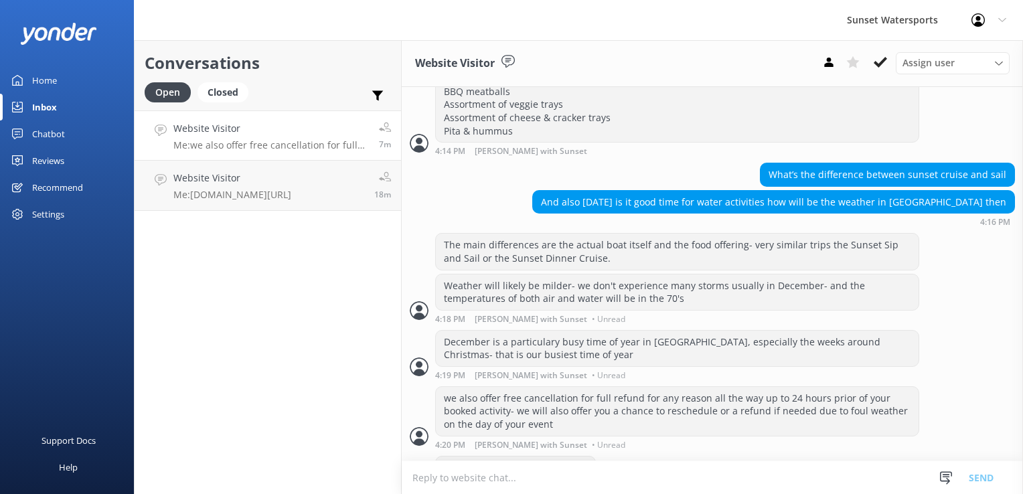
scroll to position [1348, 0]
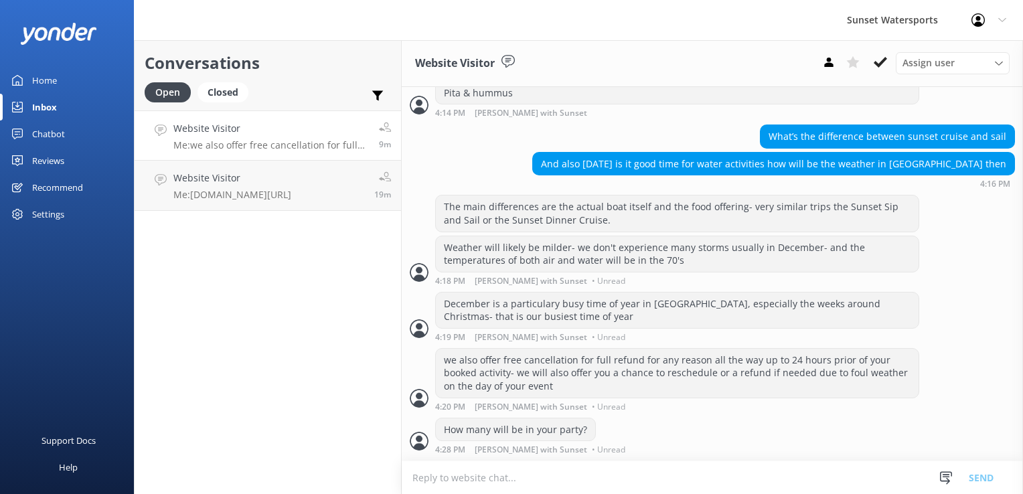
click at [337, 336] on div "Conversations Open Closed Important Assigned to me Unassigned SMS Website Visit…" at bounding box center [268, 267] width 268 height 454
click at [283, 333] on div "Conversations Open Closed Important Assigned to me Unassigned SMS Website Visit…" at bounding box center [268, 267] width 268 height 454
click at [230, 92] on div "Closed" at bounding box center [222, 92] width 51 height 20
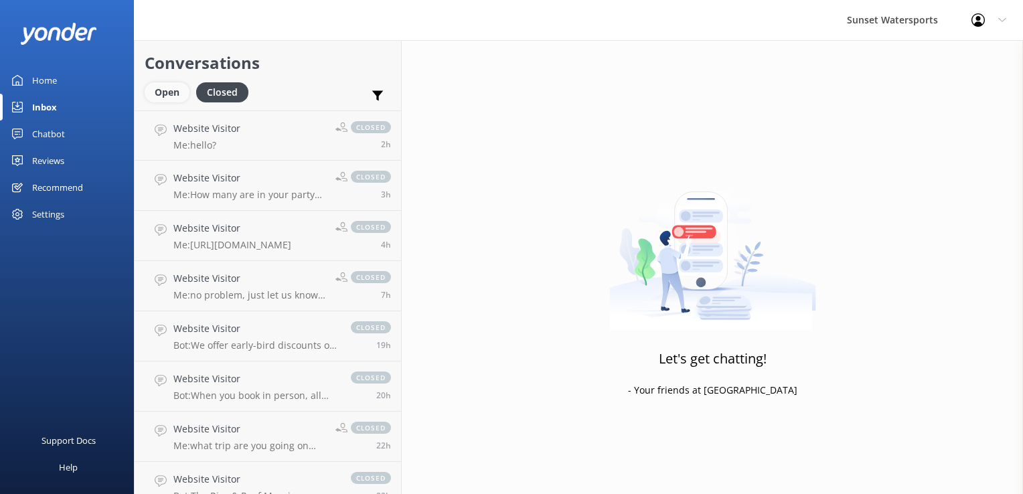
click at [174, 98] on div "Open" at bounding box center [167, 92] width 45 height 20
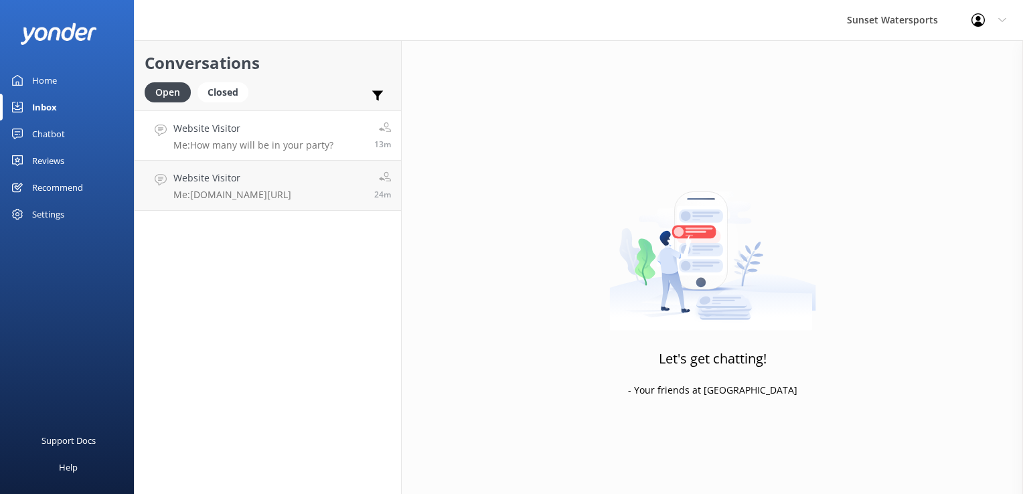
click at [279, 135] on h4 "Website Visitor" at bounding box center [253, 128] width 160 height 15
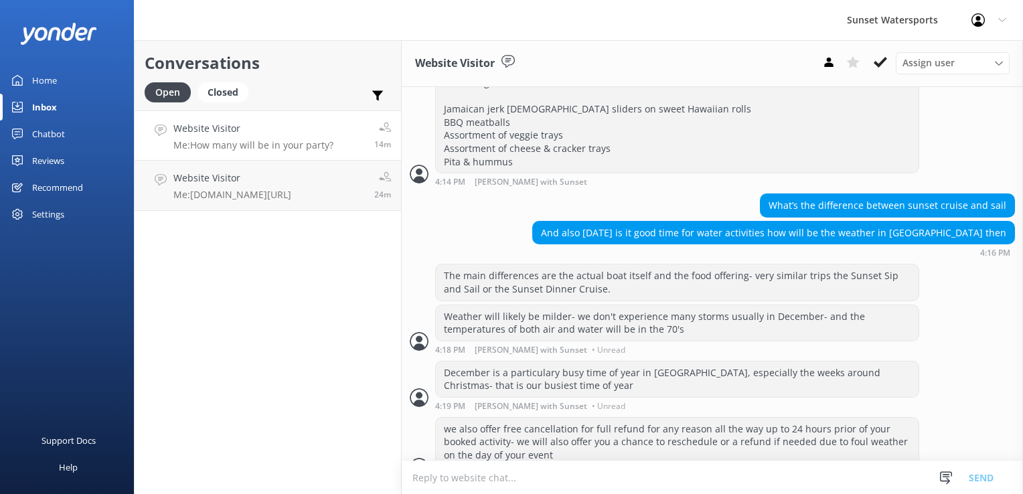
scroll to position [1348, 0]
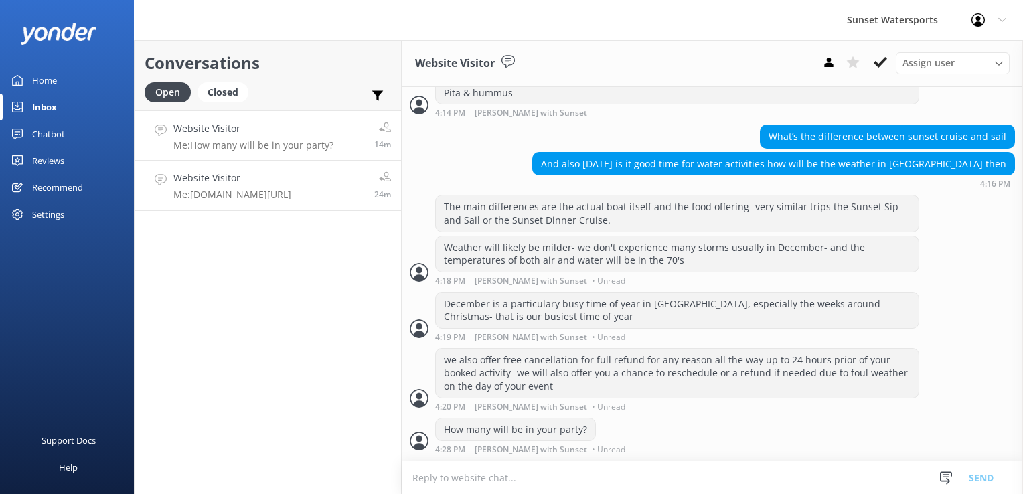
click at [251, 175] on h4 "Website Visitor" at bounding box center [232, 178] width 118 height 15
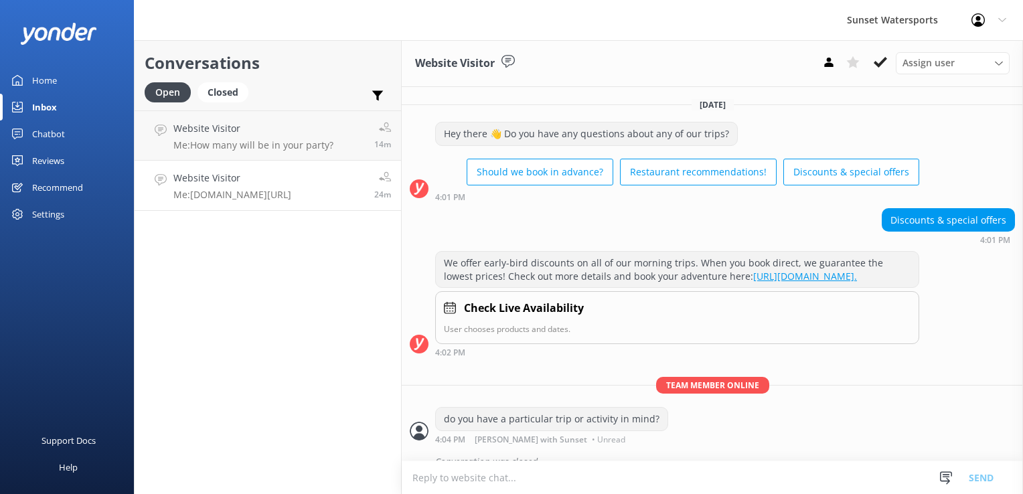
scroll to position [73, 0]
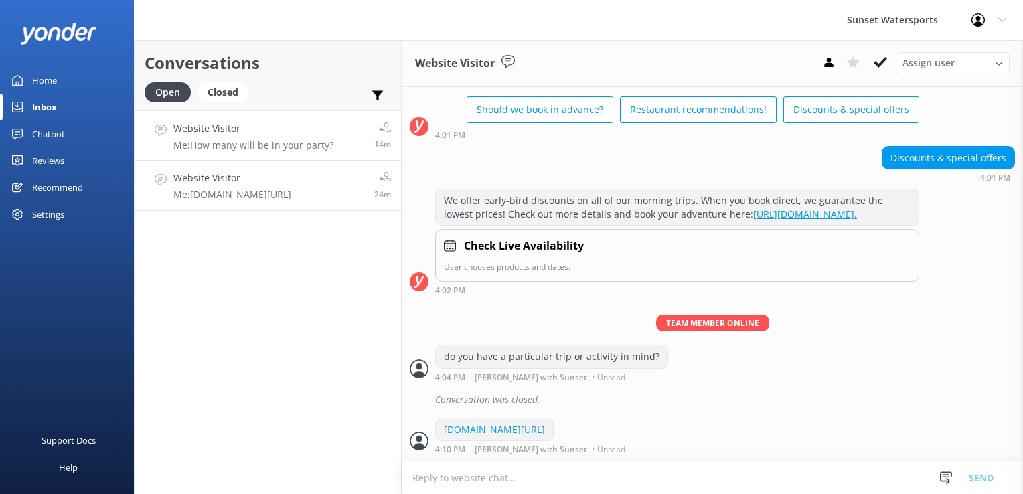
click at [270, 144] on p "Me: How many will be in your party?" at bounding box center [253, 145] width 160 height 12
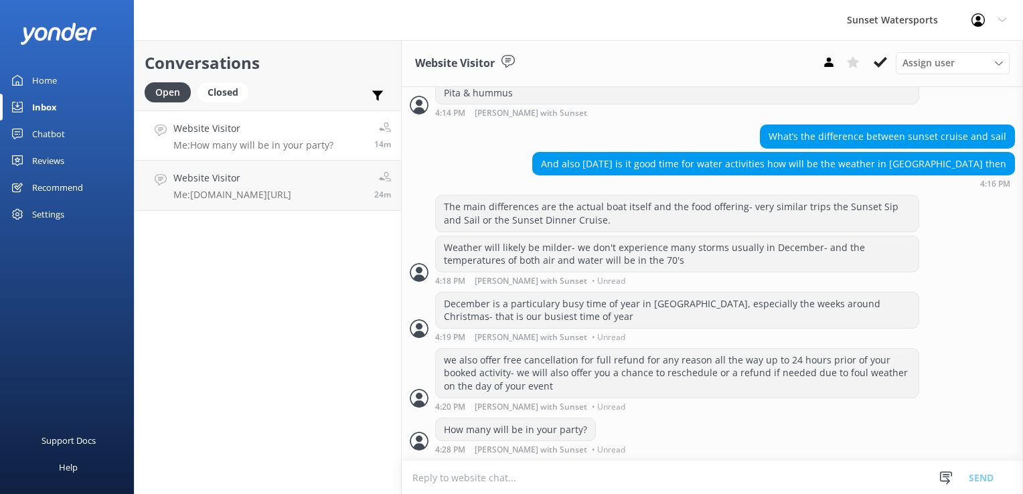
scroll to position [1348, 0]
click at [234, 150] on p "Me: How many will be in your party?" at bounding box center [253, 145] width 160 height 12
click at [270, 188] on div "Website Visitor Me: [DOMAIN_NAME][URL]" at bounding box center [232, 185] width 118 height 29
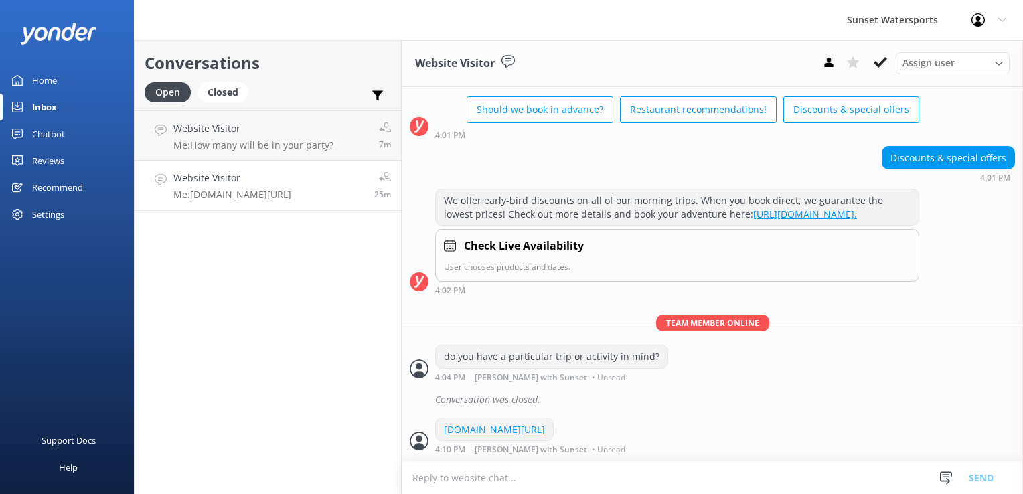
scroll to position [73, 0]
click at [353, 149] on link "Website Visitor Me: How many will be in your party? 8m" at bounding box center [268, 135] width 266 height 50
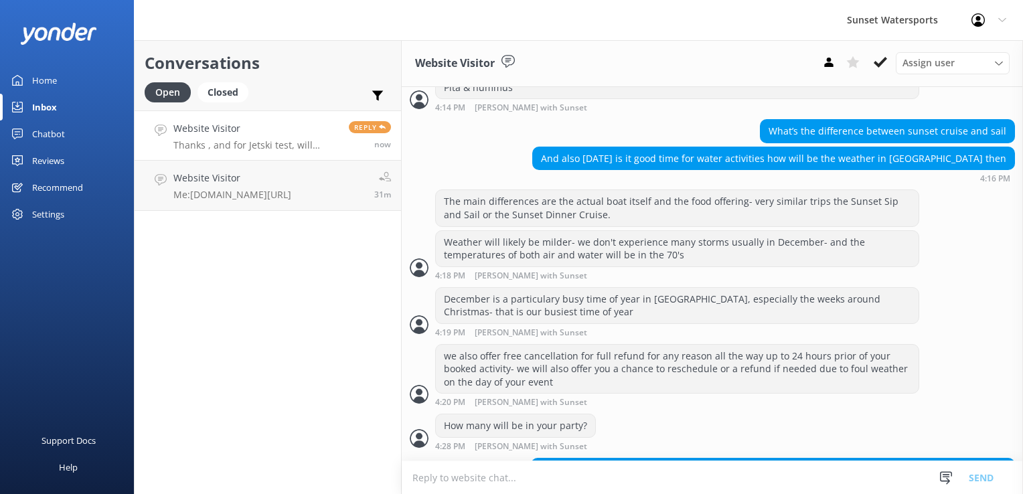
scroll to position [1406, 0]
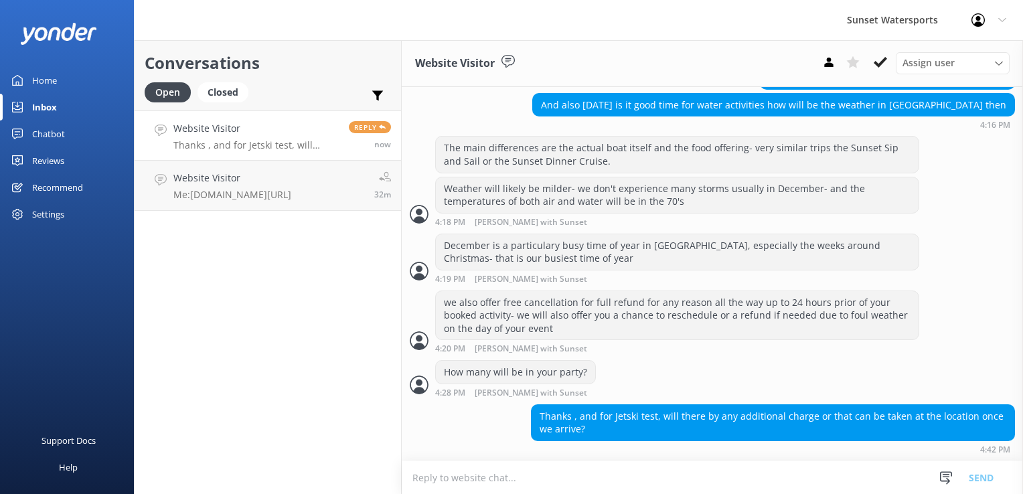
click at [480, 476] on textarea at bounding box center [712, 477] width 621 height 33
type textarea "y"
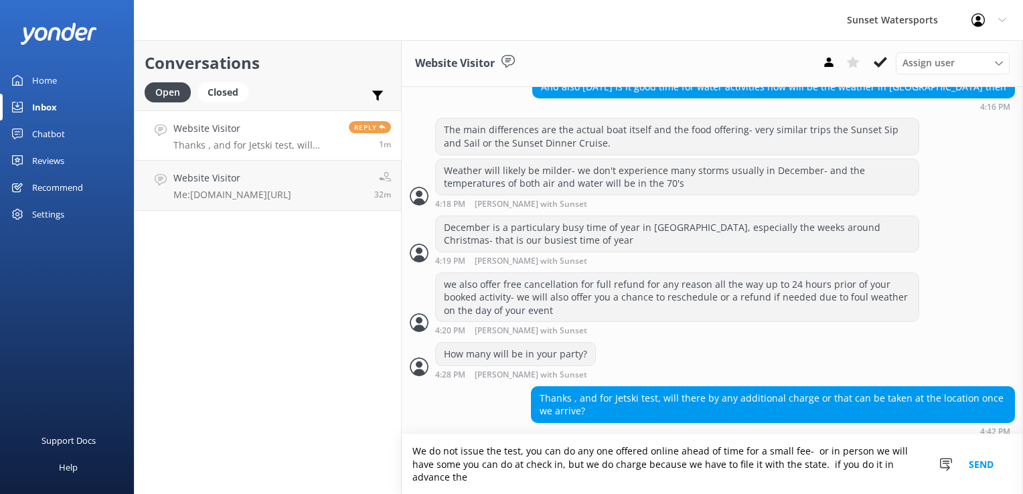
scroll to position [1433, 0]
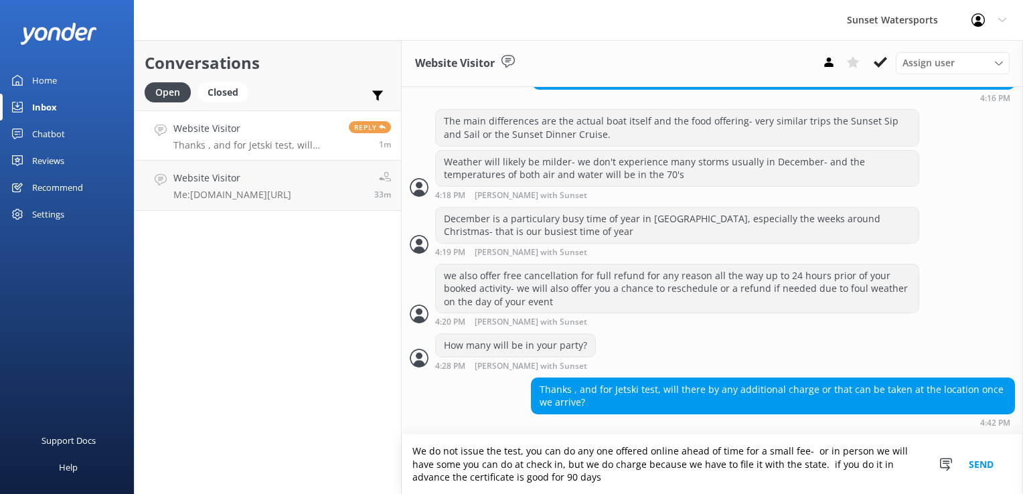
type textarea "We do not issue the test, you can do any one offered online ahead of time for a…"
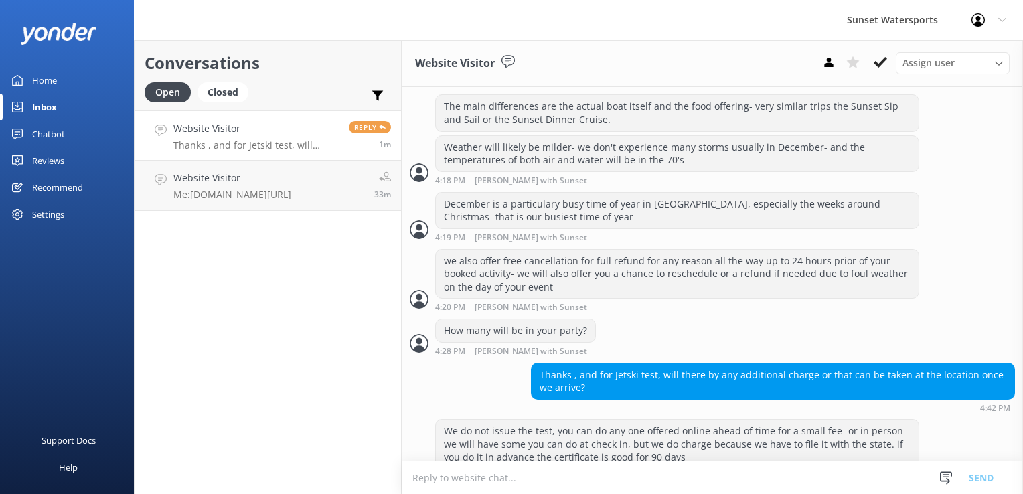
scroll to position [1476, 0]
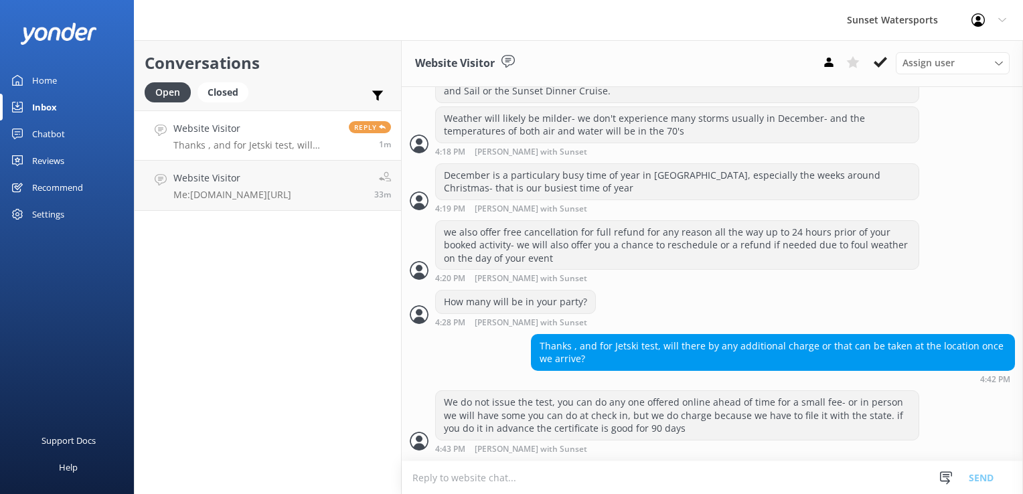
click at [462, 468] on textarea at bounding box center [712, 477] width 621 height 33
paste textarea "[URL][DOMAIN_NAME]"
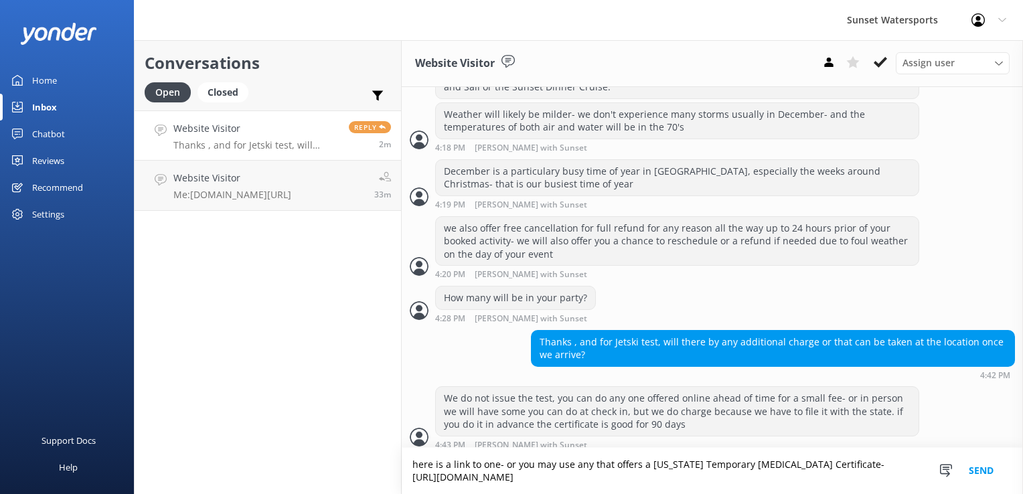
type textarea "here is a link to one- or you may use any that offers a [US_STATE] Temporary [M…"
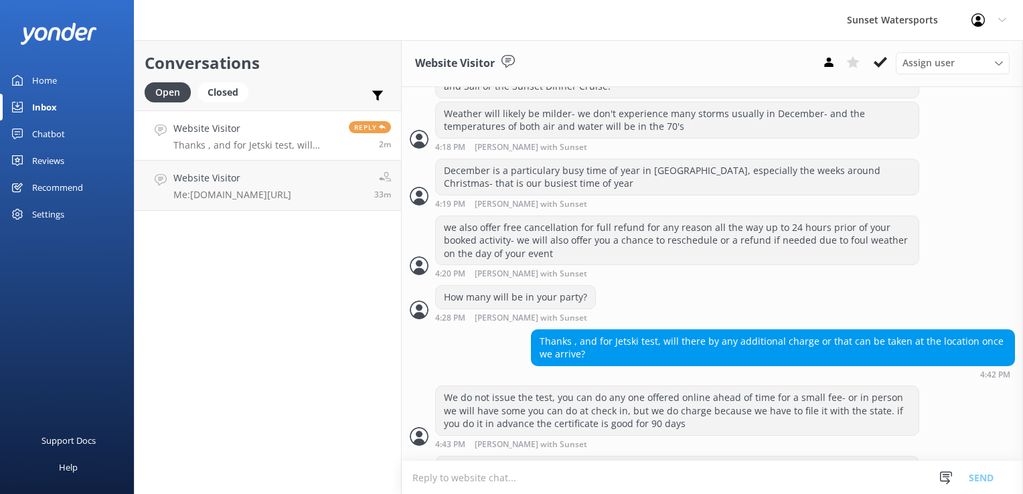
scroll to position [1532, 0]
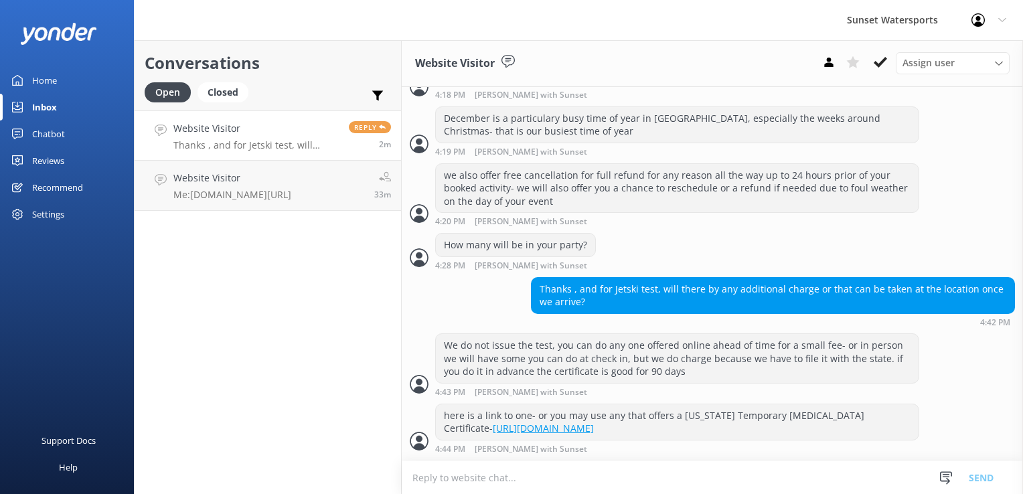
click at [458, 468] on textarea at bounding box center [712, 477] width 621 height 33
type textarea "must have the NASBLA endorsement"
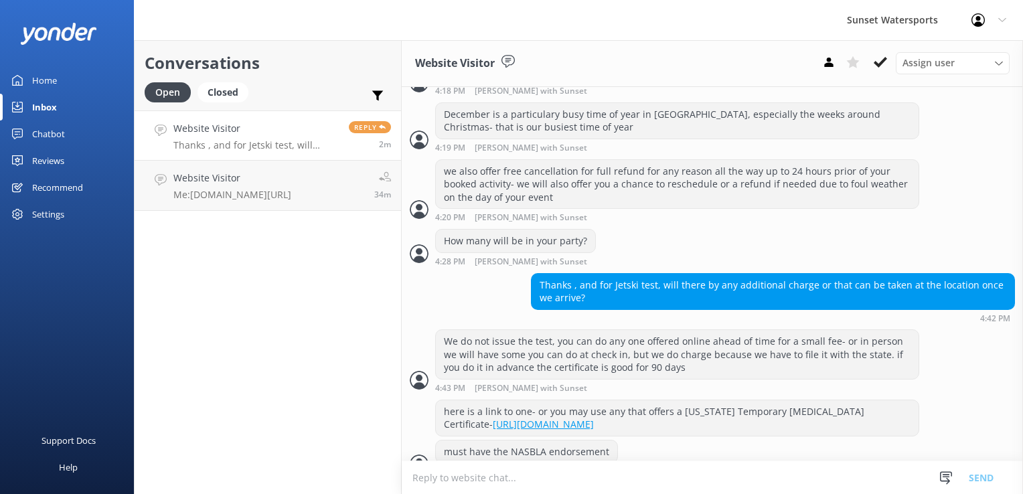
scroll to position [1559, 0]
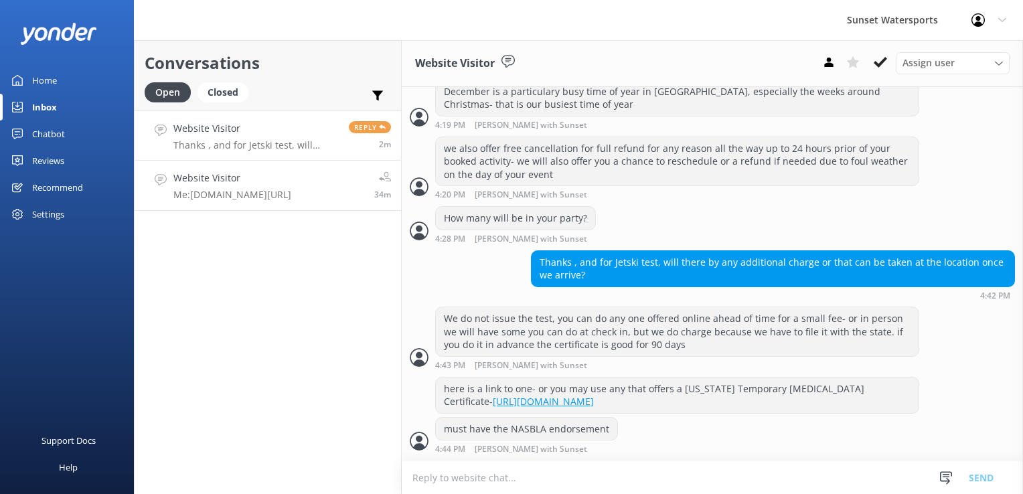
click at [214, 187] on div "Website Visitor Me: [DOMAIN_NAME][URL]" at bounding box center [232, 185] width 118 height 29
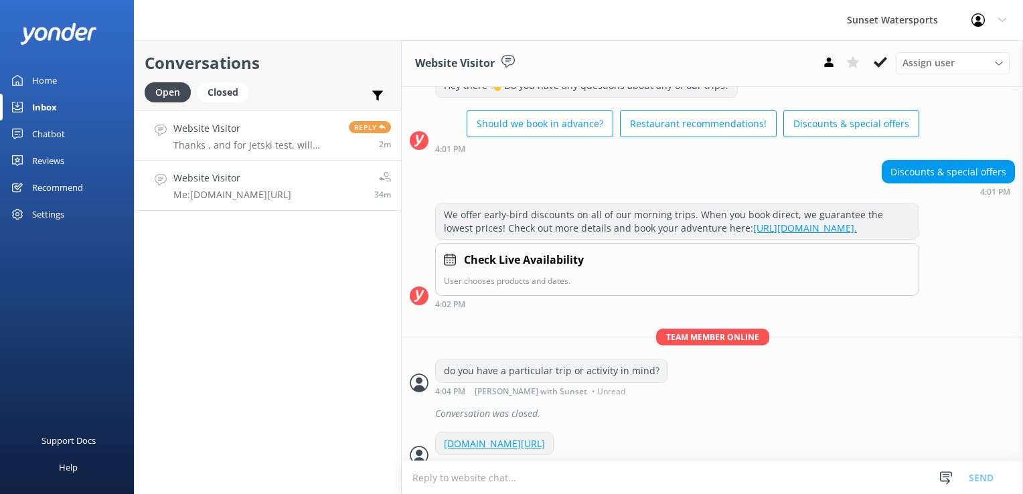
scroll to position [73, 0]
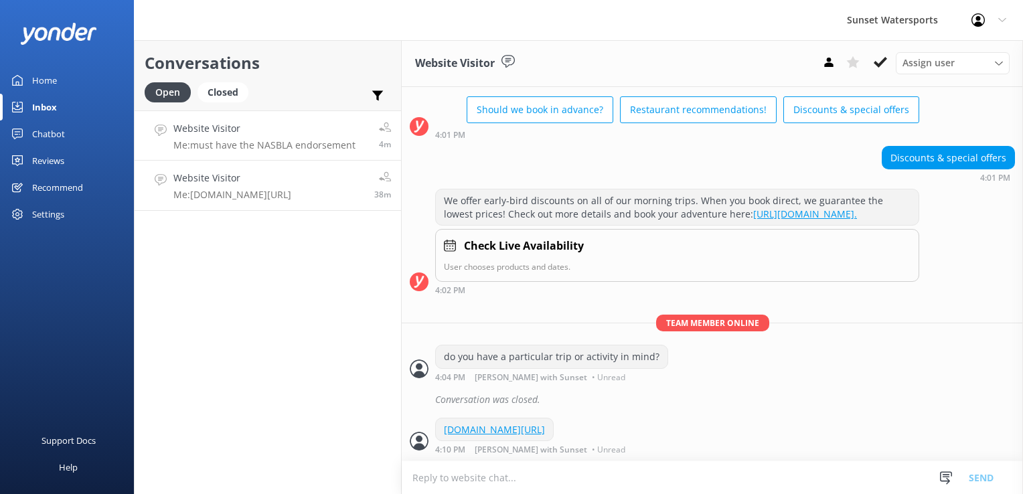
click at [246, 129] on h4 "Website Visitor" at bounding box center [264, 128] width 182 height 15
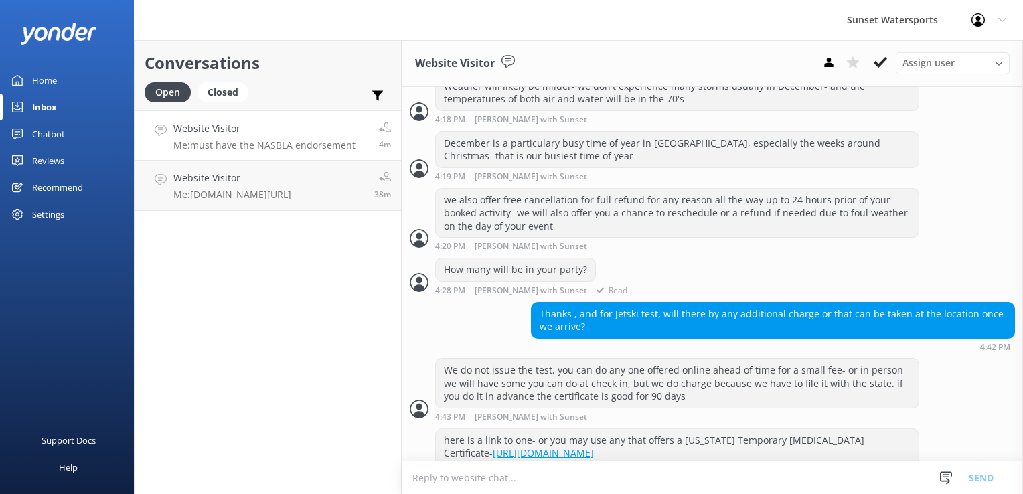
scroll to position [1559, 0]
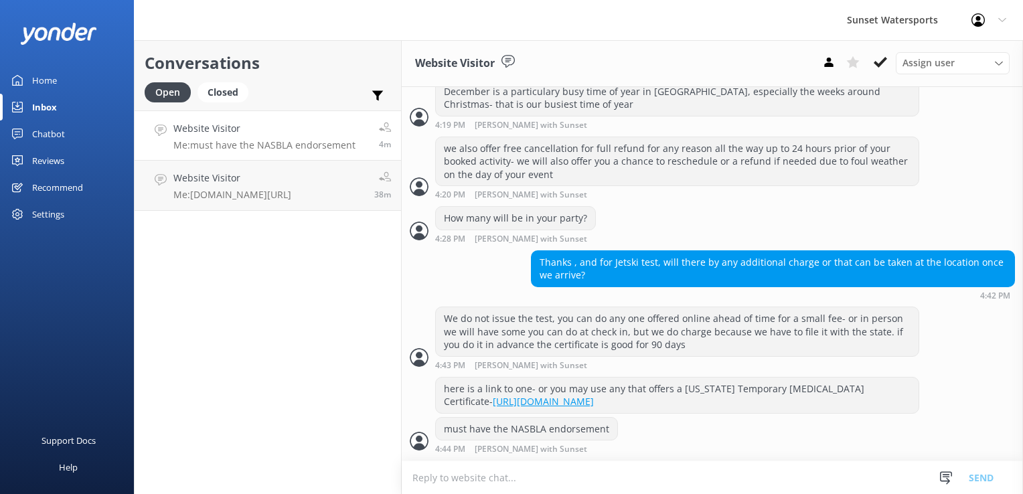
click at [329, 323] on div "Conversations Open Closed Important Assigned to me Unassigned SMS Website Visit…" at bounding box center [268, 267] width 268 height 454
click at [241, 421] on div "Conversations Open Closed Important Assigned to me Unassigned SMS Website Visit…" at bounding box center [268, 267] width 268 height 454
click at [231, 90] on div "Closed" at bounding box center [222, 92] width 51 height 20
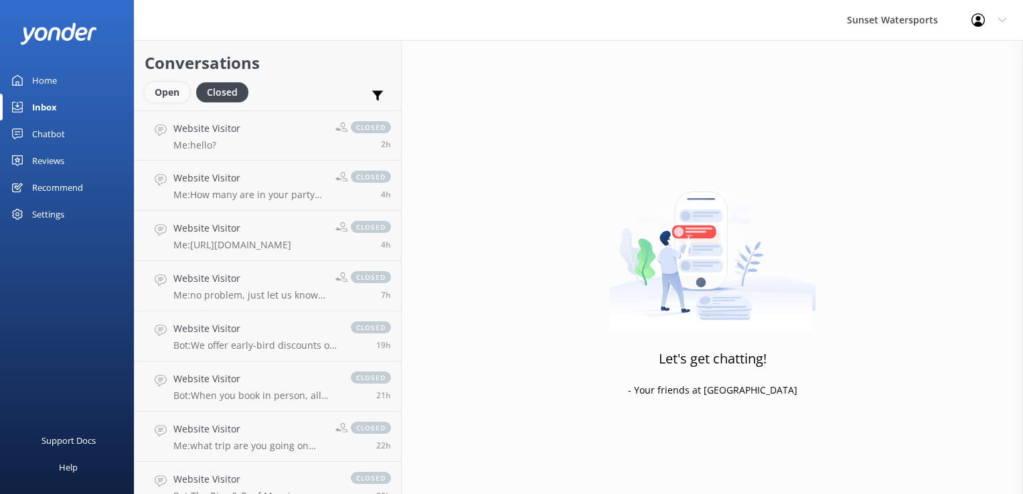
click at [162, 100] on div "Open" at bounding box center [167, 92] width 45 height 20
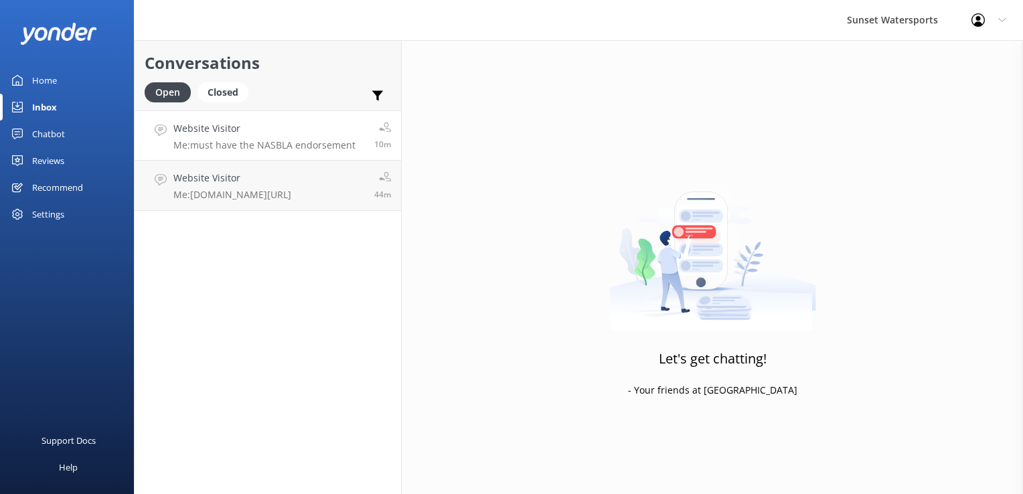
click at [211, 135] on h4 "Website Visitor" at bounding box center [264, 128] width 182 height 15
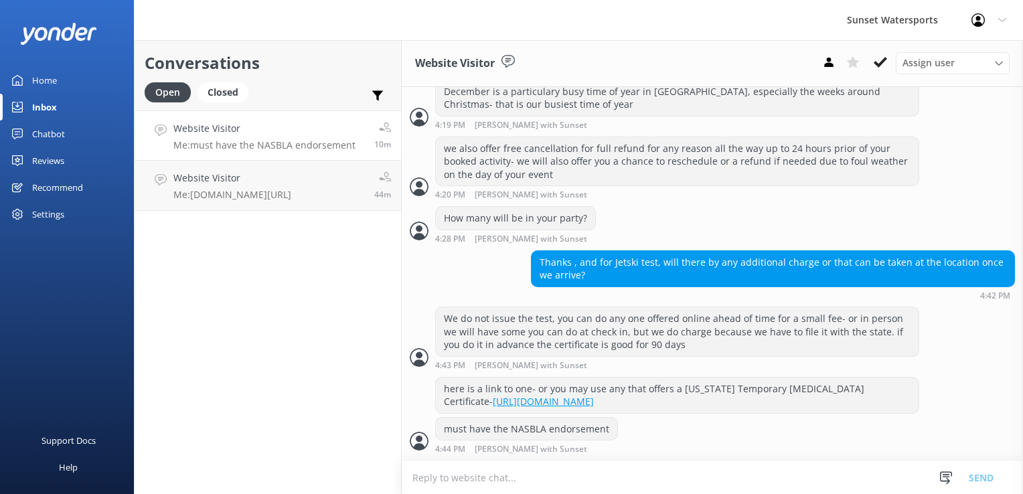
scroll to position [1559, 0]
click at [215, 98] on div "Closed" at bounding box center [222, 92] width 51 height 20
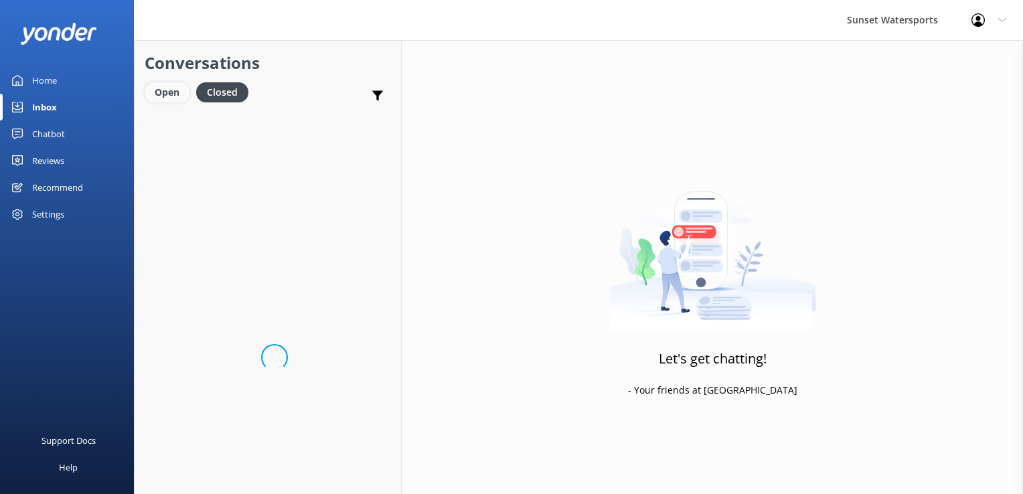
click at [180, 100] on div "Open" at bounding box center [167, 92] width 45 height 20
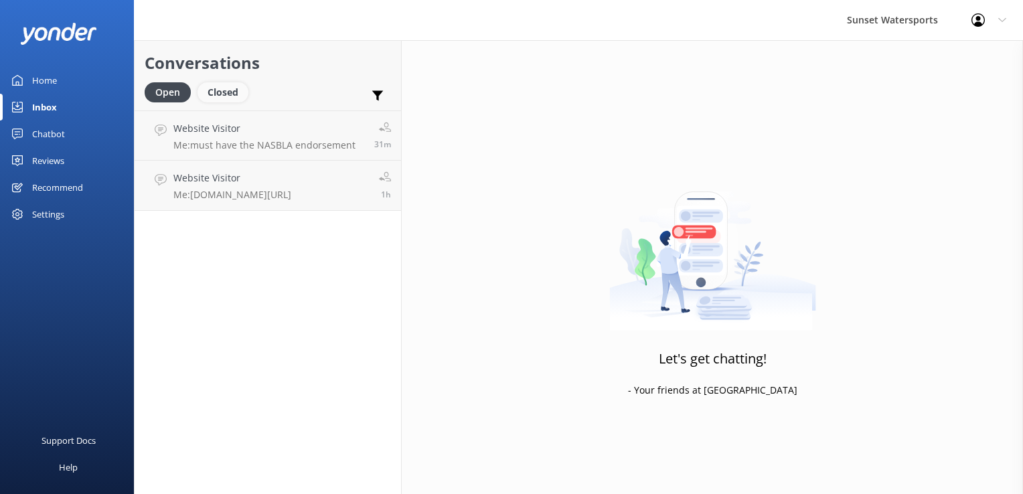
click at [234, 98] on div "Closed" at bounding box center [222, 92] width 51 height 20
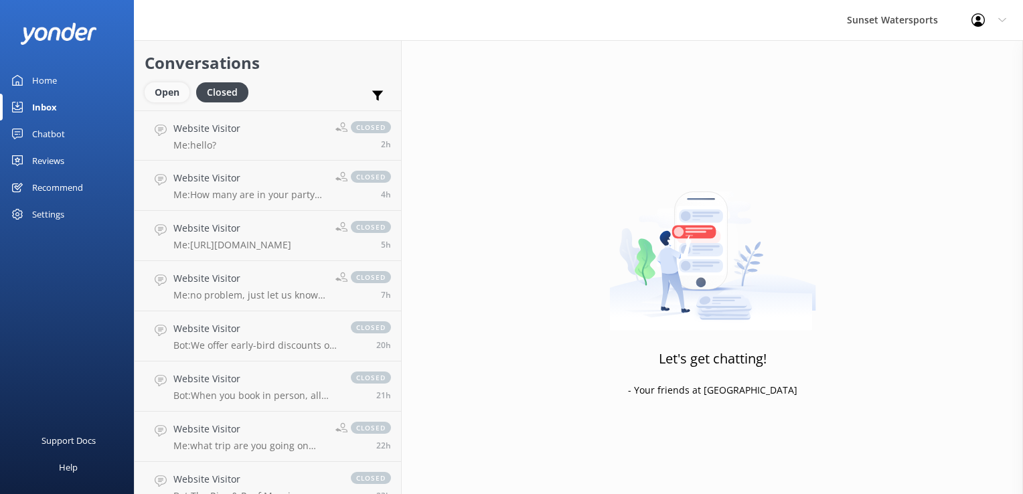
click at [174, 98] on div "Open" at bounding box center [167, 92] width 45 height 20
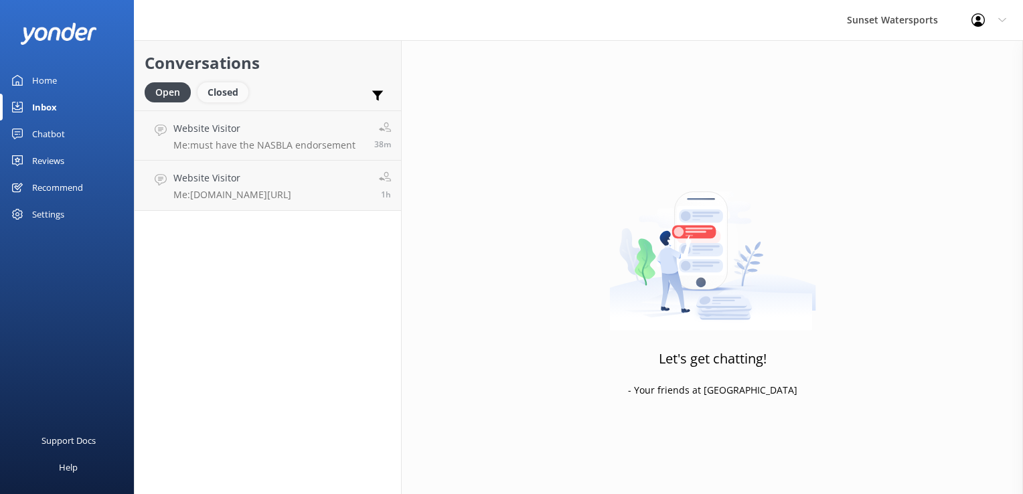
click at [220, 95] on div "Closed" at bounding box center [222, 92] width 51 height 20
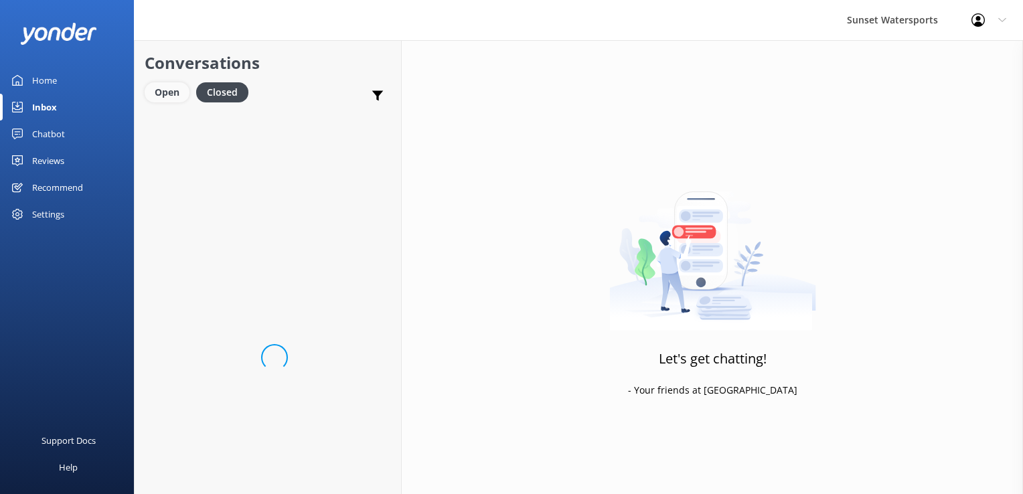
click at [174, 95] on div "Open" at bounding box center [167, 92] width 45 height 20
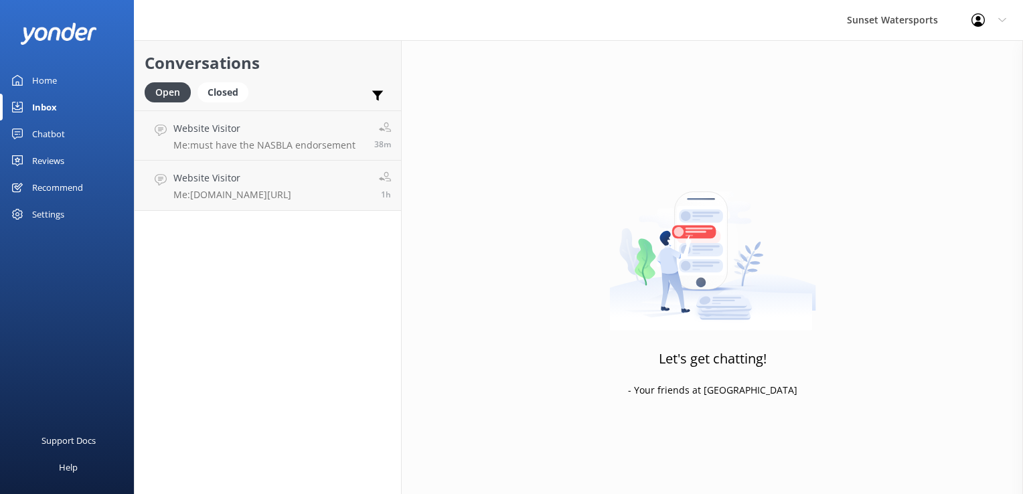
click at [558, 112] on div "Let's get chatting! - Your friends at [GEOGRAPHIC_DATA]" at bounding box center [712, 287] width 621 height 494
click at [233, 90] on div "Closed" at bounding box center [222, 92] width 51 height 20
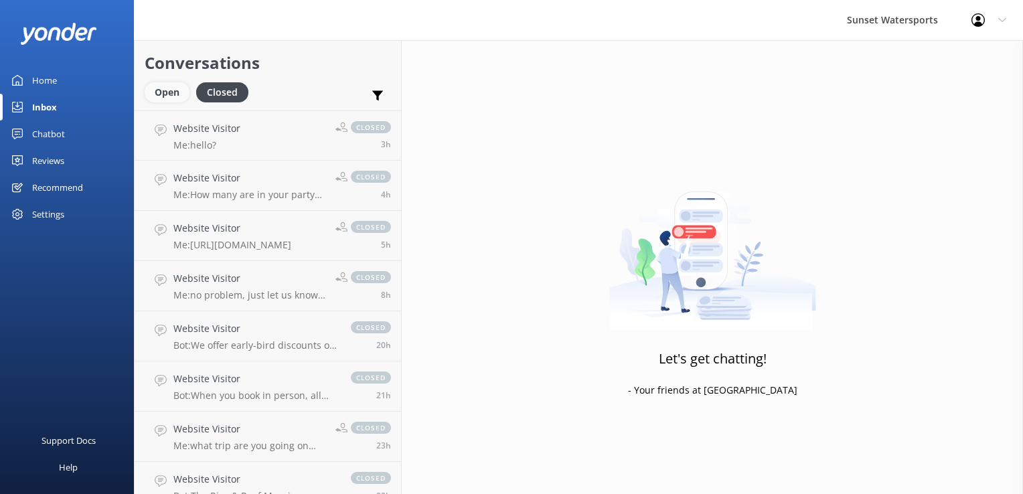
click at [171, 102] on div "Open" at bounding box center [167, 92] width 45 height 20
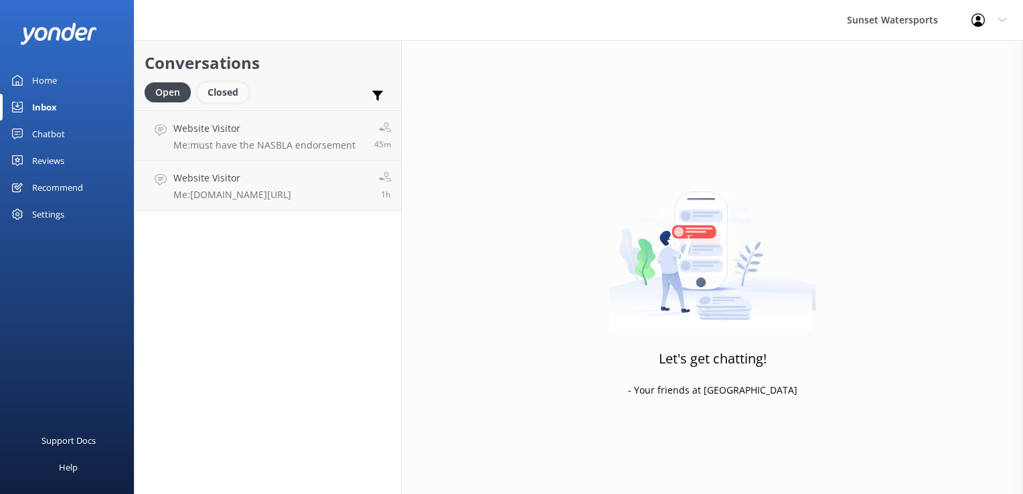
click at [219, 100] on div "Closed" at bounding box center [222, 92] width 51 height 20
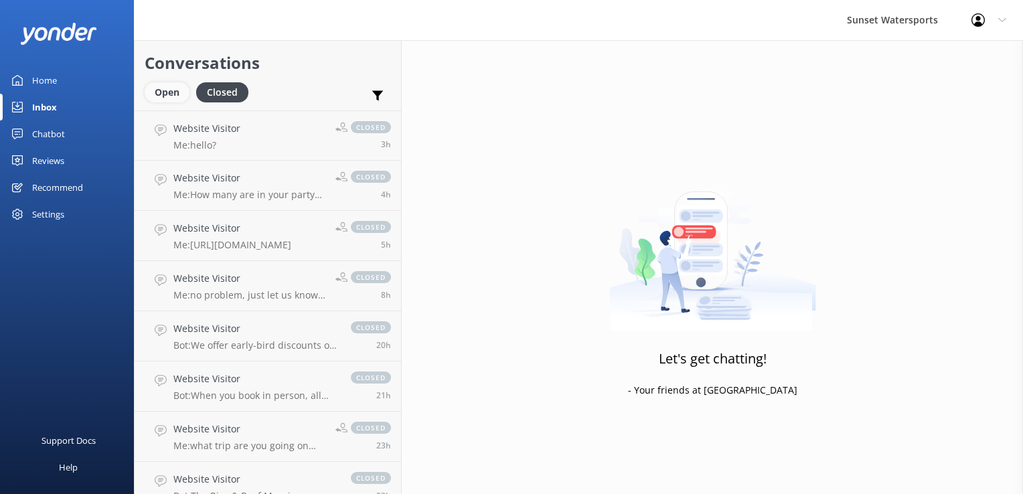
click at [174, 102] on div "Open" at bounding box center [167, 92] width 45 height 20
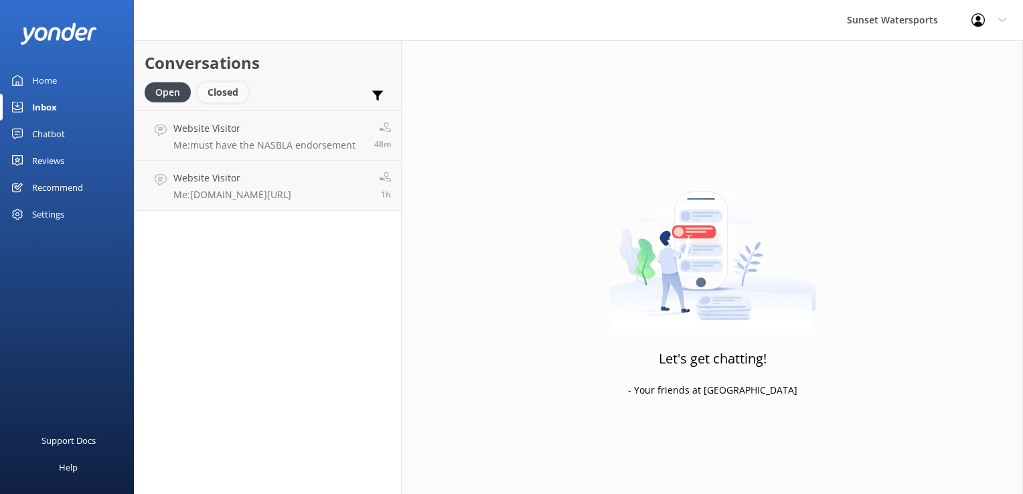
drag, startPoint x: 233, startPoint y: 102, endPoint x: 222, endPoint y: 99, distance: 11.2
click at [233, 102] on div "Closed" at bounding box center [222, 92] width 51 height 20
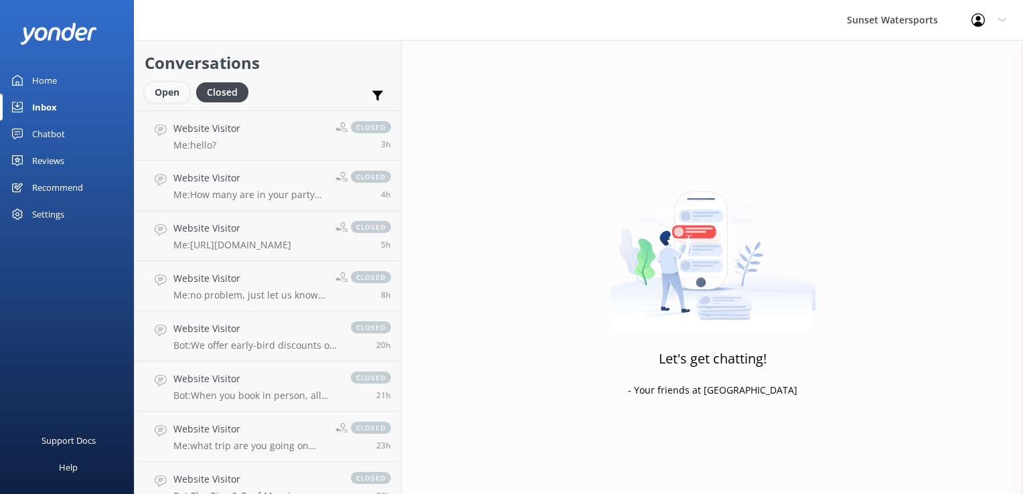
click at [167, 95] on div "Open" at bounding box center [167, 92] width 45 height 20
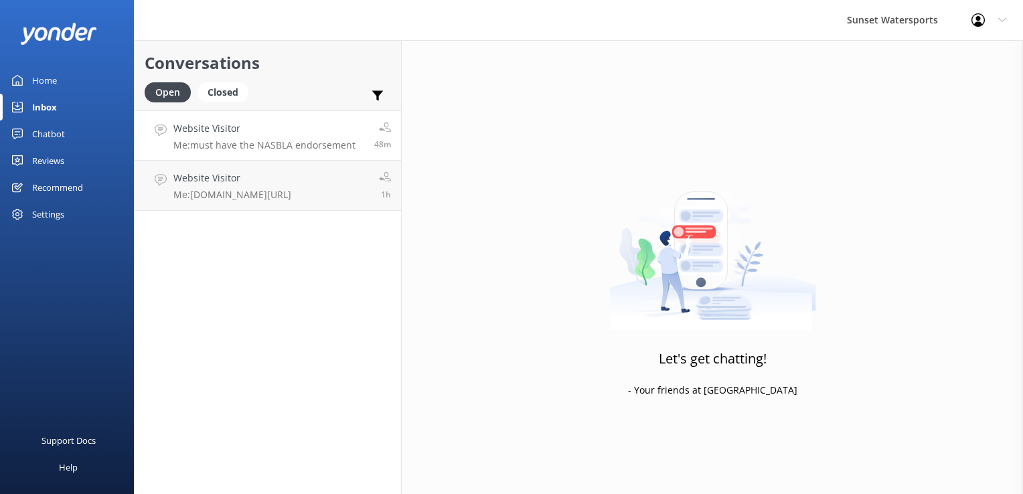
click at [264, 152] on link "Website Visitor Me: must have the NASBLA endorsement 48m" at bounding box center [268, 135] width 266 height 50
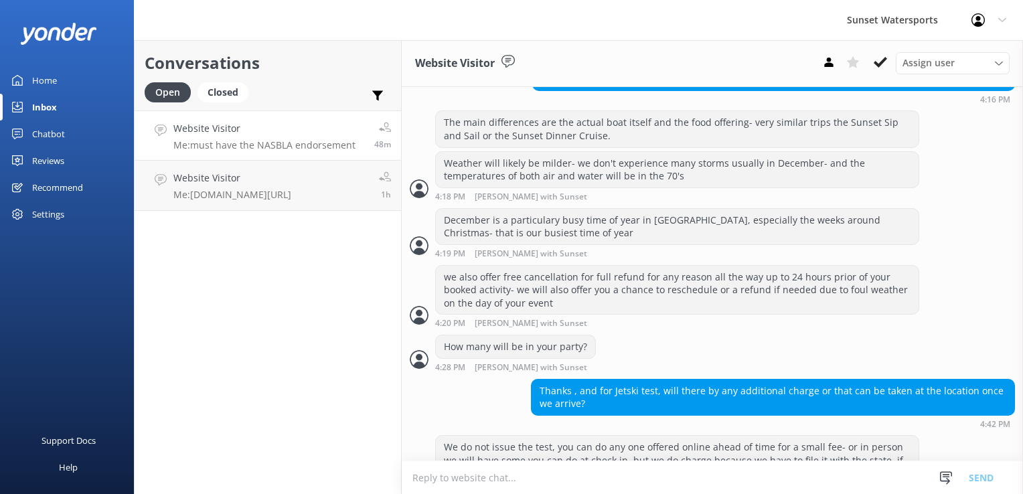
scroll to position [1559, 0]
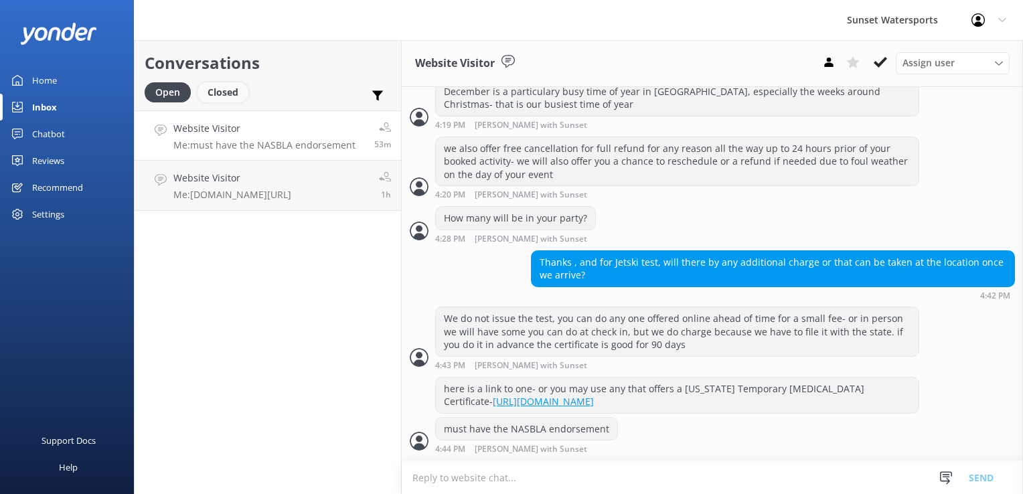
click at [214, 98] on div "Closed" at bounding box center [222, 92] width 51 height 20
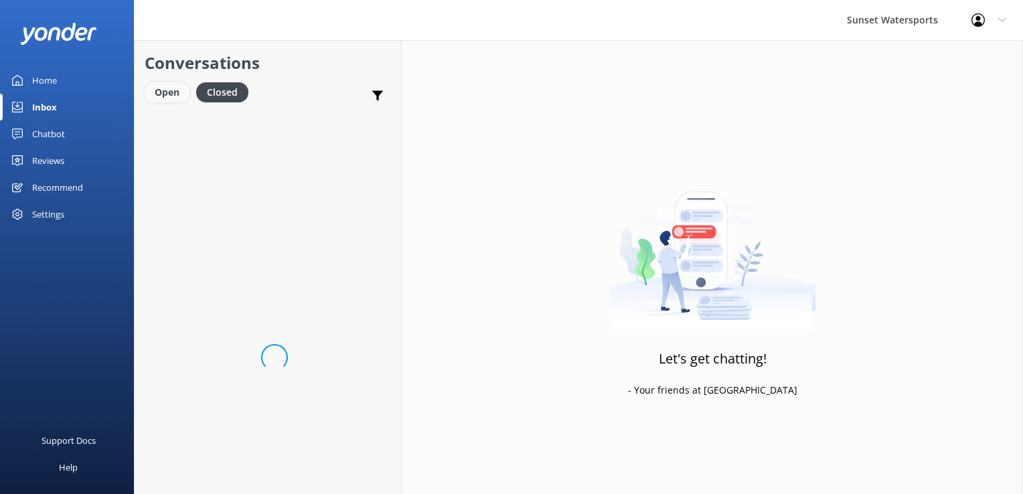
click at [178, 100] on div "Open" at bounding box center [167, 92] width 45 height 20
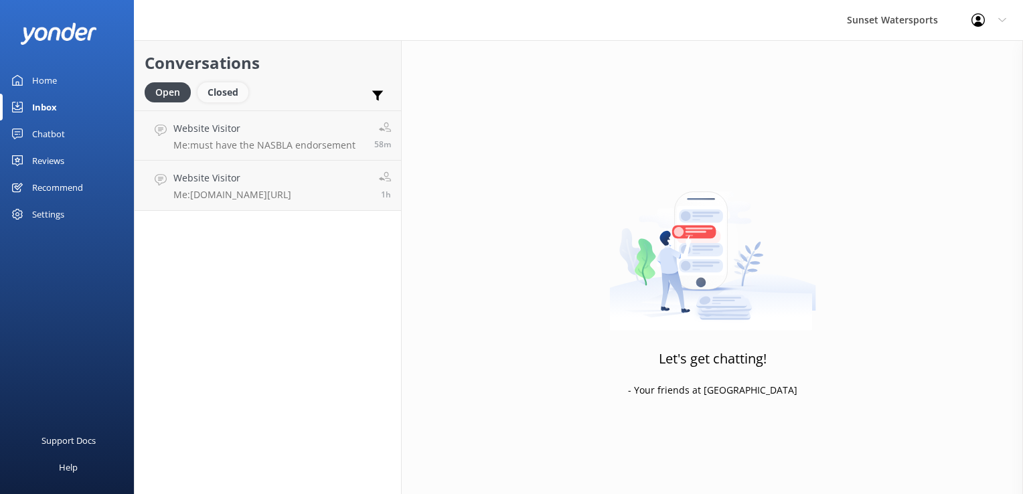
click at [214, 92] on div "Closed" at bounding box center [222, 92] width 51 height 20
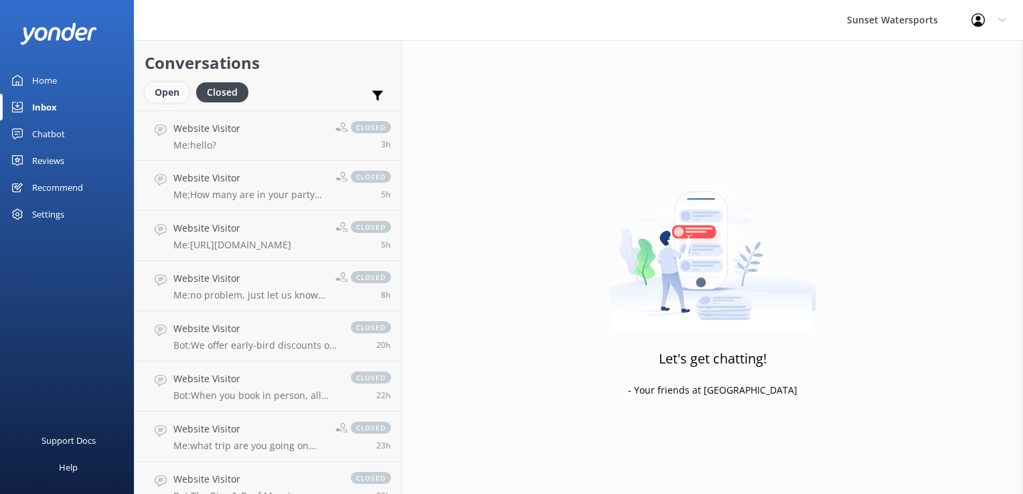
click at [165, 94] on div "Open" at bounding box center [167, 92] width 45 height 20
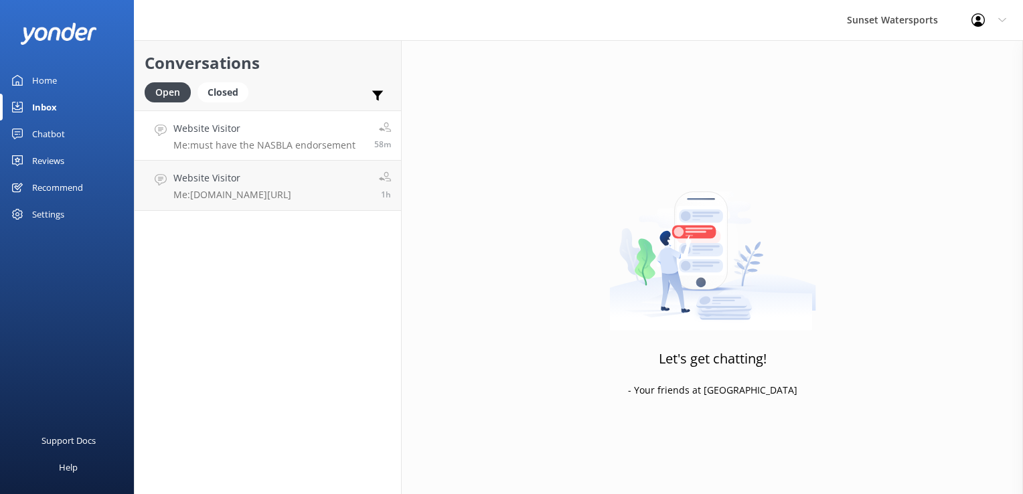
click at [206, 135] on h4 "Website Visitor" at bounding box center [264, 128] width 182 height 15
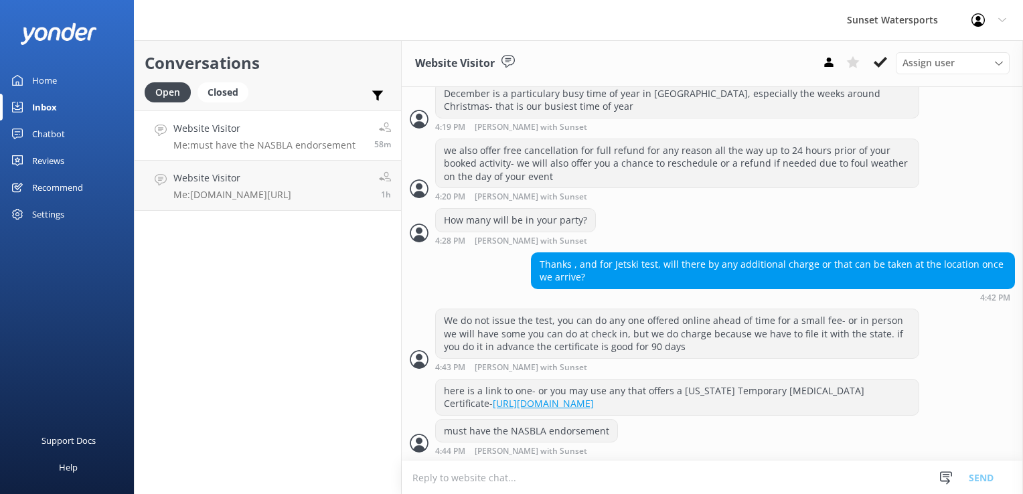
scroll to position [1559, 0]
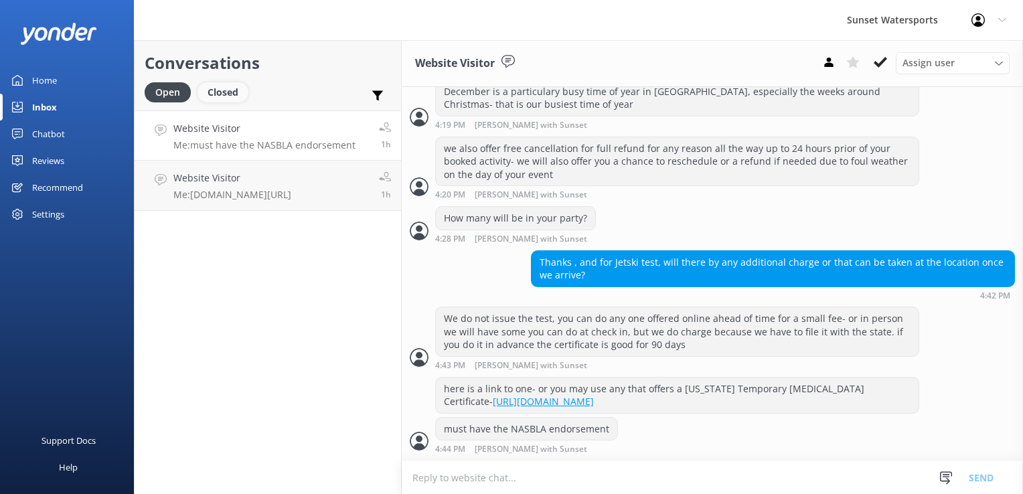
click at [237, 90] on div "Closed" at bounding box center [222, 92] width 51 height 20
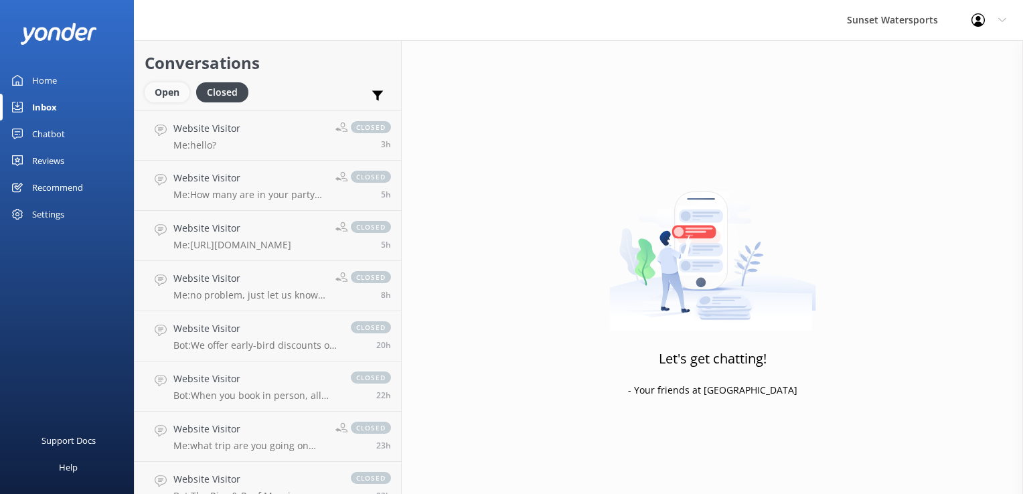
click at [158, 90] on div "Open" at bounding box center [167, 92] width 45 height 20
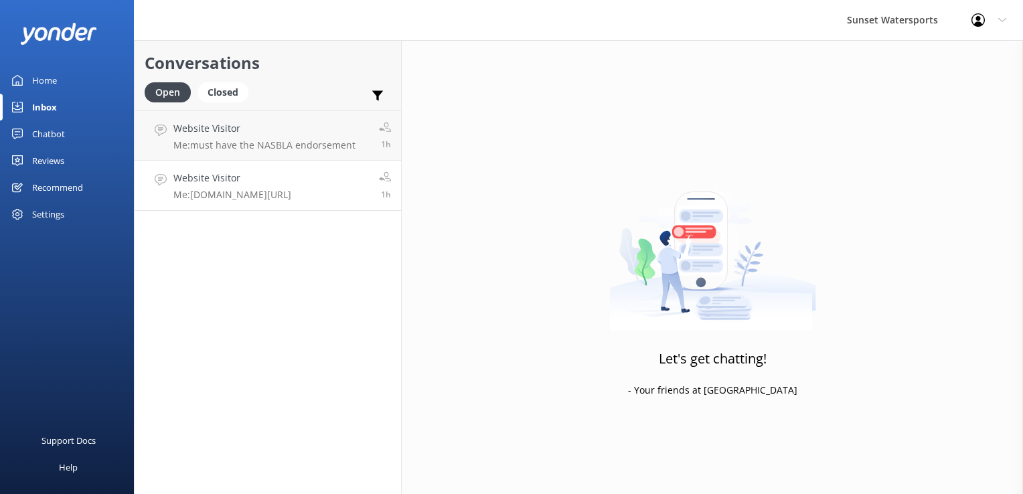
click at [291, 192] on p "Me: [DOMAIN_NAME][URL]" at bounding box center [232, 195] width 118 height 12
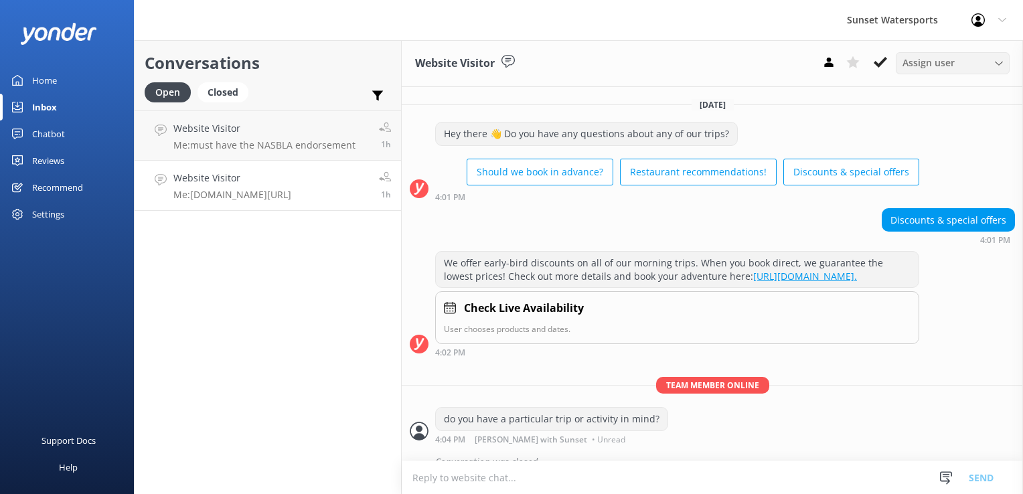
scroll to position [73, 0]
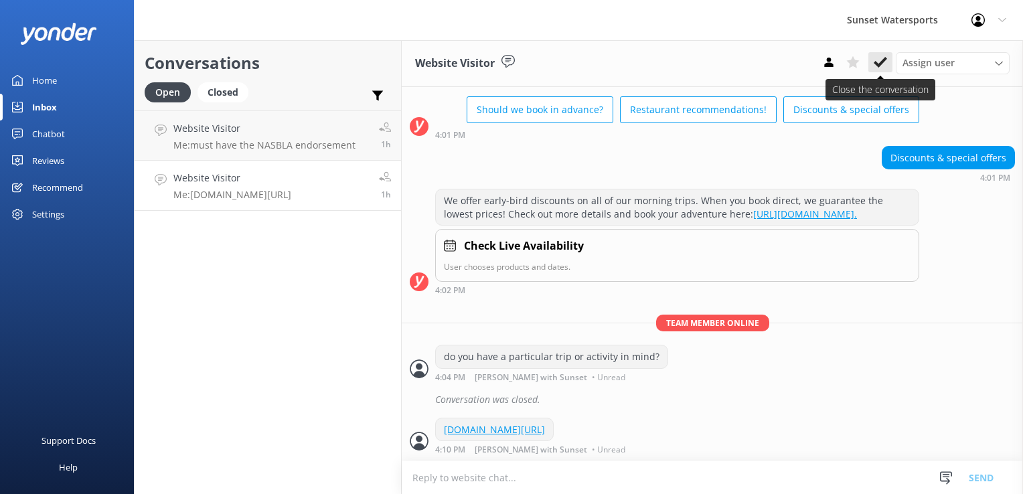
click at [875, 63] on use at bounding box center [879, 62] width 13 height 11
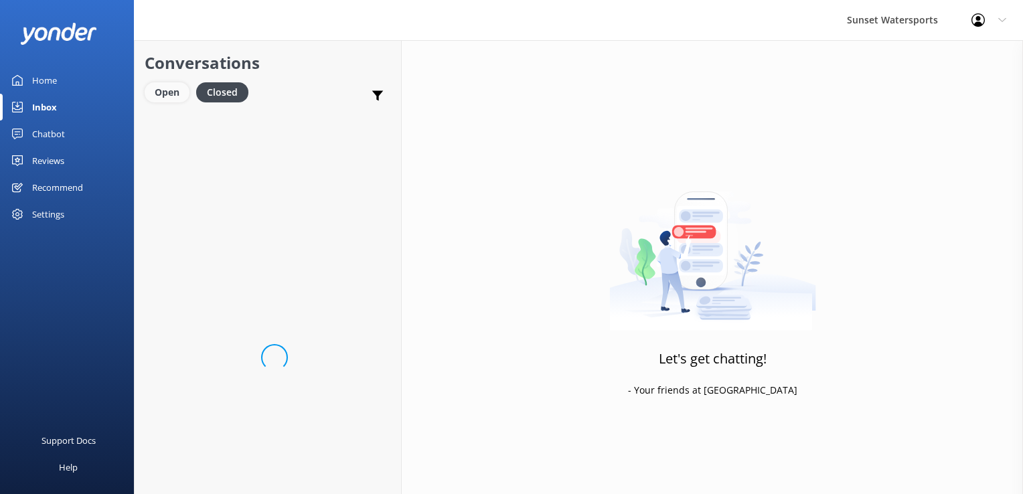
click at [161, 92] on div "Open" at bounding box center [167, 92] width 45 height 20
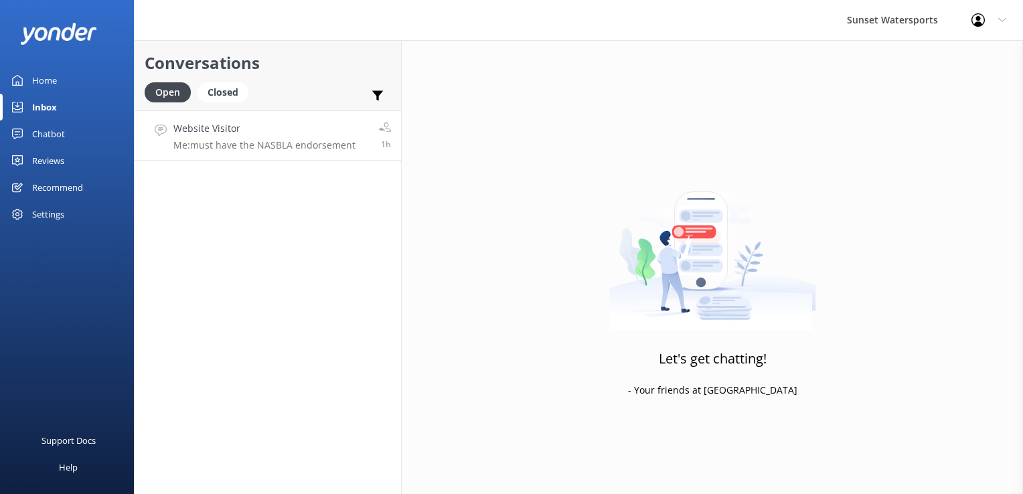
click at [270, 135] on h4 "Website Visitor" at bounding box center [264, 128] width 182 height 15
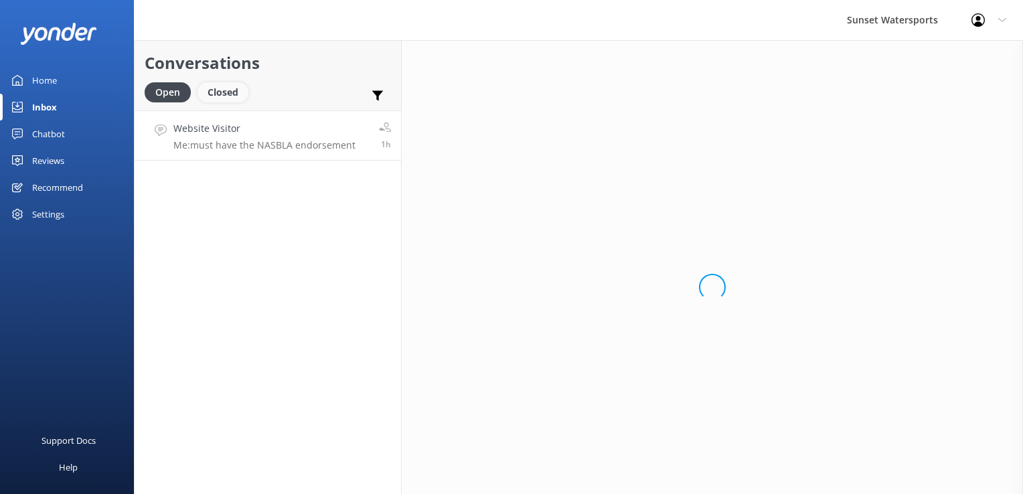
click at [228, 88] on div "Closed" at bounding box center [222, 92] width 51 height 20
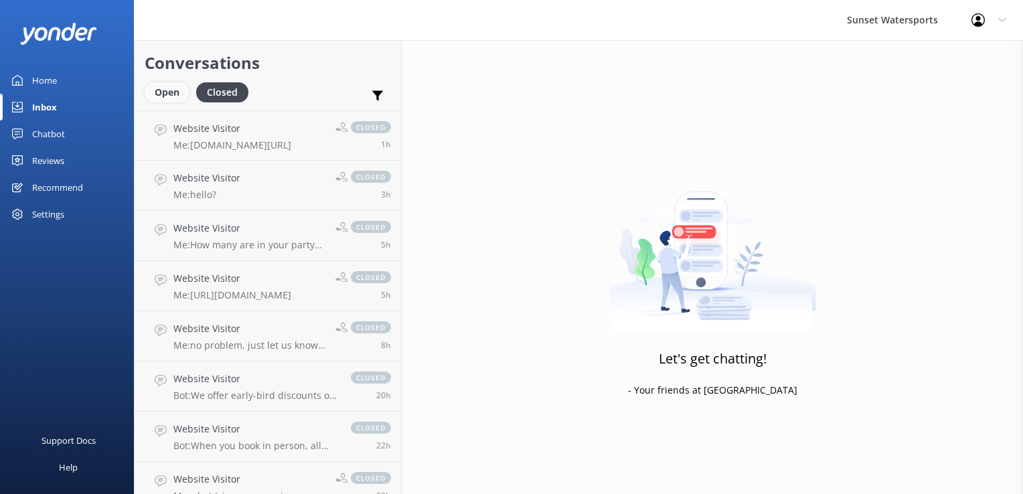
click at [163, 84] on div "Open" at bounding box center [167, 92] width 45 height 20
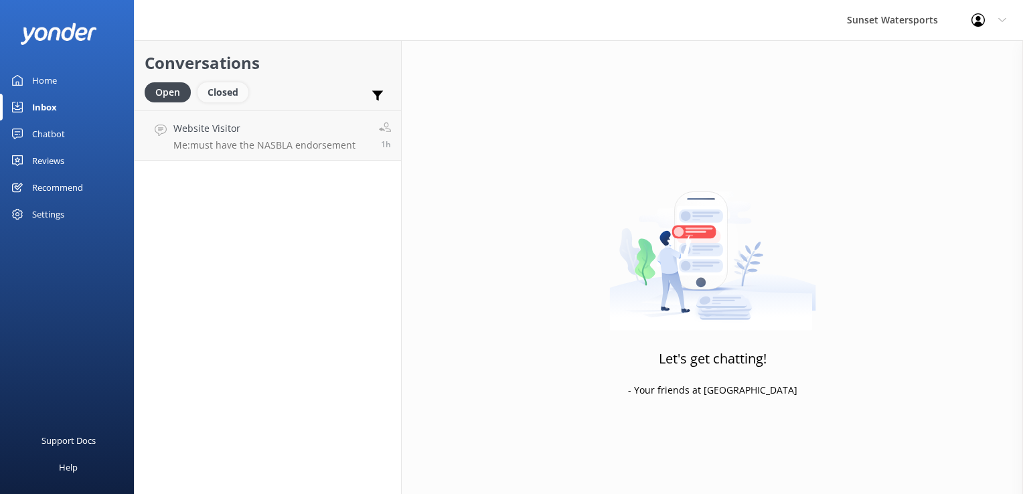
click at [227, 95] on div "Closed" at bounding box center [222, 92] width 51 height 20
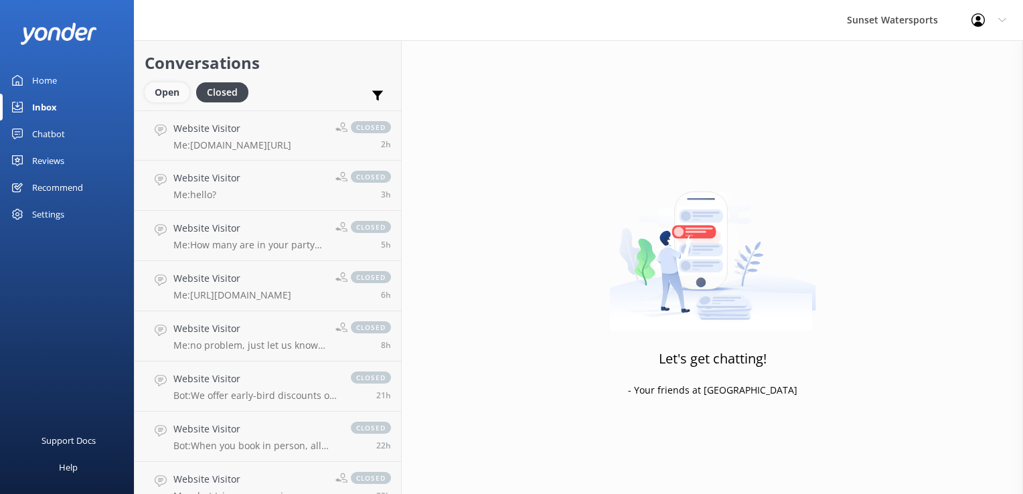
click at [169, 94] on div "Open" at bounding box center [167, 92] width 45 height 20
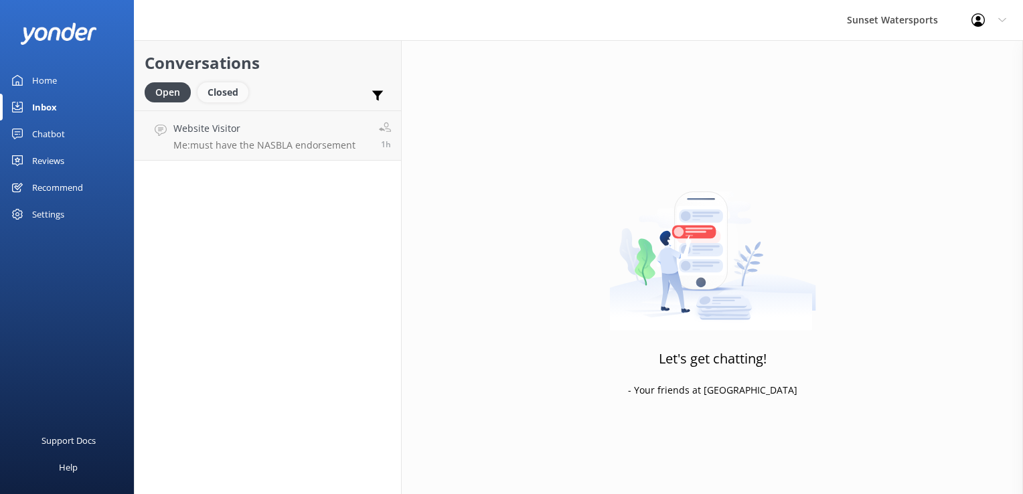
click at [229, 91] on div "Closed" at bounding box center [222, 92] width 51 height 20
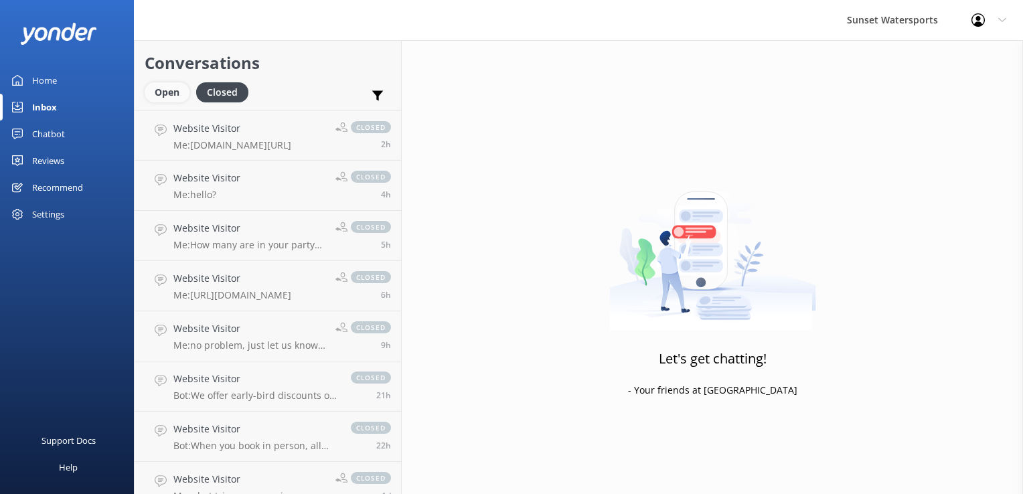
click at [171, 90] on div "Open" at bounding box center [167, 92] width 45 height 20
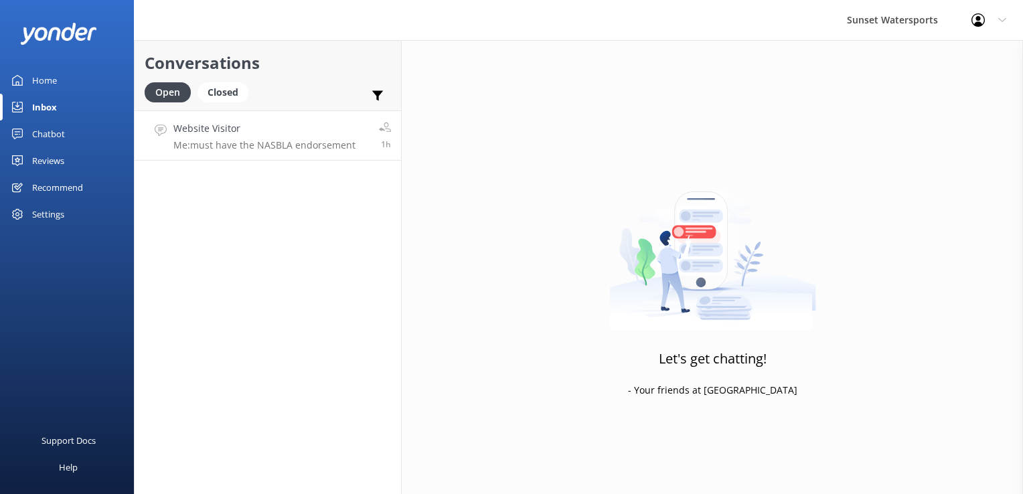
click at [321, 130] on h4 "Website Visitor" at bounding box center [264, 128] width 182 height 15
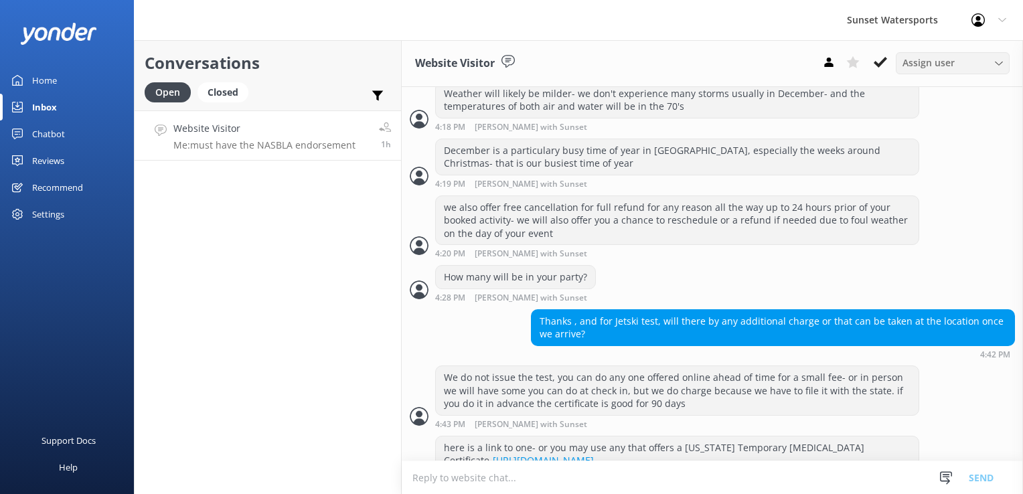
scroll to position [1559, 0]
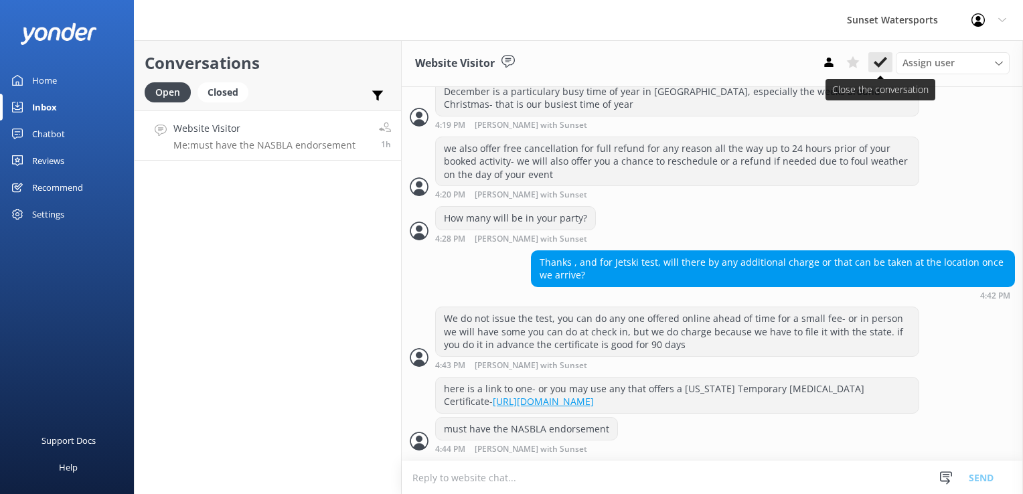
click at [883, 63] on use at bounding box center [879, 62] width 13 height 11
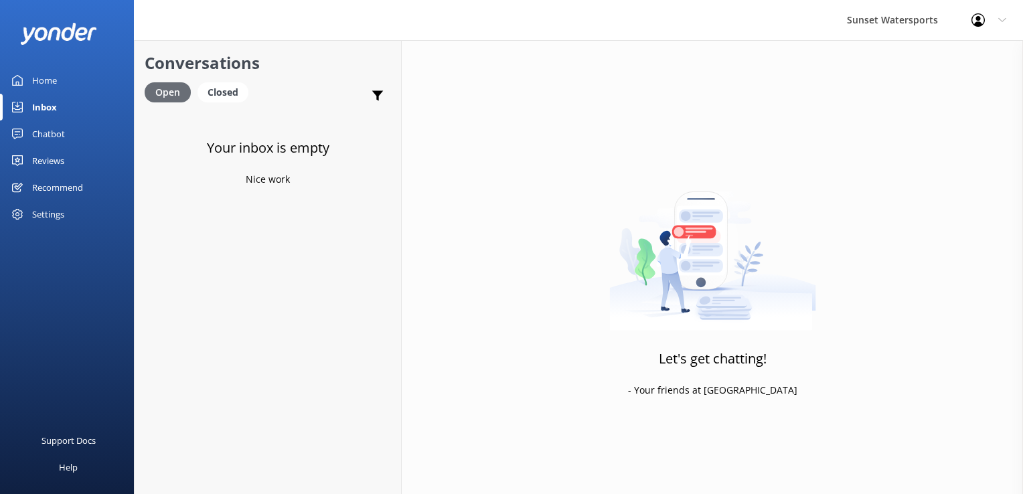
drag, startPoint x: 209, startPoint y: 100, endPoint x: 171, endPoint y: 89, distance: 39.8
click at [209, 100] on div "Closed" at bounding box center [222, 92] width 51 height 20
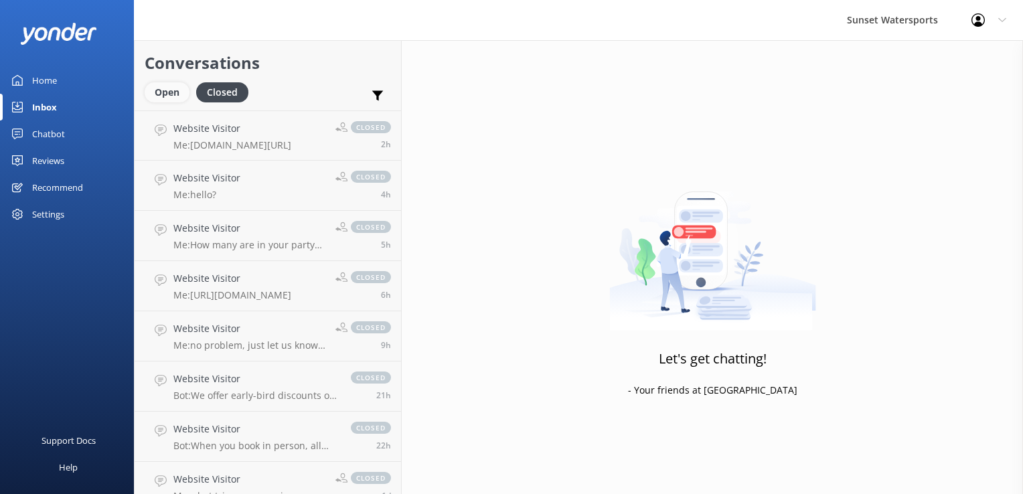
click at [167, 88] on div "Open" at bounding box center [167, 92] width 45 height 20
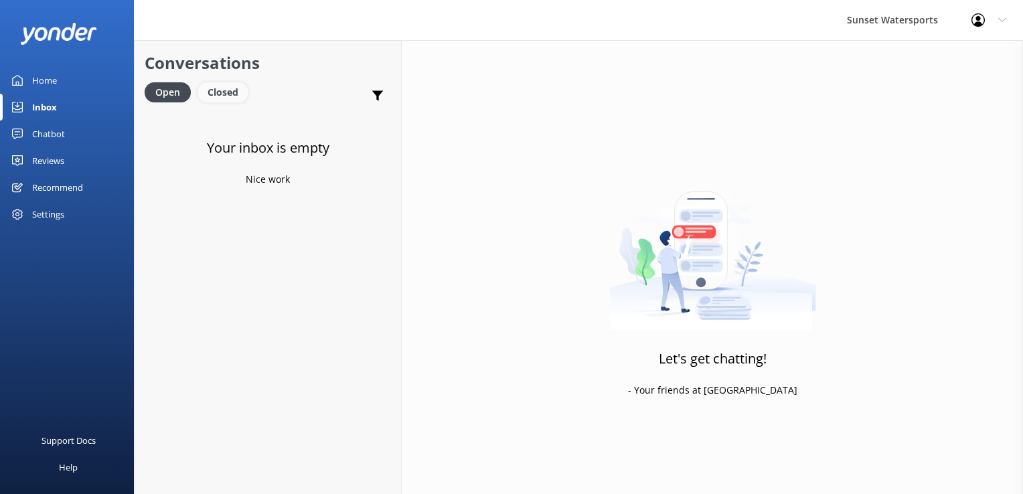
click at [229, 85] on div "Closed" at bounding box center [222, 92] width 51 height 20
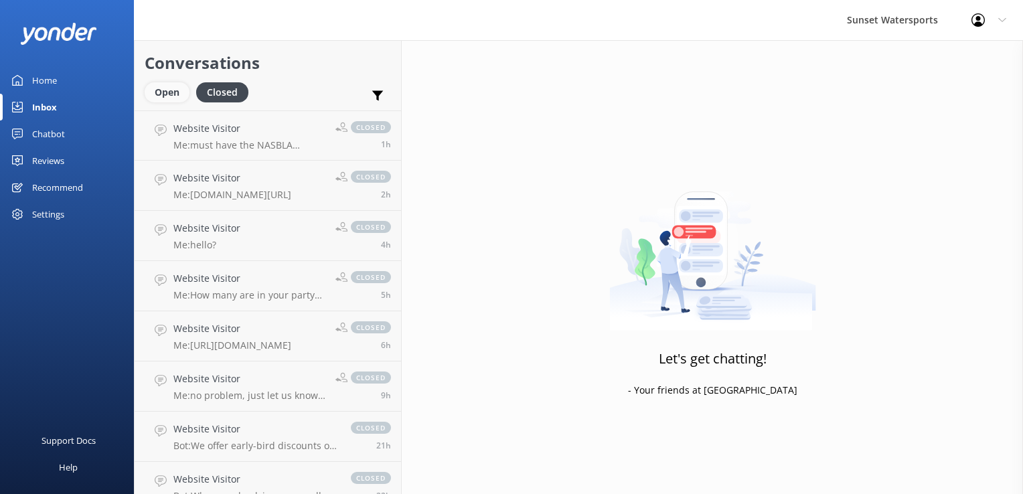
click at [173, 94] on div "Open" at bounding box center [167, 92] width 45 height 20
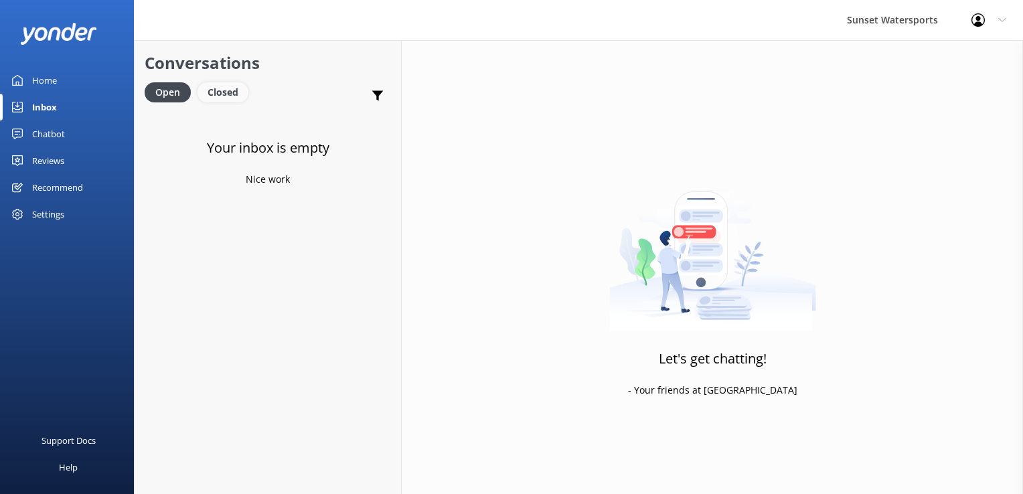
click at [232, 98] on div "Closed" at bounding box center [222, 92] width 51 height 20
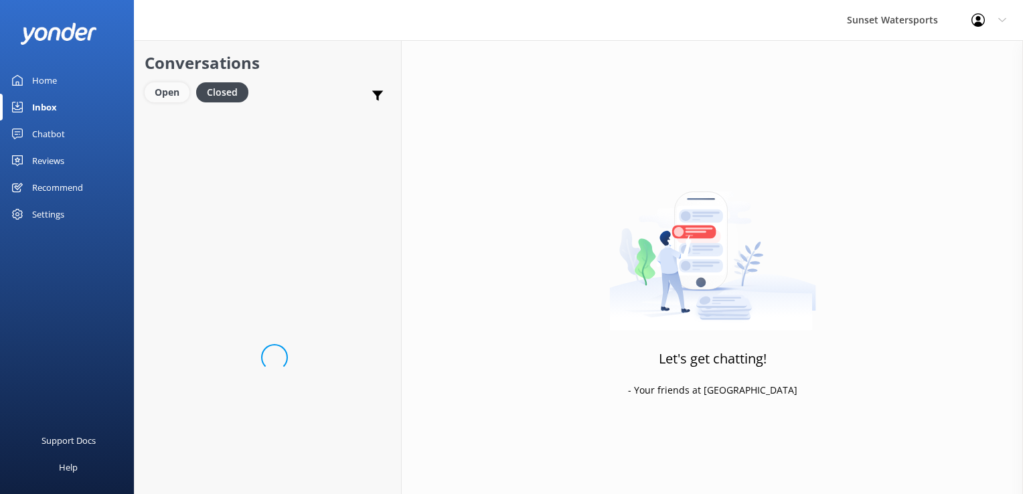
click at [182, 94] on div "Open" at bounding box center [167, 92] width 45 height 20
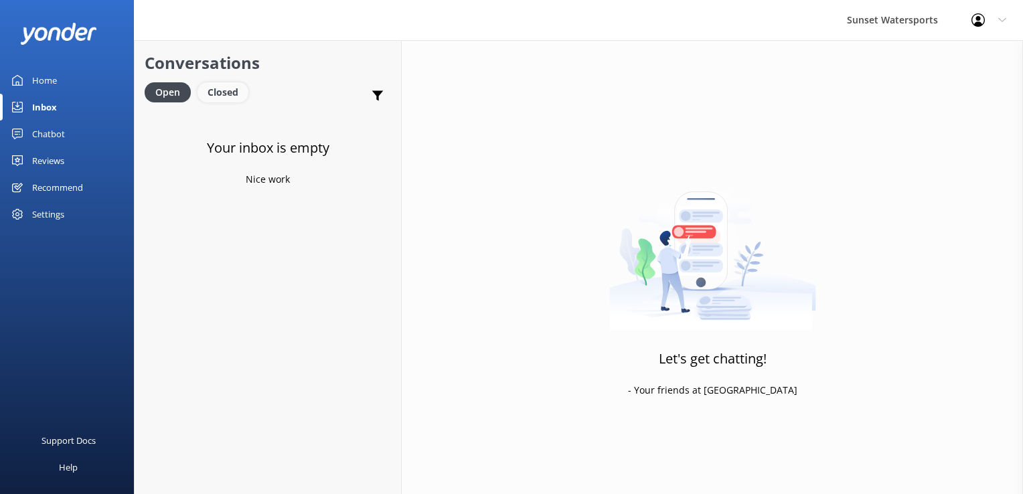
click at [234, 100] on div "Closed" at bounding box center [222, 92] width 51 height 20
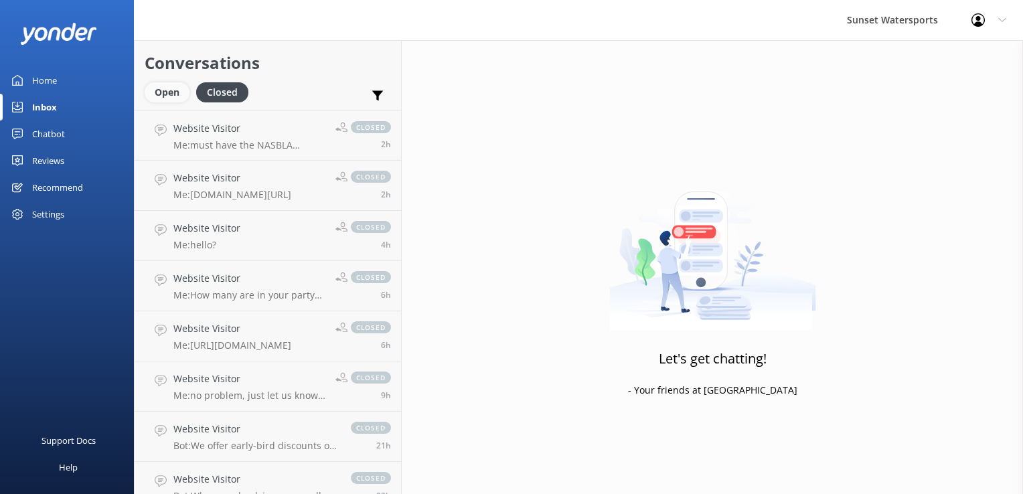
click at [170, 97] on div "Open" at bounding box center [167, 92] width 45 height 20
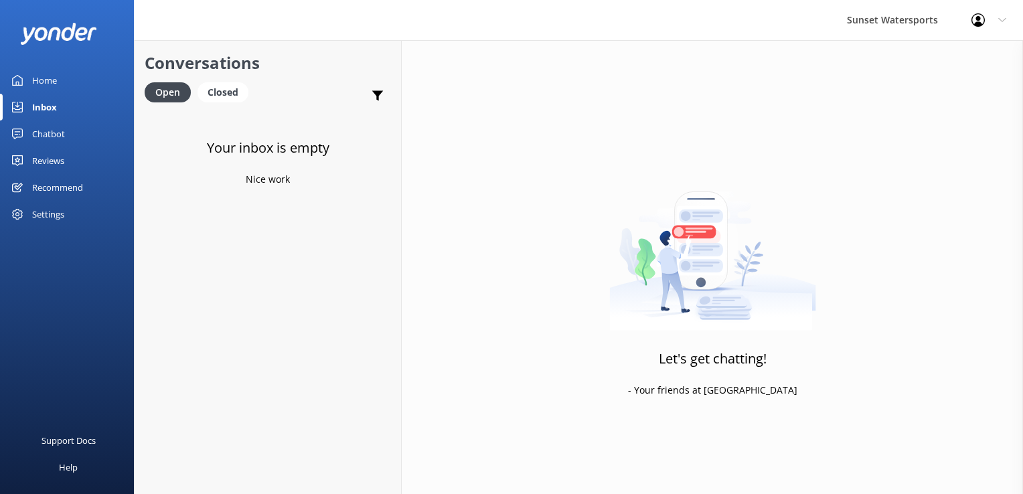
click at [974, 13] on icon at bounding box center [977, 19] width 13 height 13
click at [938, 92] on link "Logout" at bounding box center [956, 90] width 134 height 33
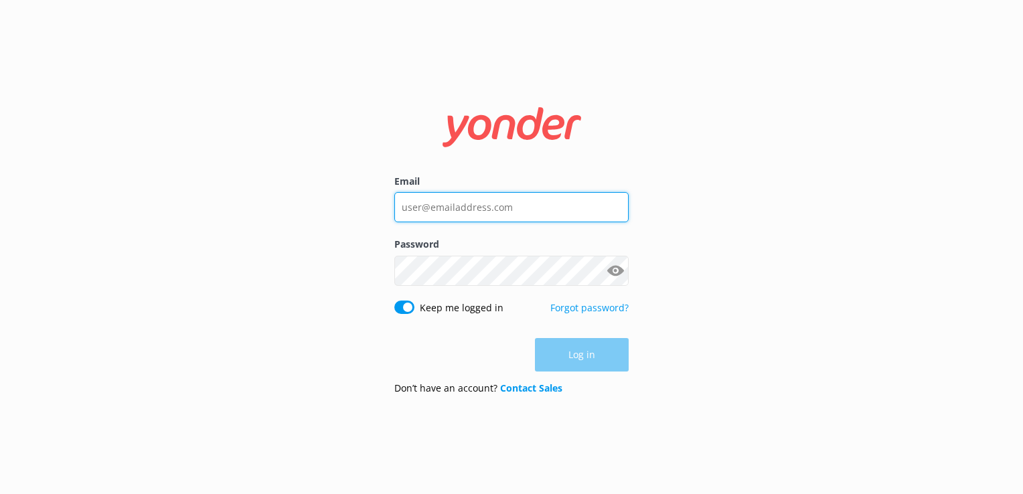
type input "lucas@funtimekeywest.com"
